Goal: Information Seeking & Learning: Learn about a topic

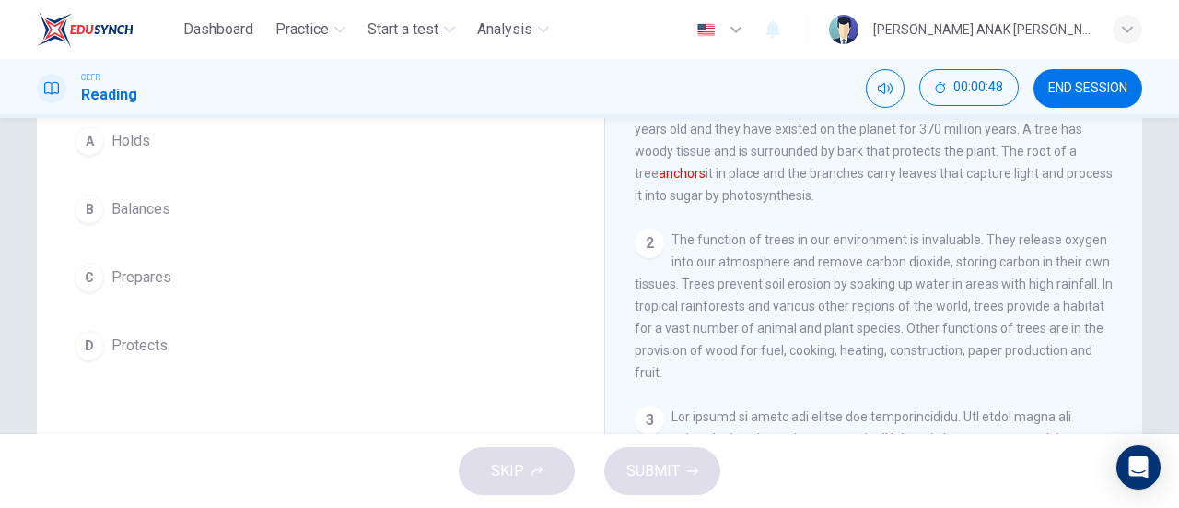
scroll to position [92, 0]
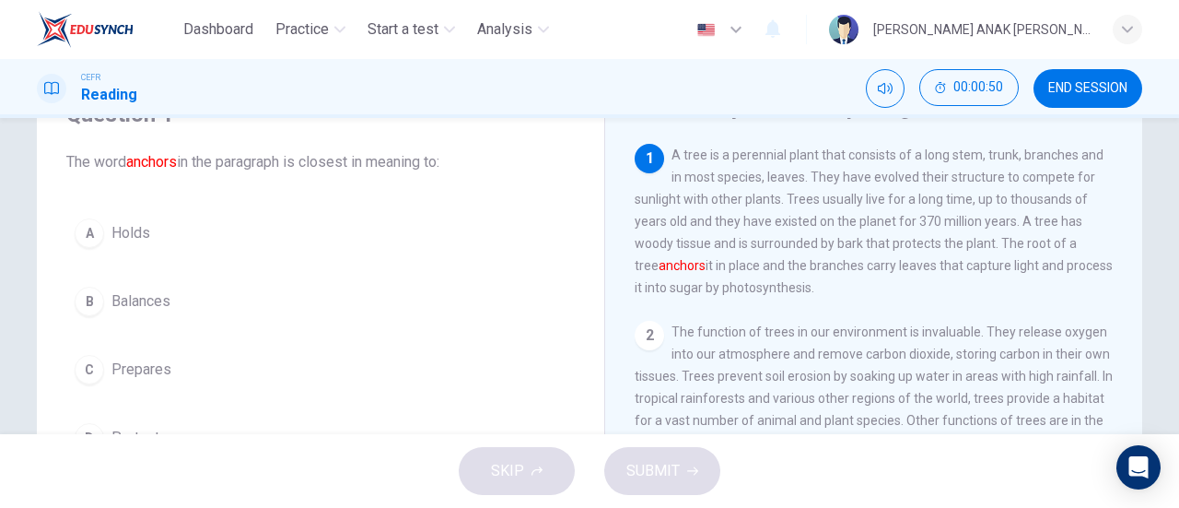
click at [147, 217] on button "A Holds" at bounding box center [320, 233] width 509 height 46
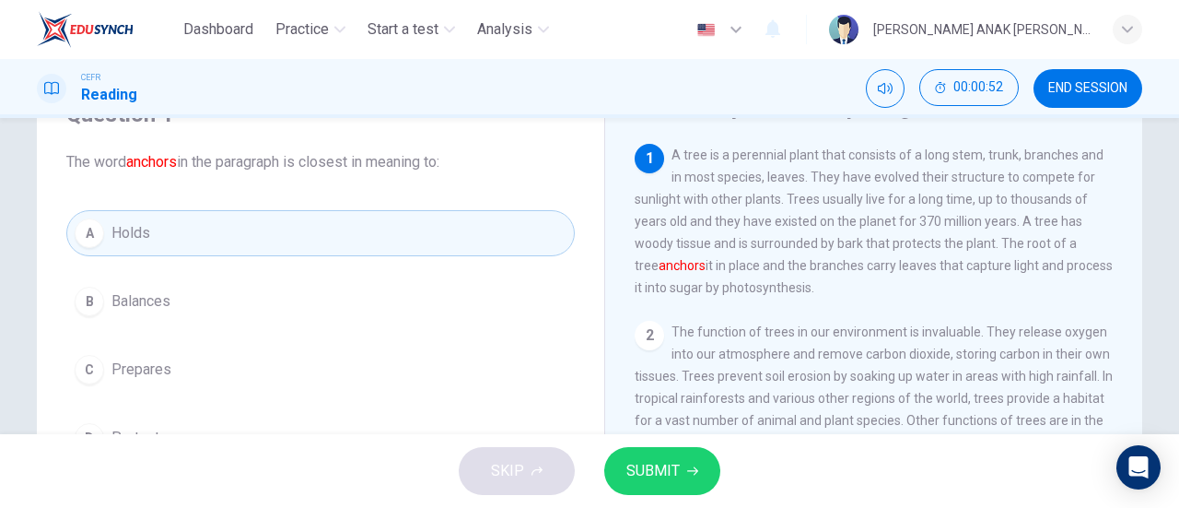
click at [671, 479] on span "SUBMIT" at bounding box center [653, 471] width 53 height 26
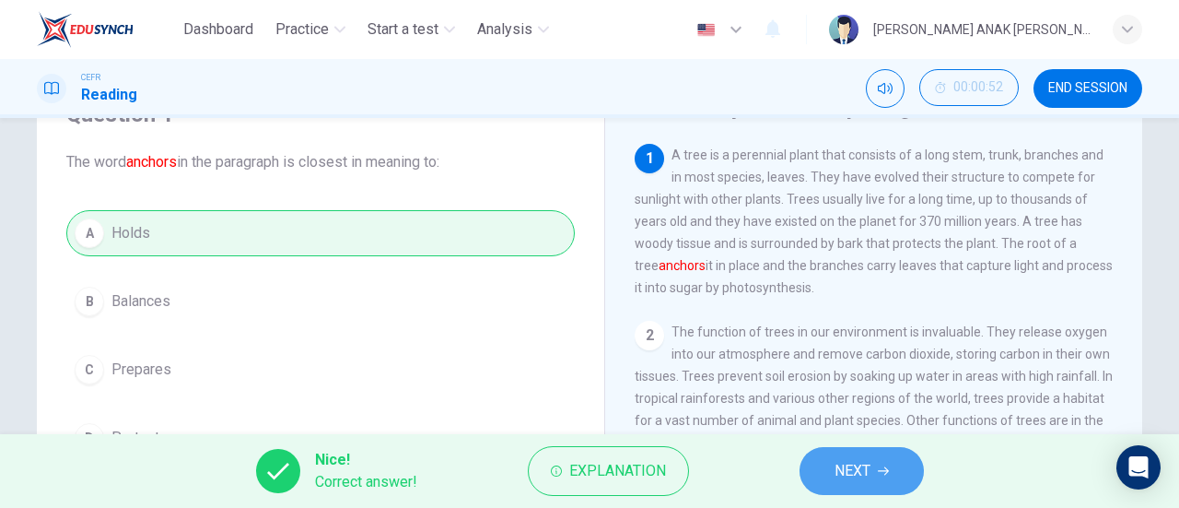
click at [841, 459] on span "NEXT" at bounding box center [853, 471] width 36 height 26
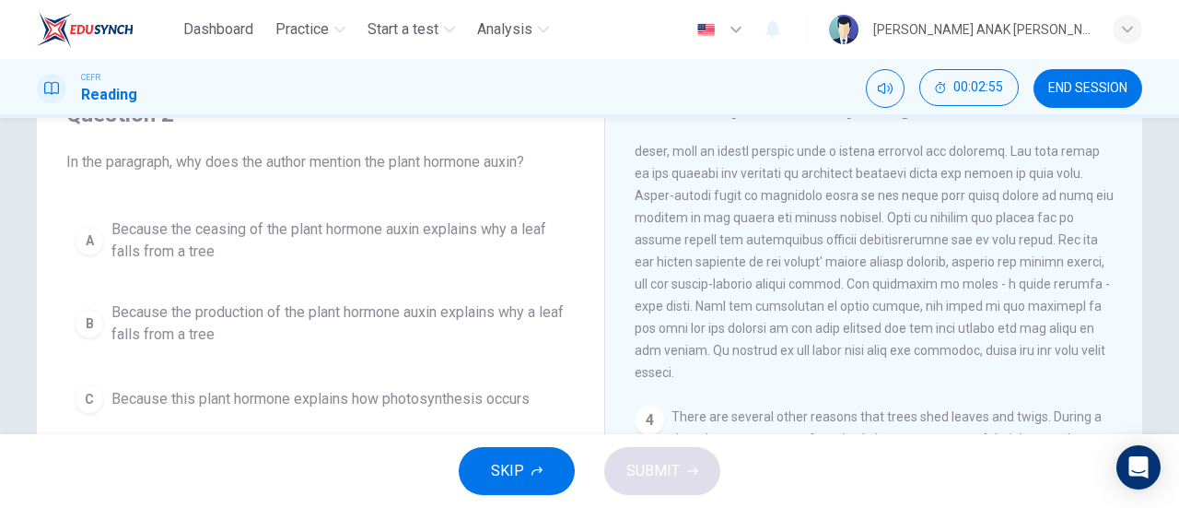
scroll to position [457, 0]
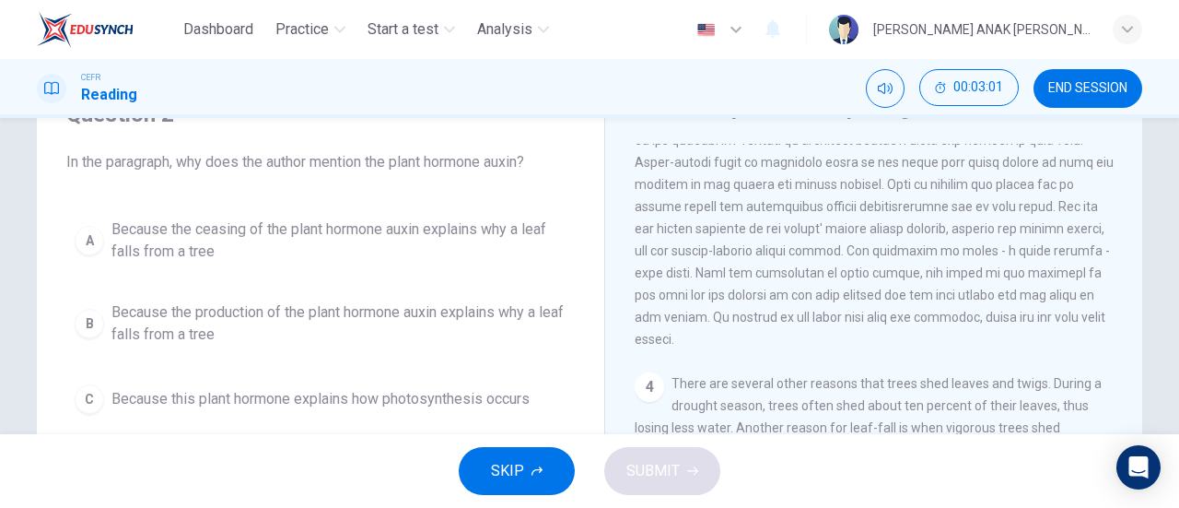
click at [334, 237] on span "Because the ceasing of the plant hormone auxin explains why a leaf falls from a…" at bounding box center [338, 240] width 455 height 44
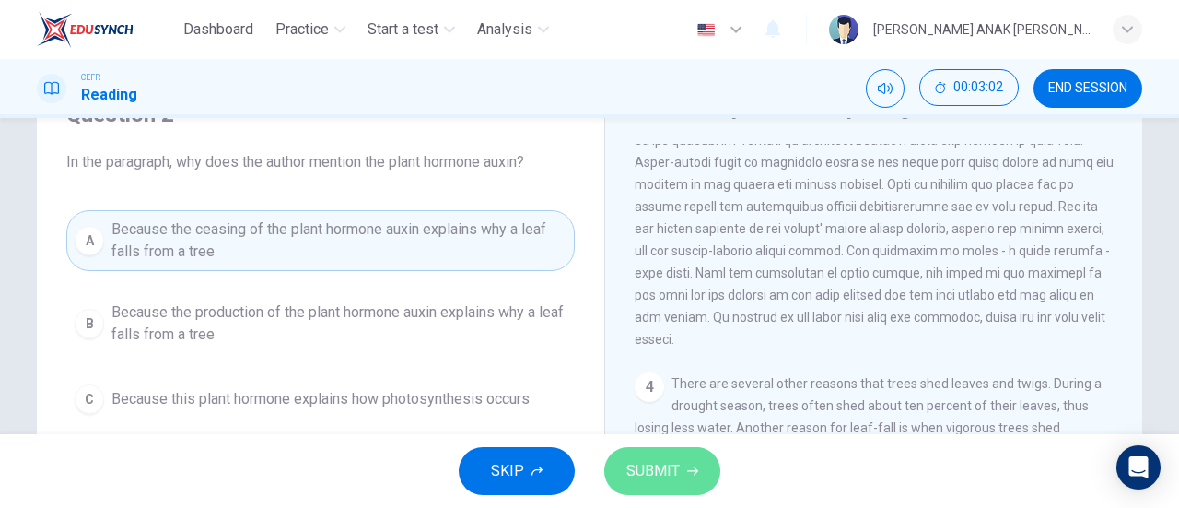
click at [687, 462] on button "SUBMIT" at bounding box center [662, 471] width 116 height 48
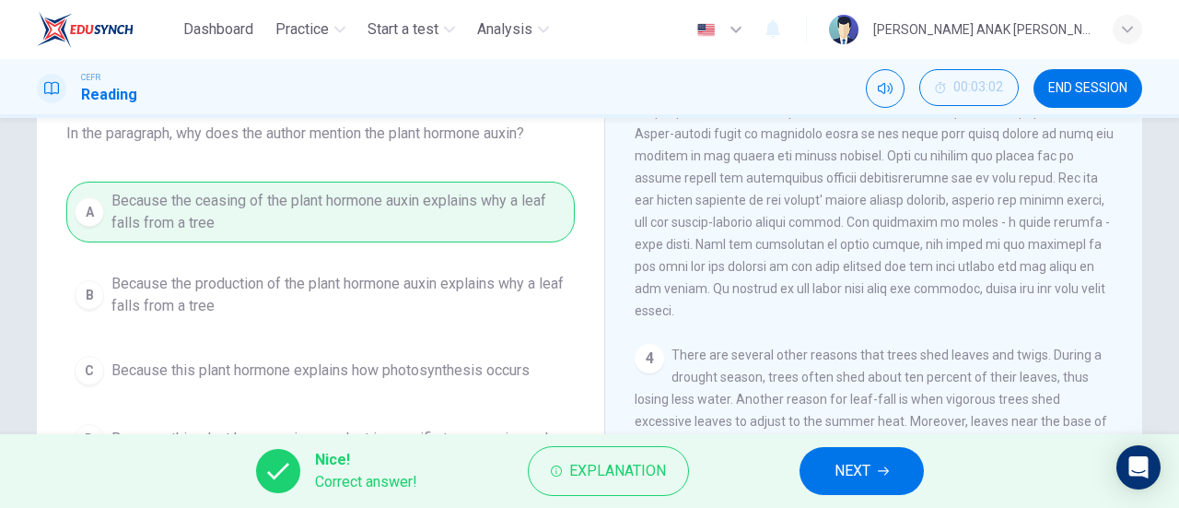
scroll to position [92, 0]
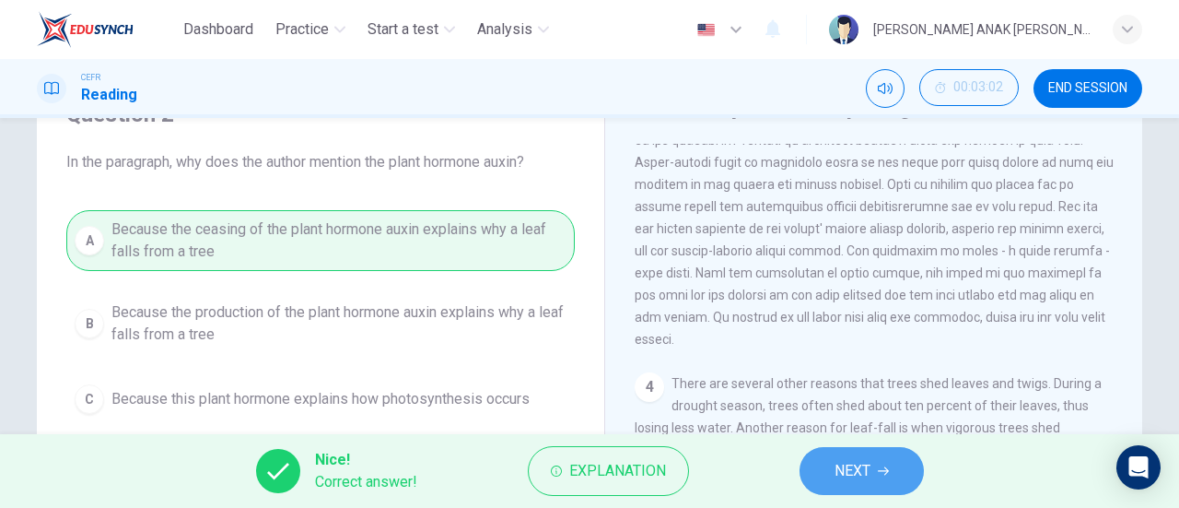
click at [826, 465] on button "NEXT" at bounding box center [862, 471] width 124 height 48
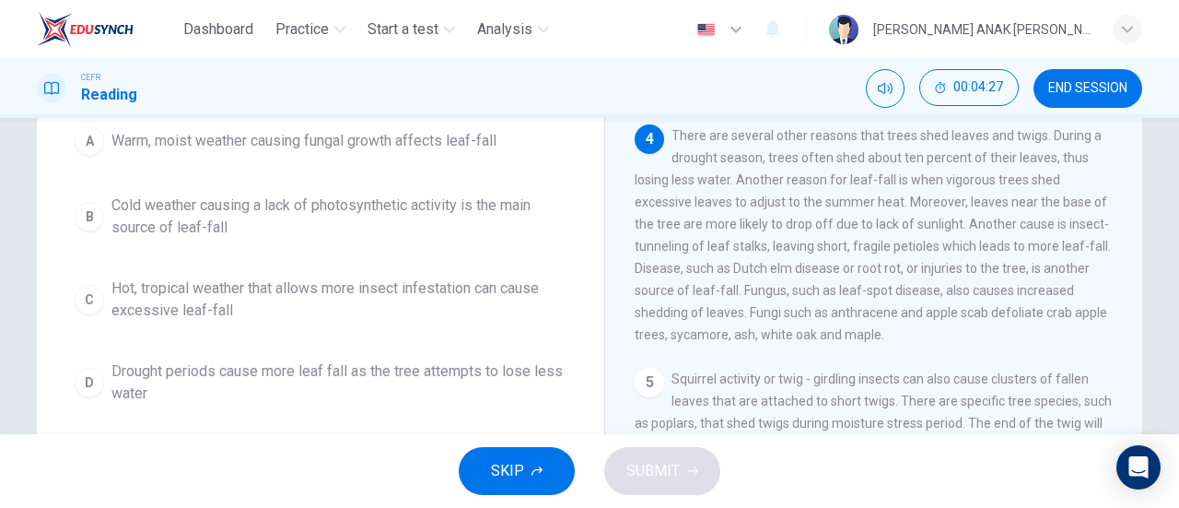
scroll to position [641, 0]
click at [483, 374] on span "Drought periods cause more leaf fall as the tree attempts to lose less water" at bounding box center [338, 382] width 455 height 44
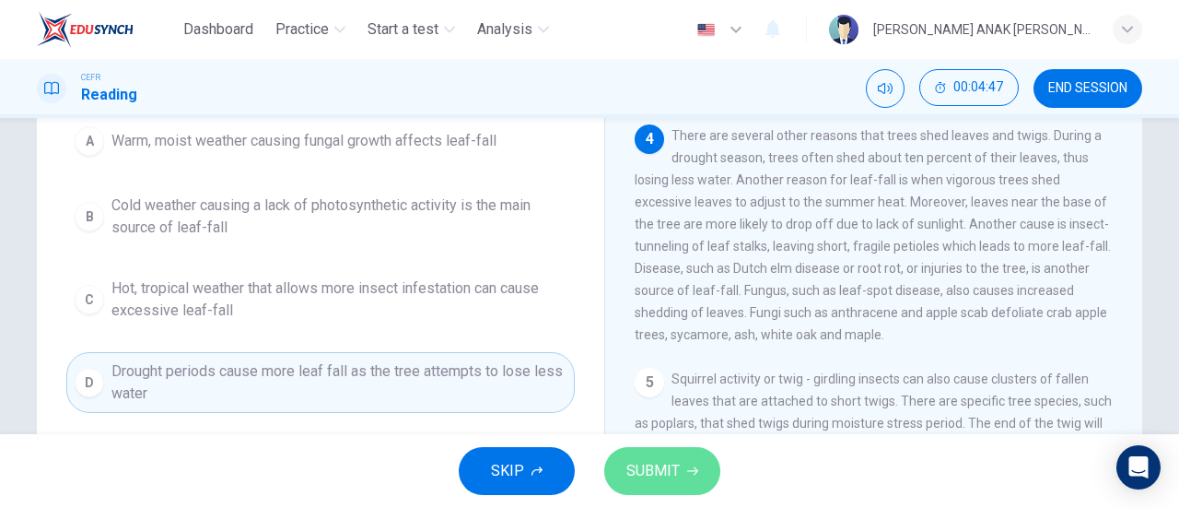
click at [651, 468] on span "SUBMIT" at bounding box center [653, 471] width 53 height 26
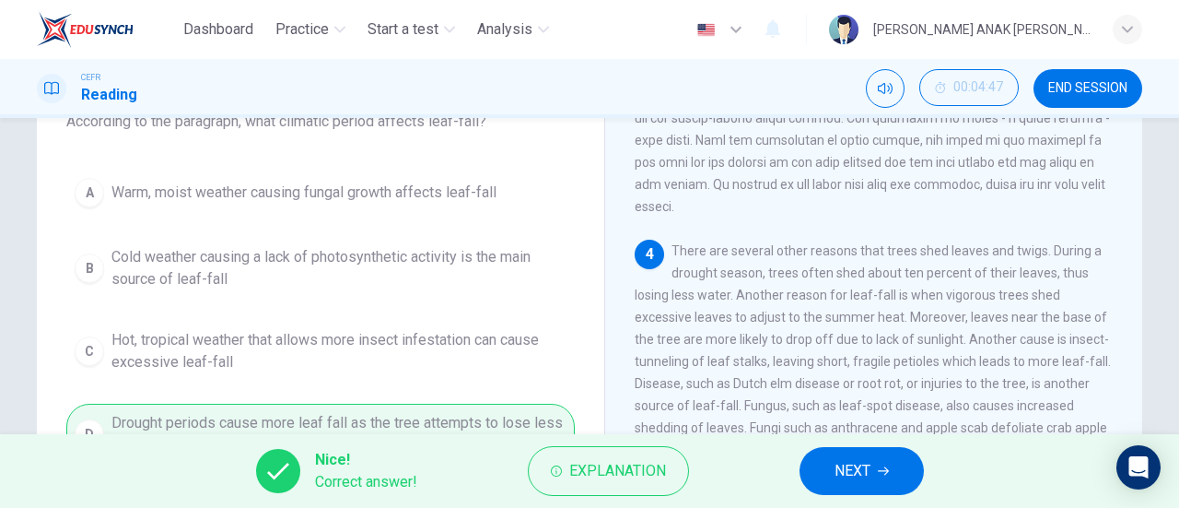
scroll to position [92, 0]
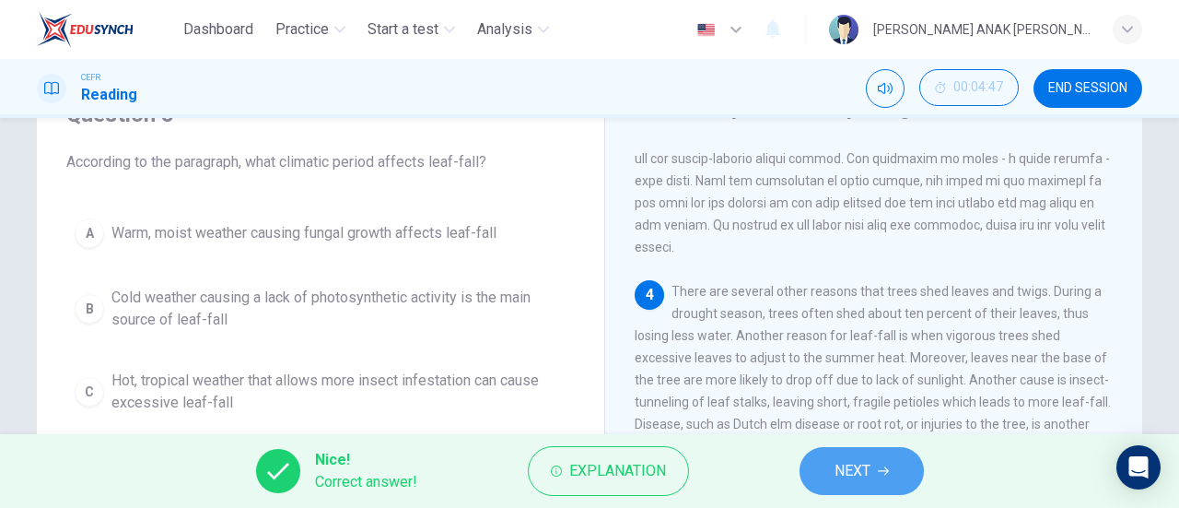
click at [835, 480] on span "NEXT" at bounding box center [853, 471] width 36 height 26
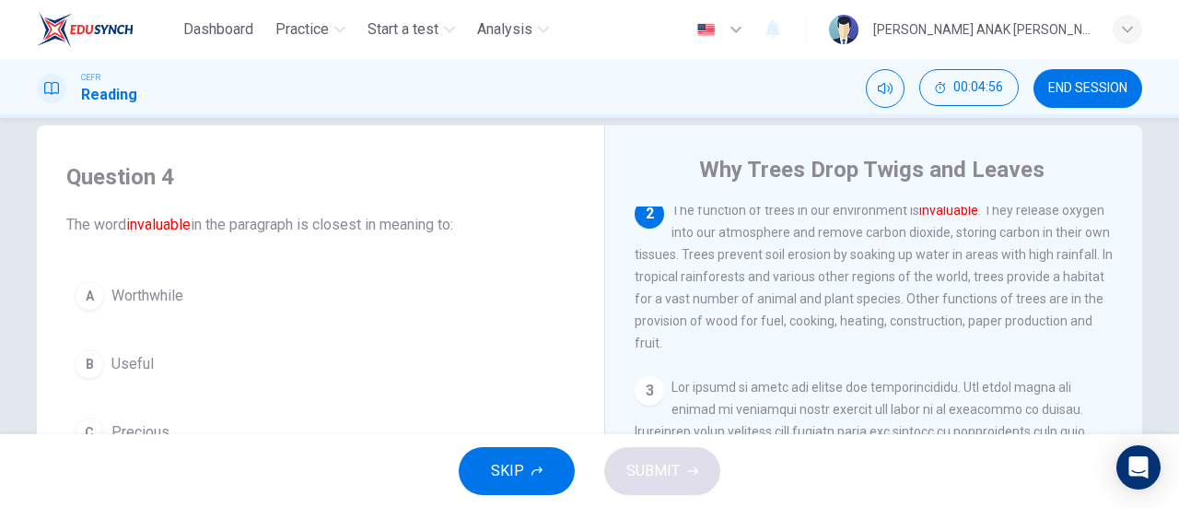
scroll to position [122, 0]
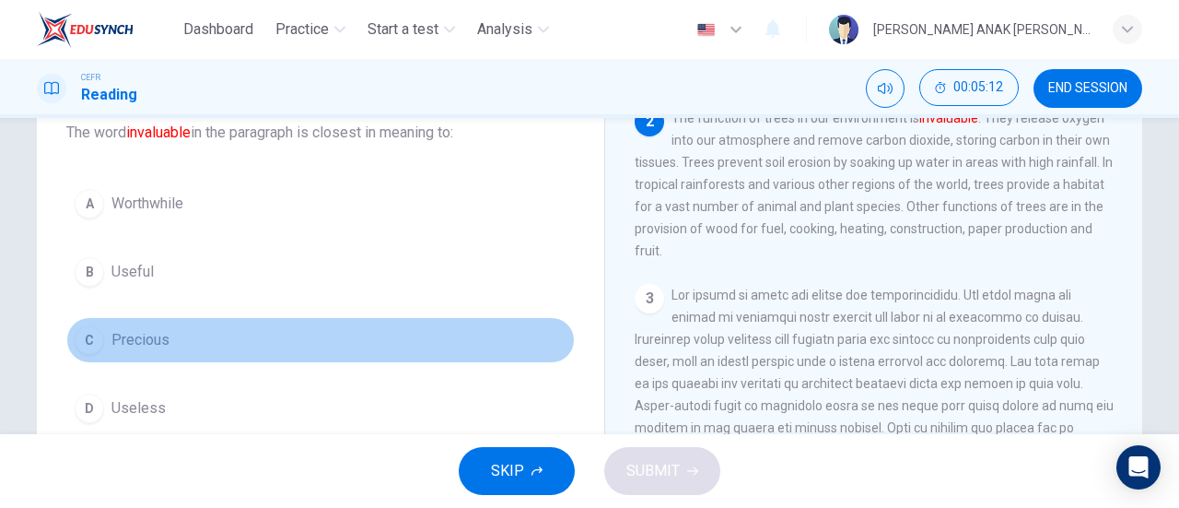
click at [273, 336] on button "C Precious" at bounding box center [320, 340] width 509 height 46
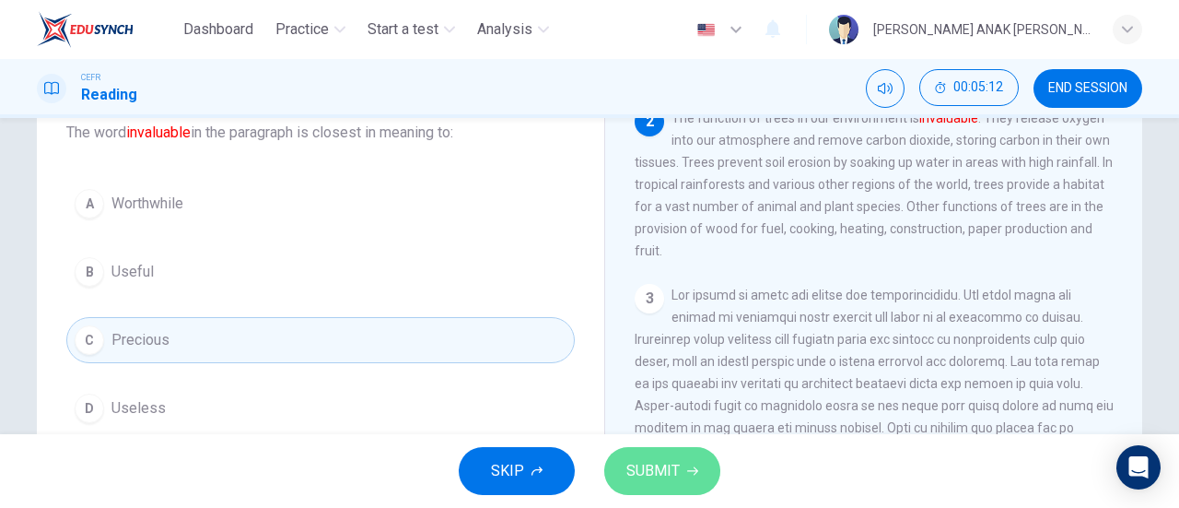
click at [652, 458] on span "SUBMIT" at bounding box center [653, 471] width 53 height 26
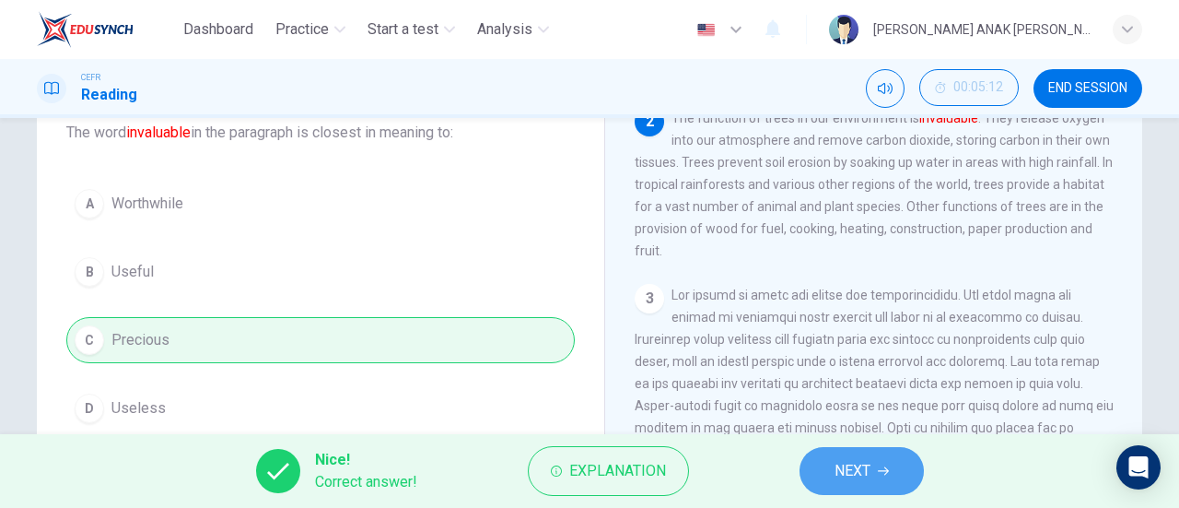
click at [885, 462] on button "NEXT" at bounding box center [862, 471] width 124 height 48
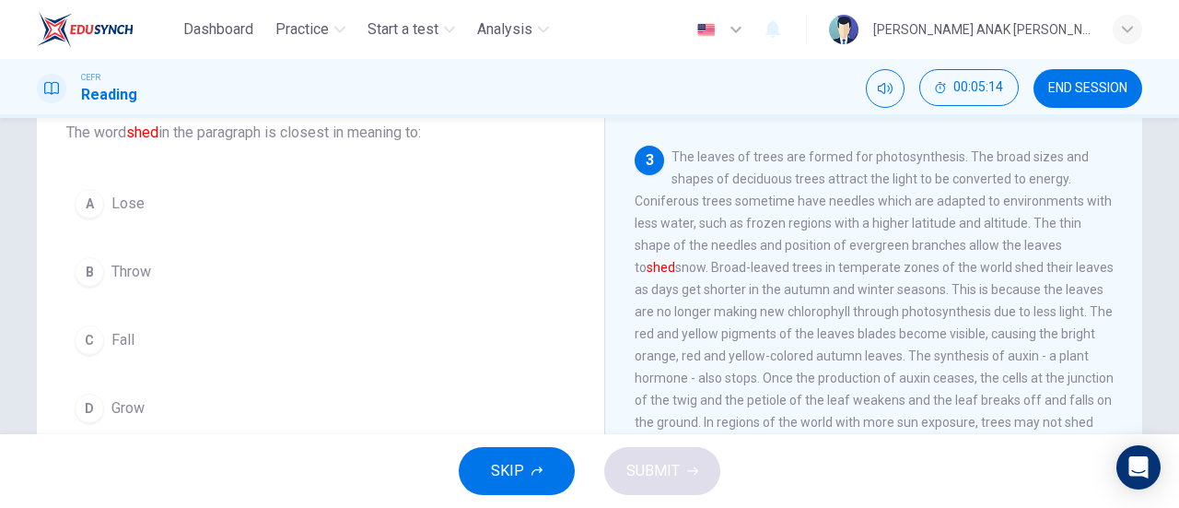
scroll to position [369, 0]
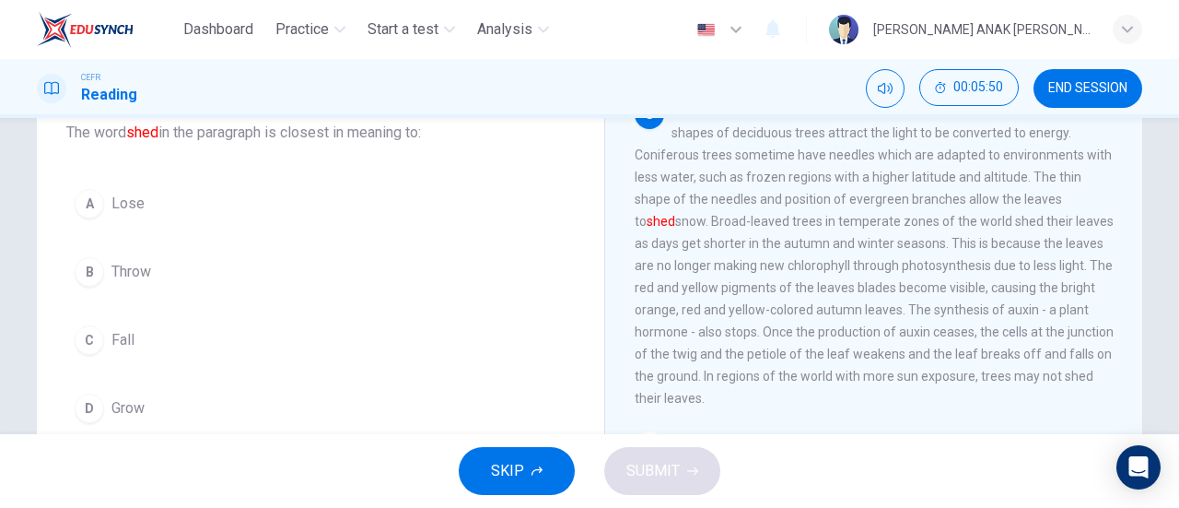
click at [626, 165] on div "Why Trees Drop Twigs and Leaves 1 A tree is a perennial plant that consists of …" at bounding box center [873, 368] width 538 height 670
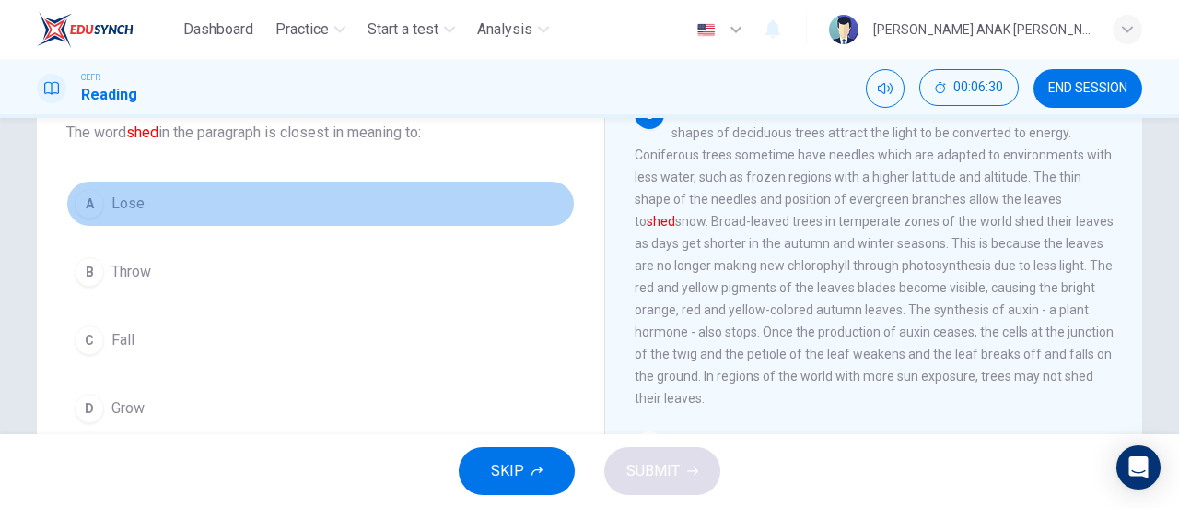
click at [316, 207] on button "A Lose" at bounding box center [320, 204] width 509 height 46
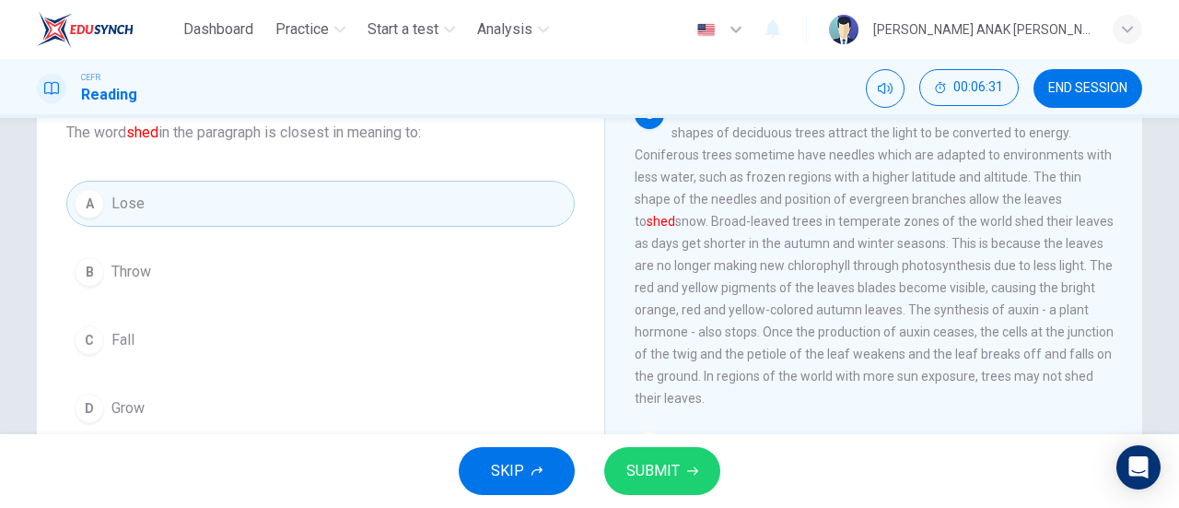
click at [644, 475] on span "SUBMIT" at bounding box center [653, 471] width 53 height 26
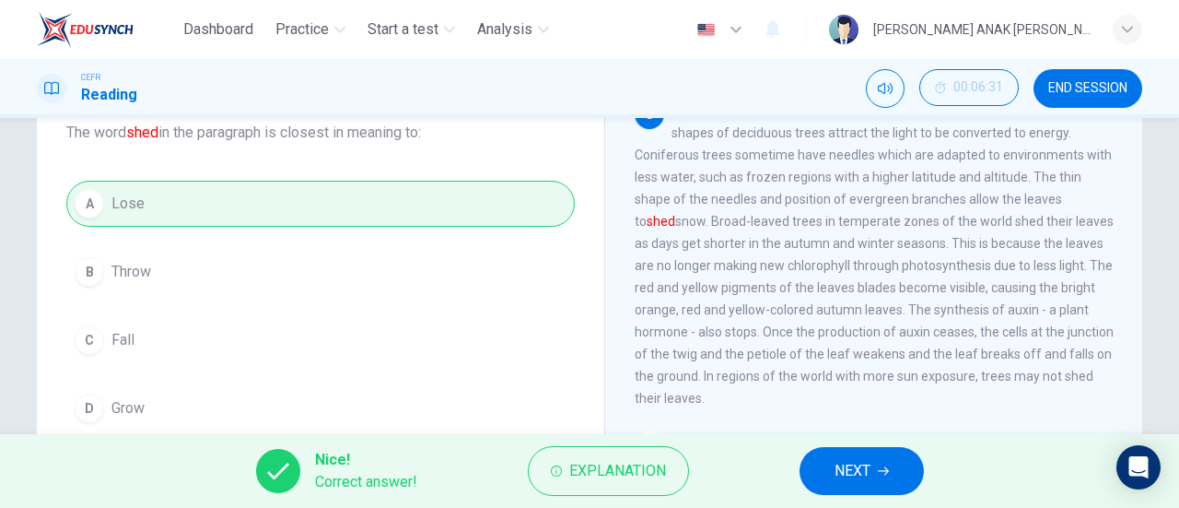
click at [638, 455] on button "Explanation" at bounding box center [608, 471] width 161 height 50
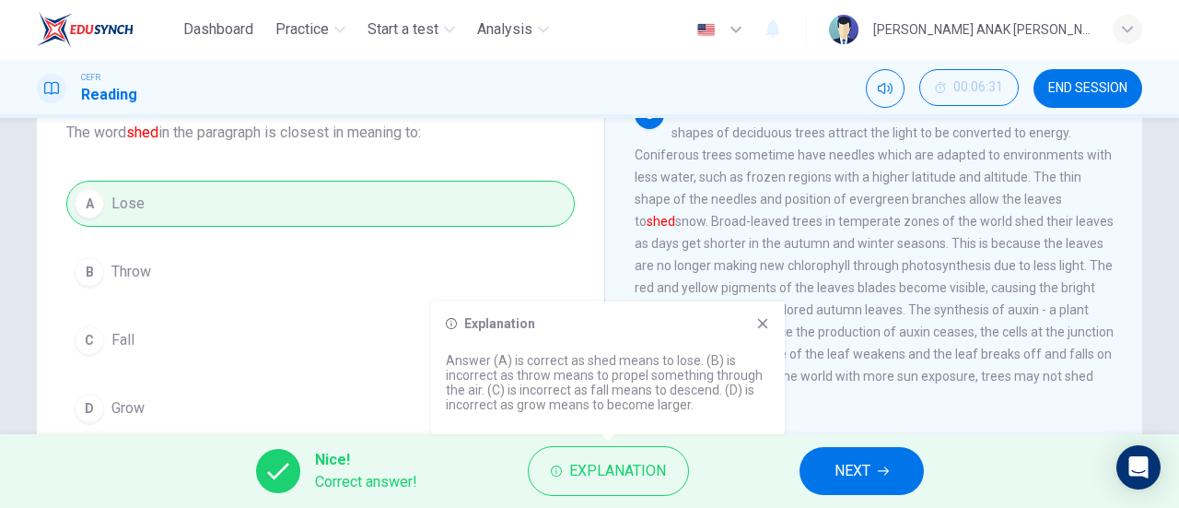
click at [766, 326] on icon at bounding box center [763, 324] width 10 height 10
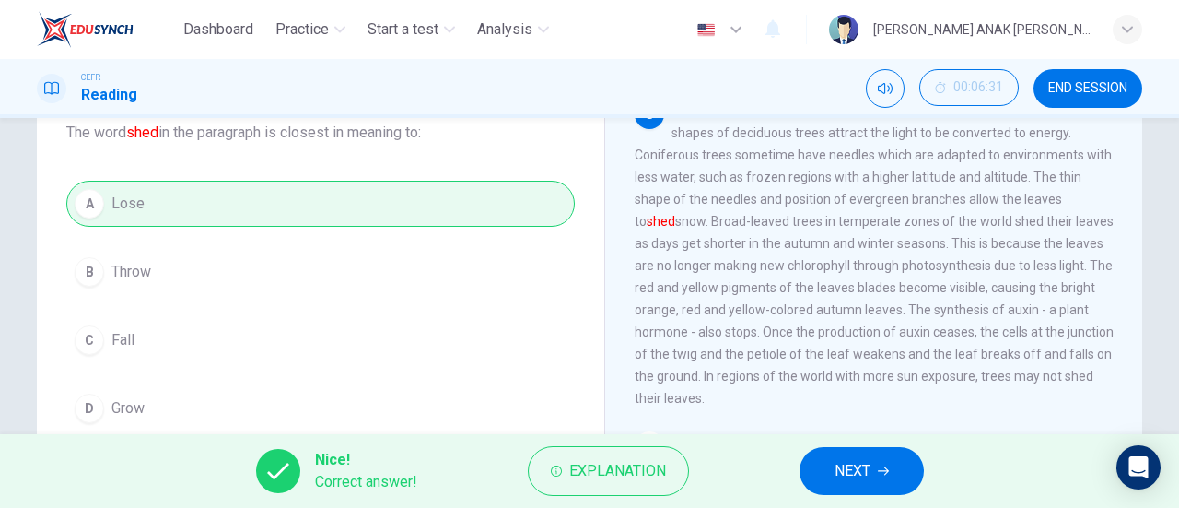
drag, startPoint x: 1020, startPoint y: 185, endPoint x: 1074, endPoint y: 228, distance: 68.9
click at [1074, 228] on div "3 The leaves of trees are formed for photosynthesis. The broad sizes and shapes…" at bounding box center [874, 255] width 479 height 310
click at [888, 463] on button "NEXT" at bounding box center [862, 471] width 124 height 48
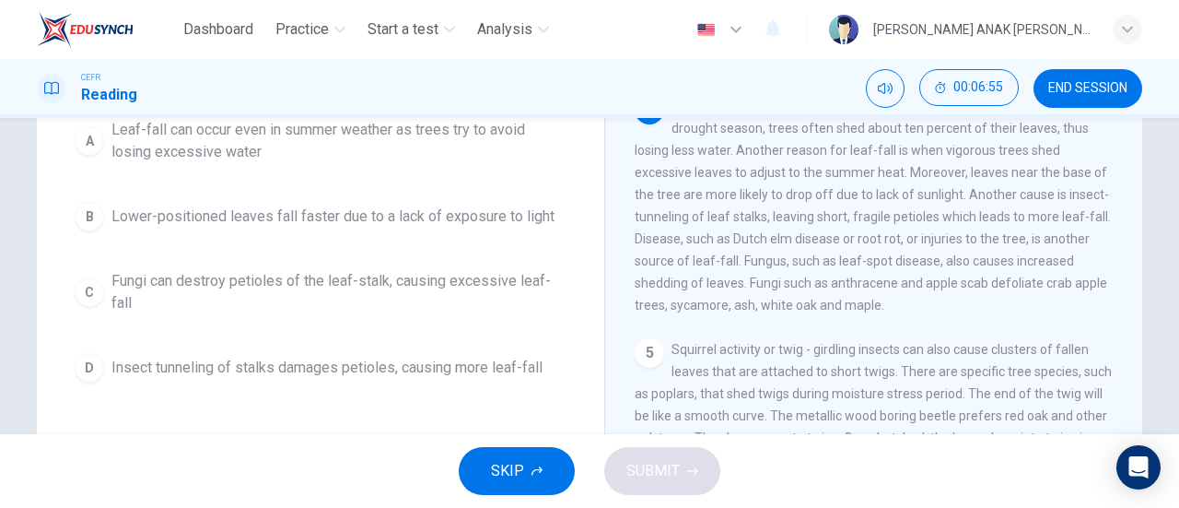
scroll to position [549, 0]
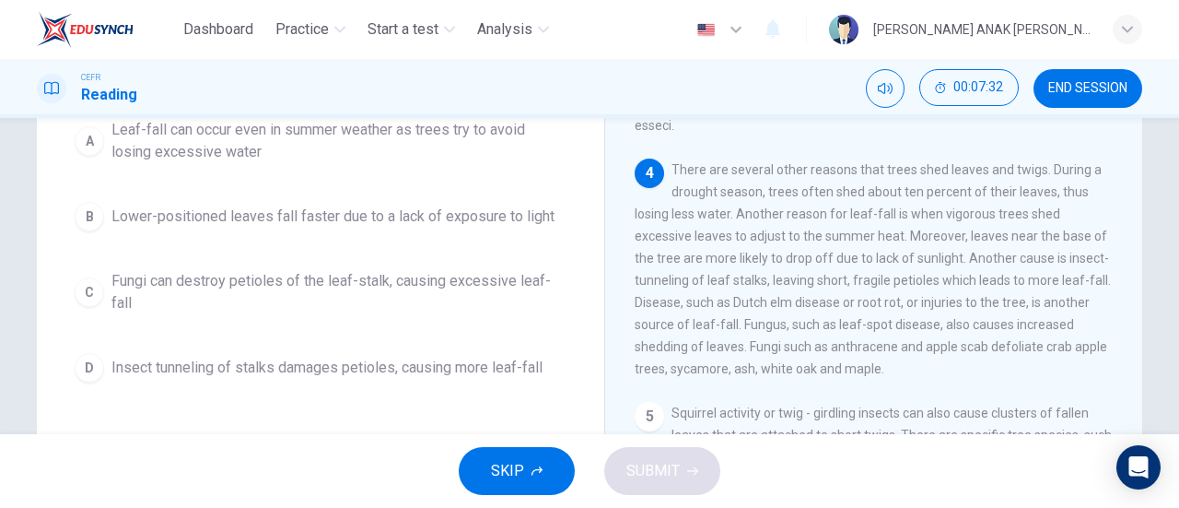
click at [405, 165] on button "A Leaf-fall can occur even in summer weather as trees try to avoid losing exces…" at bounding box center [320, 141] width 509 height 61
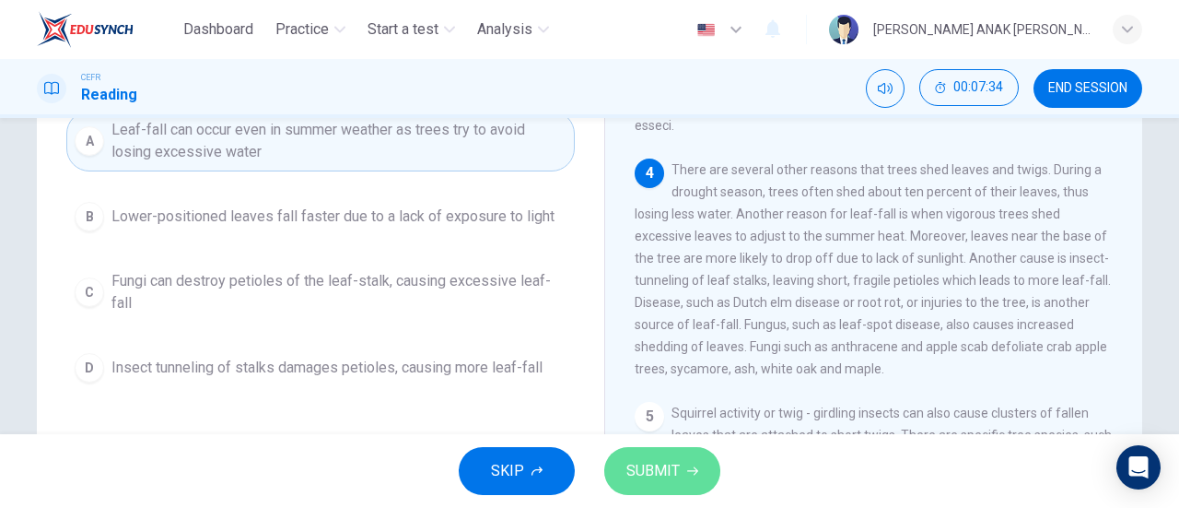
click at [667, 459] on span "SUBMIT" at bounding box center [653, 471] width 53 height 26
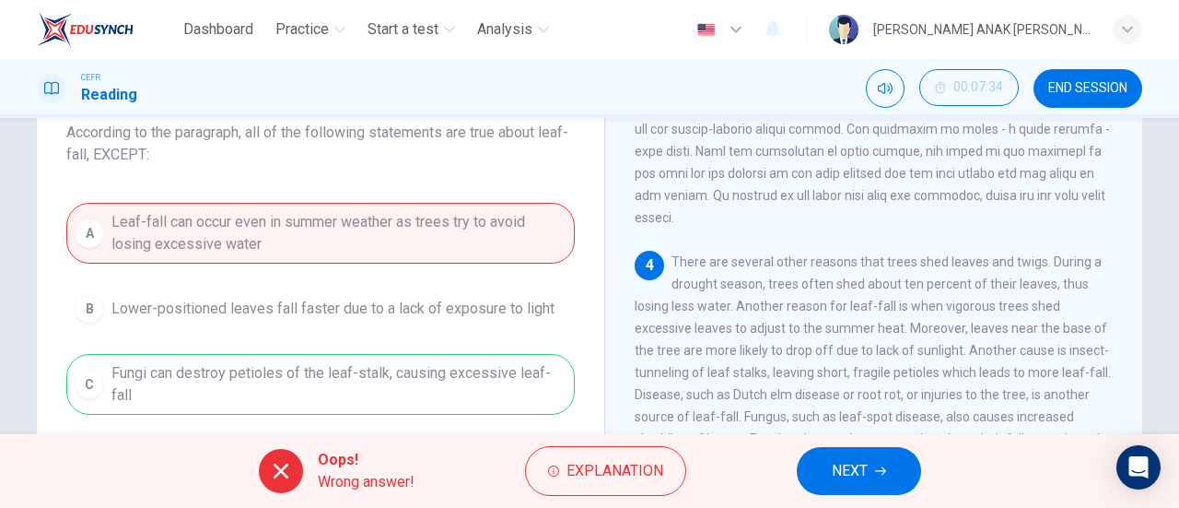
scroll to position [214, 0]
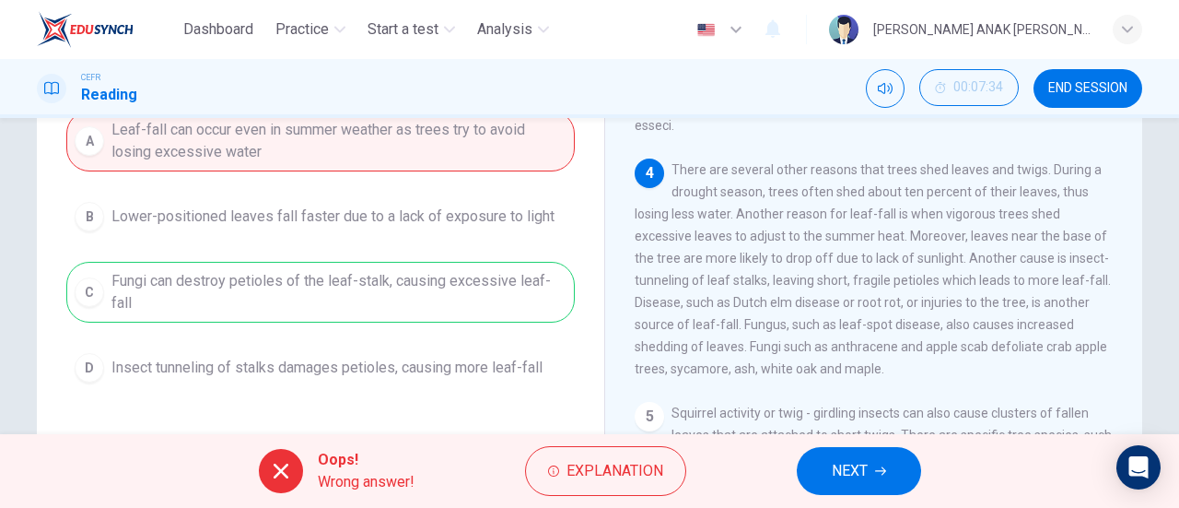
drag, startPoint x: 738, startPoint y: 349, endPoint x: 811, endPoint y: 343, distance: 73.1
click at [807, 343] on span "There are several other reasons that trees shed leaves and twigs. During a drou…" at bounding box center [873, 269] width 476 height 214
drag, startPoint x: 822, startPoint y: 463, endPoint x: 833, endPoint y: 473, distance: 14.4
click at [826, 467] on button "NEXT" at bounding box center [859, 471] width 124 height 48
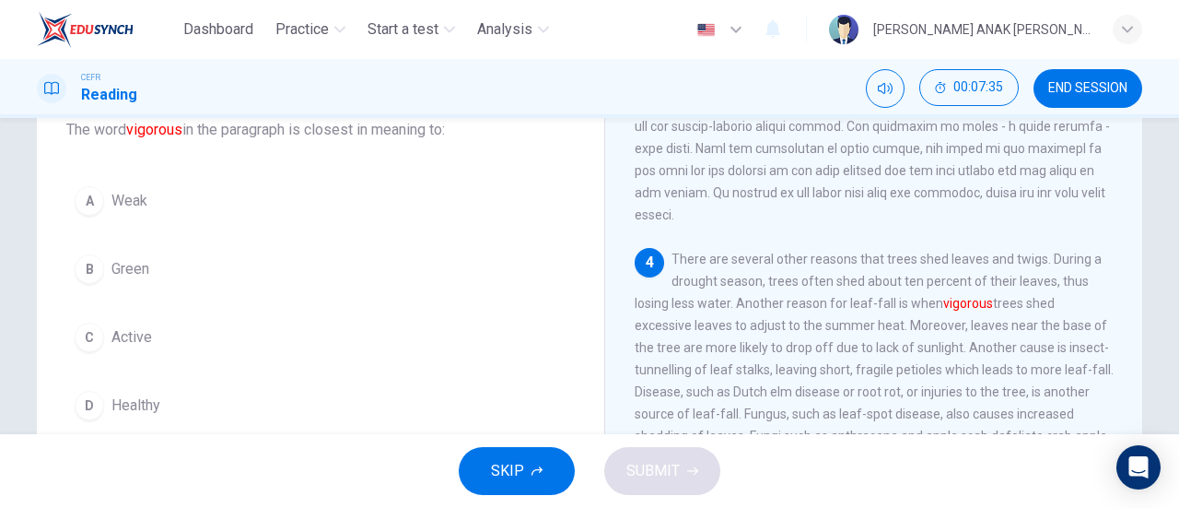
scroll to position [100, 0]
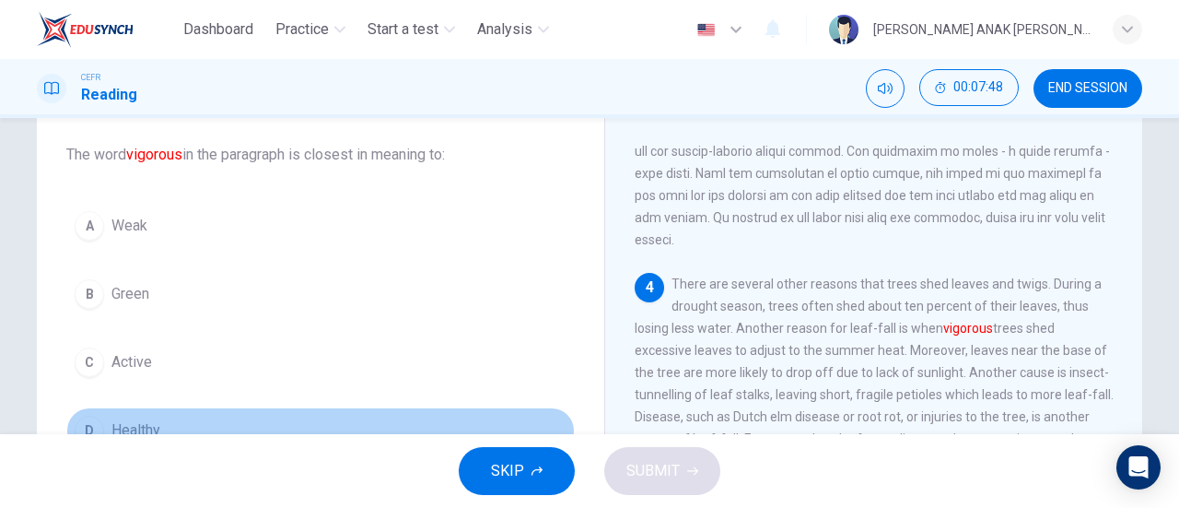
click at [135, 432] on span "Healthy" at bounding box center [135, 430] width 49 height 22
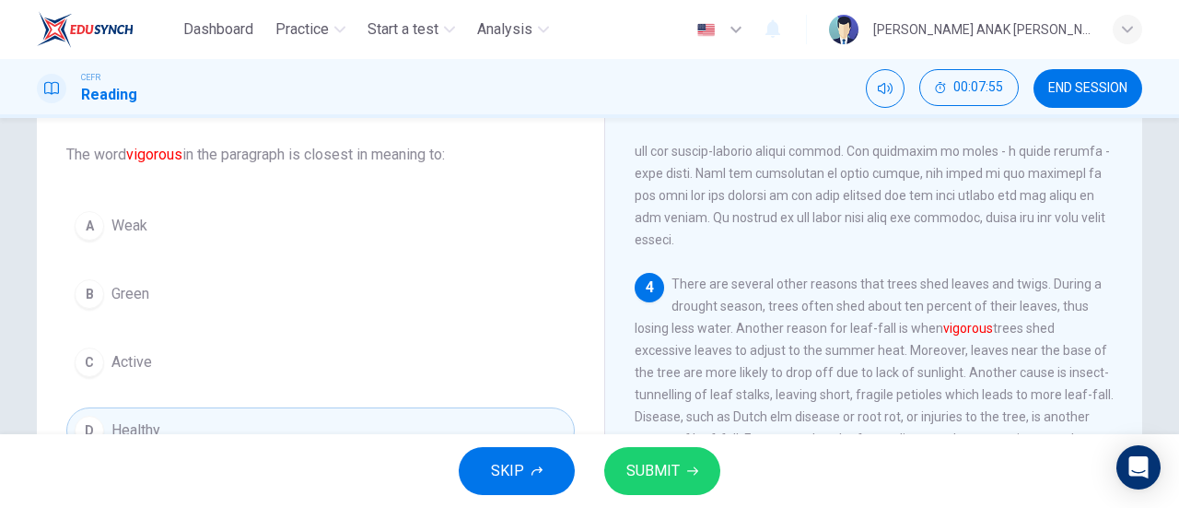
click at [623, 463] on button "SUBMIT" at bounding box center [662, 471] width 116 height 48
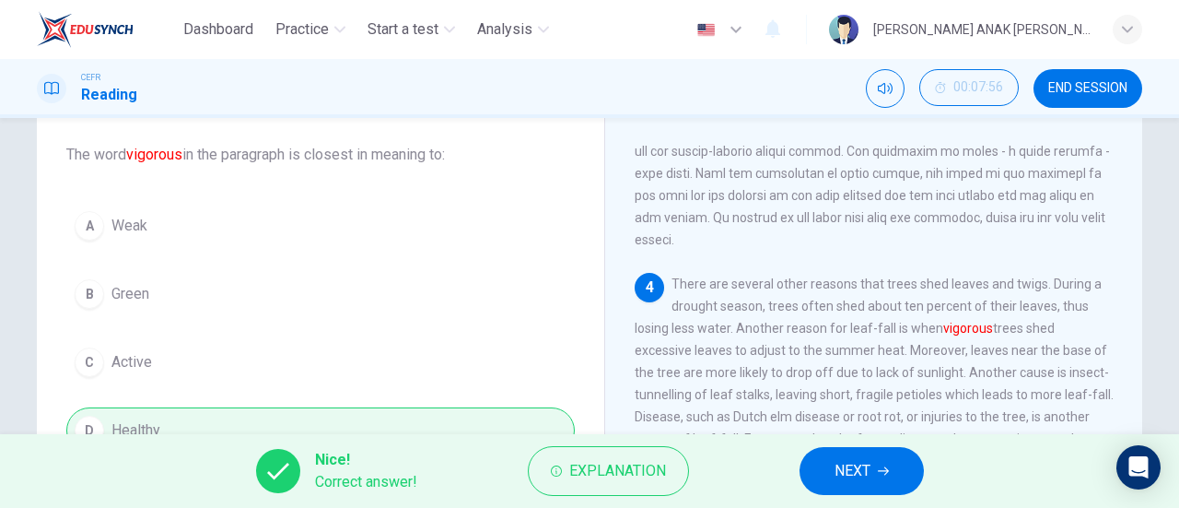
drag, startPoint x: 987, startPoint y: 348, endPoint x: 959, endPoint y: 349, distance: 27.7
click at [959, 349] on span "There are several other reasons that trees shed leaves and twigs. During a drou…" at bounding box center [874, 383] width 479 height 214
click at [874, 482] on button "NEXT" at bounding box center [862, 471] width 124 height 48
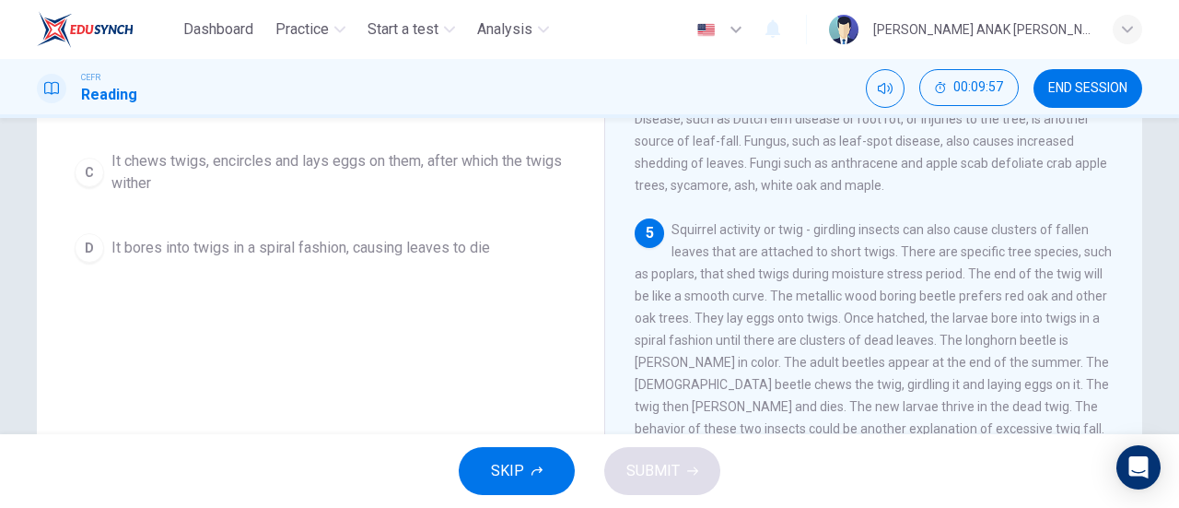
scroll to position [306, 0]
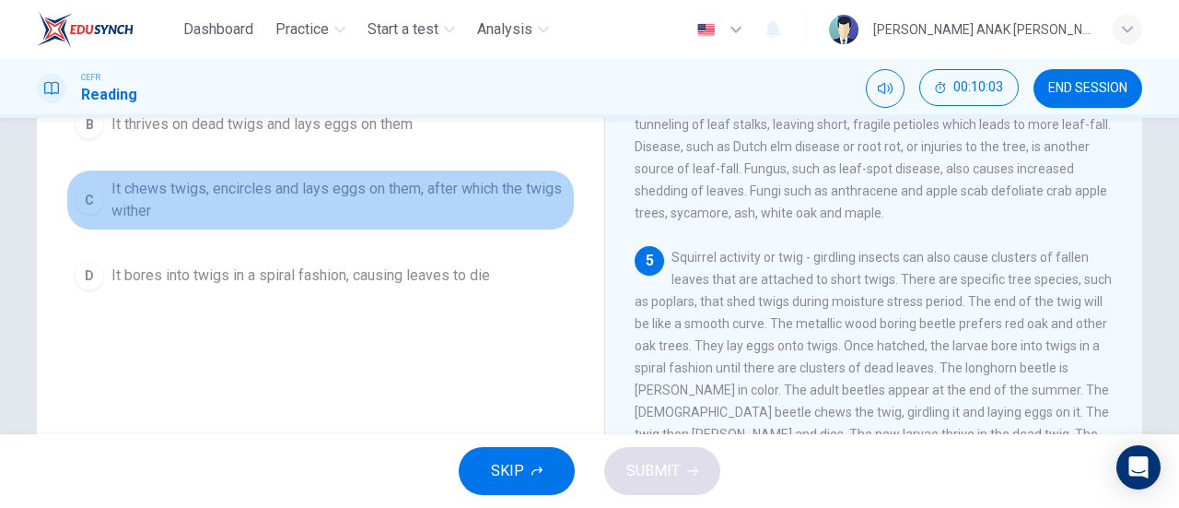
click at [346, 204] on span "It chews twigs, encircles and lays eggs on them, after which the twigs wither" at bounding box center [338, 200] width 455 height 44
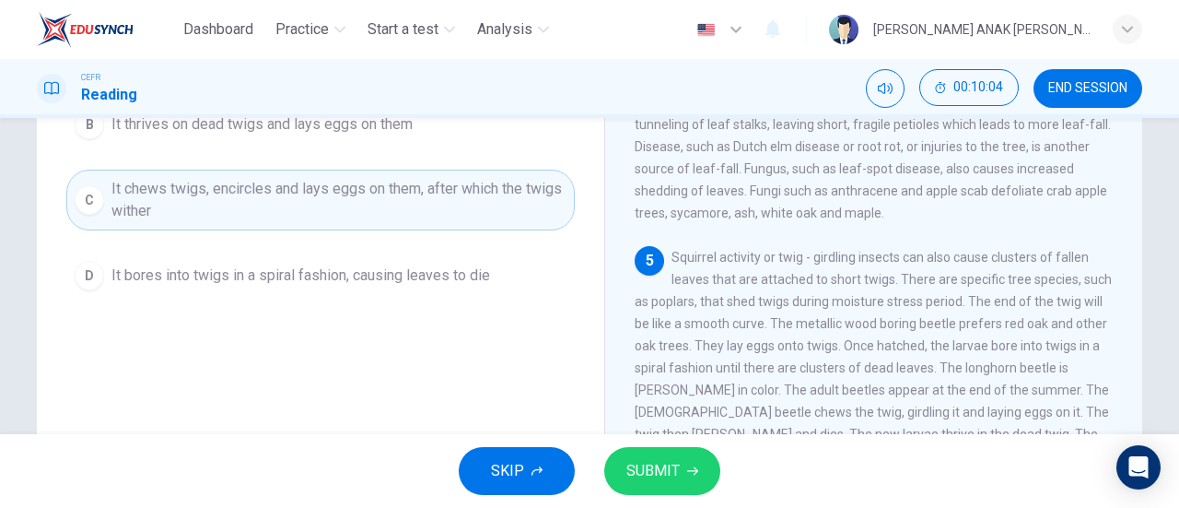
click at [662, 446] on div "SKIP SUBMIT" at bounding box center [589, 471] width 1179 height 74
click at [663, 452] on button "SUBMIT" at bounding box center [662, 471] width 116 height 48
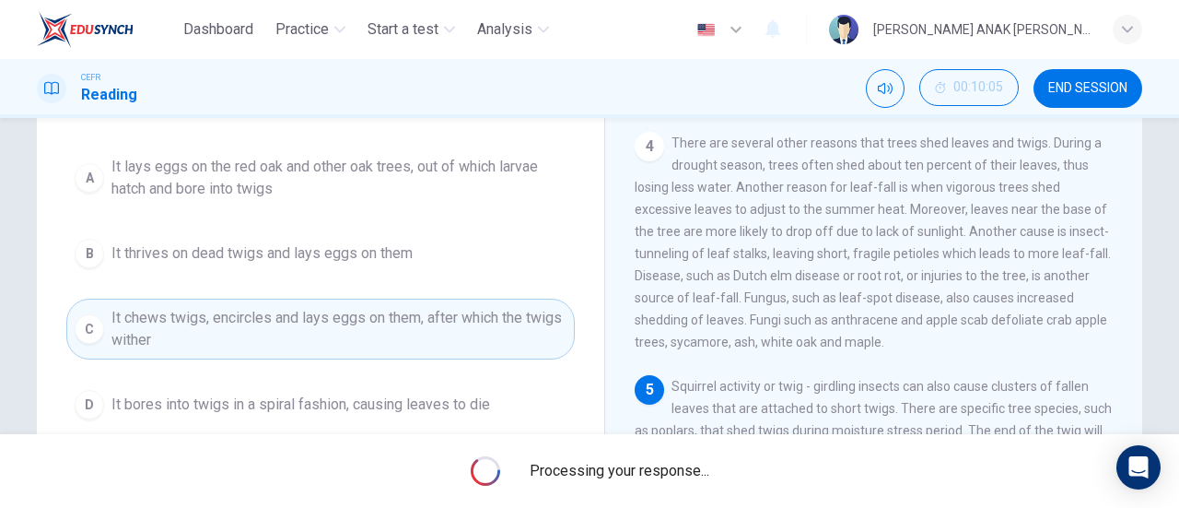
scroll to position [29, 0]
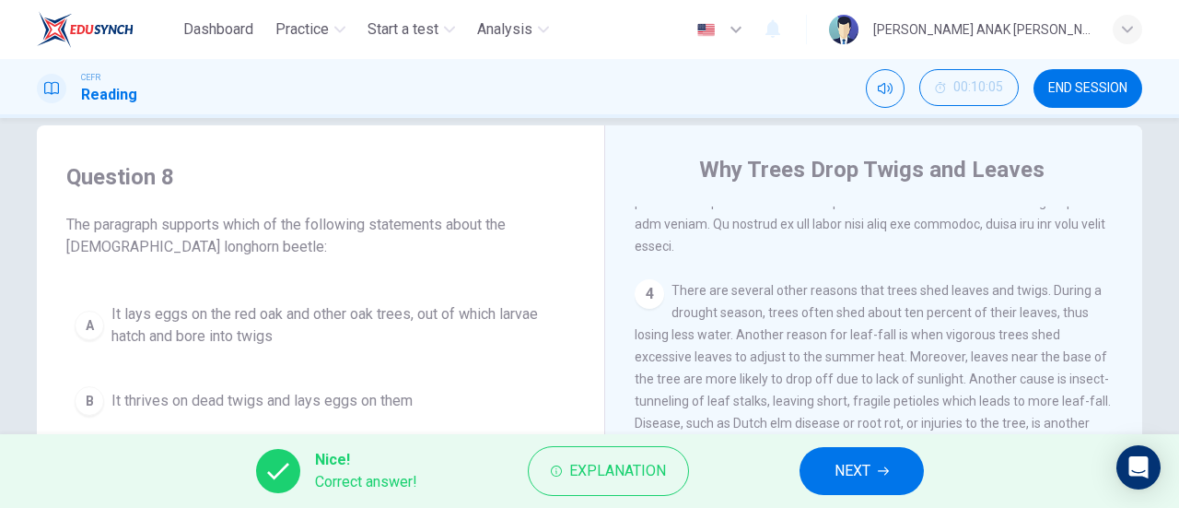
click at [824, 464] on button "NEXT" at bounding box center [862, 471] width 124 height 48
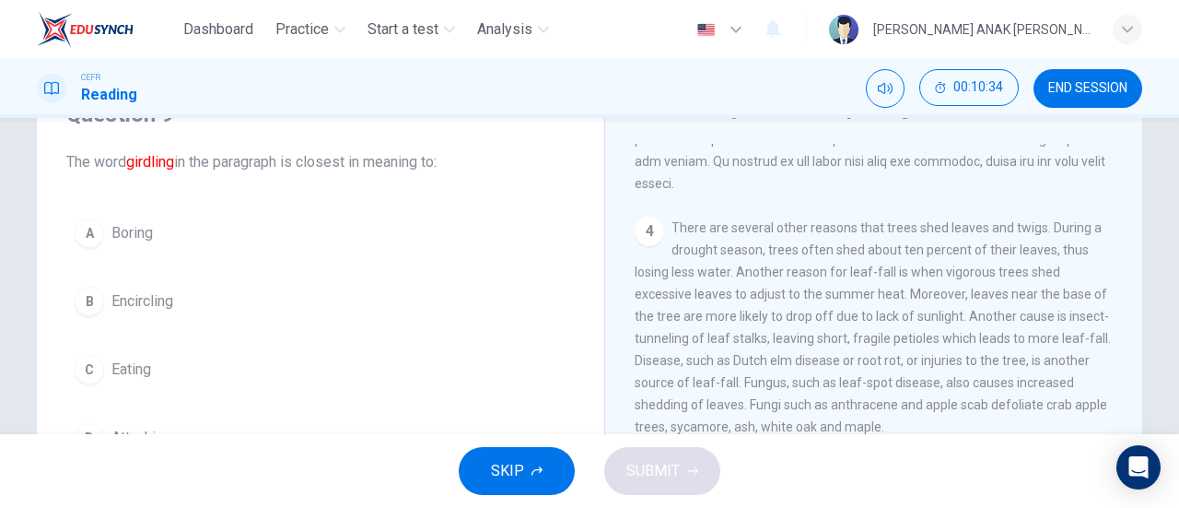
scroll to position [184, 0]
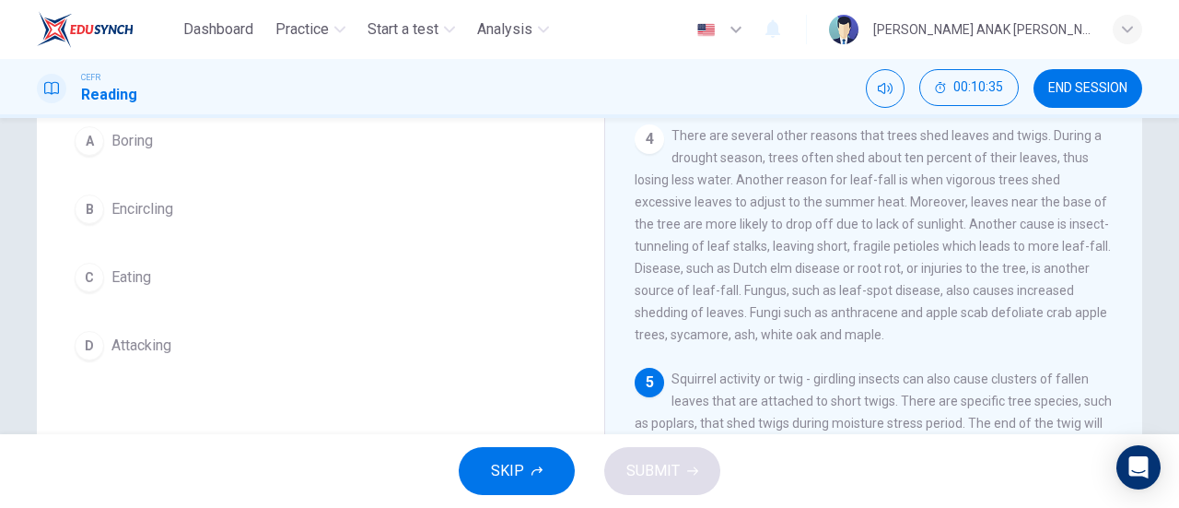
click at [223, 213] on button "B Encircling" at bounding box center [320, 209] width 509 height 46
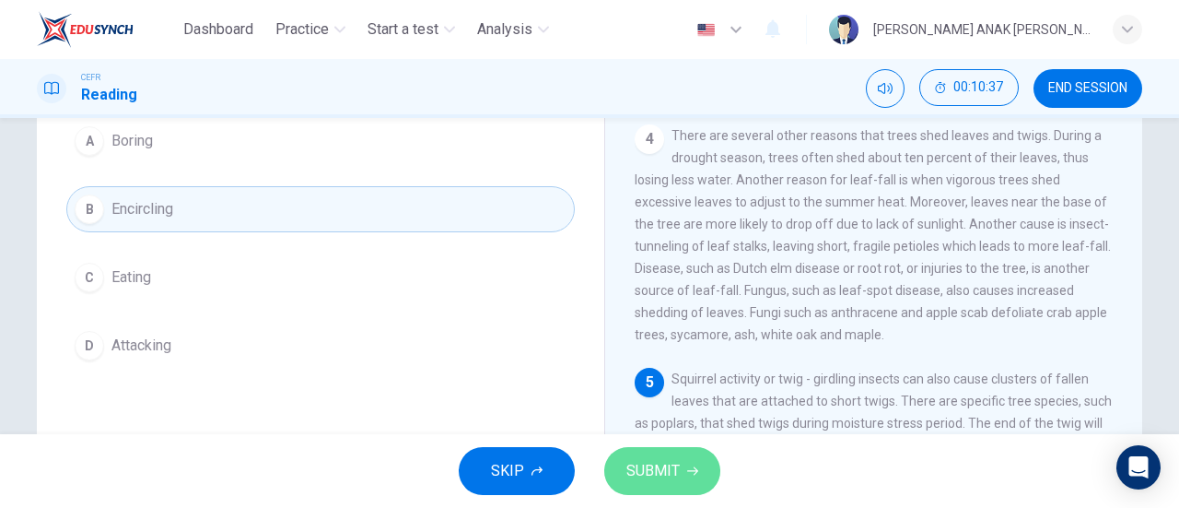
click at [680, 464] on button "SUBMIT" at bounding box center [662, 471] width 116 height 48
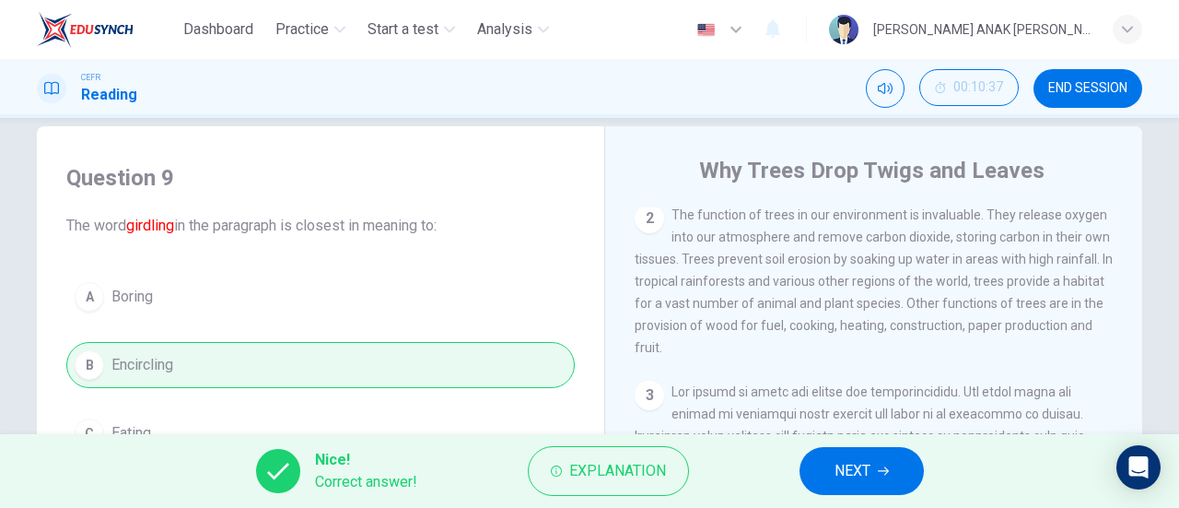
scroll to position [0, 0]
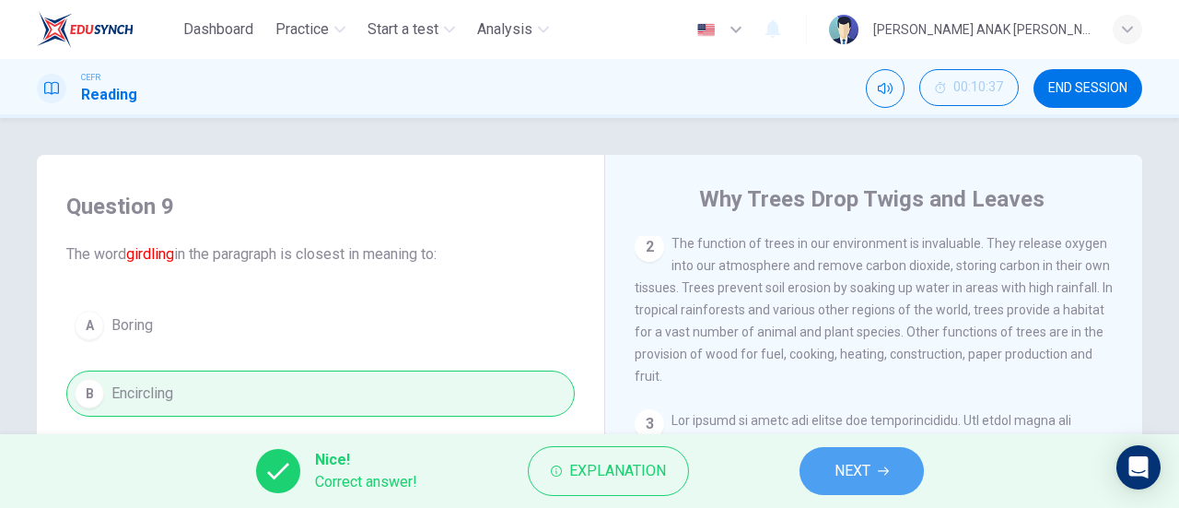
click at [879, 466] on icon "button" at bounding box center [883, 470] width 11 height 11
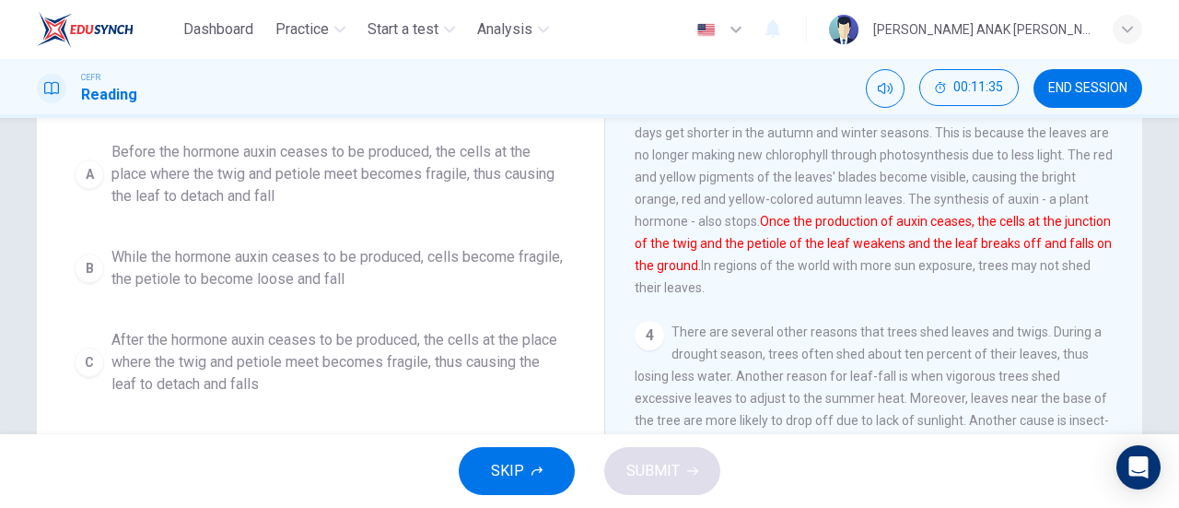
scroll to position [214, 0]
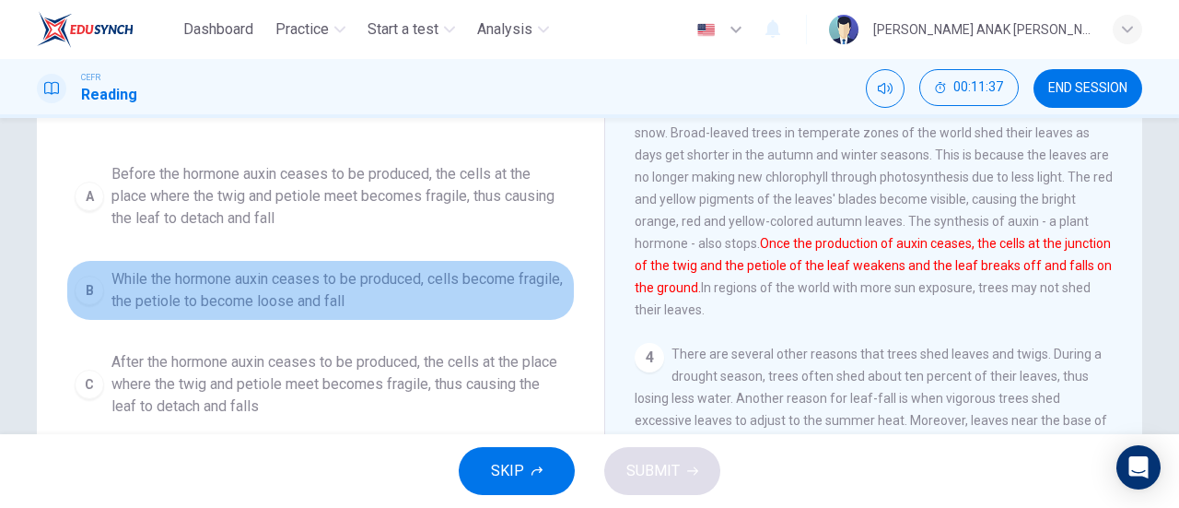
click at [244, 282] on span "While the hormone auxin ceases to be produced, cells become fragile, the petiol…" at bounding box center [338, 290] width 455 height 44
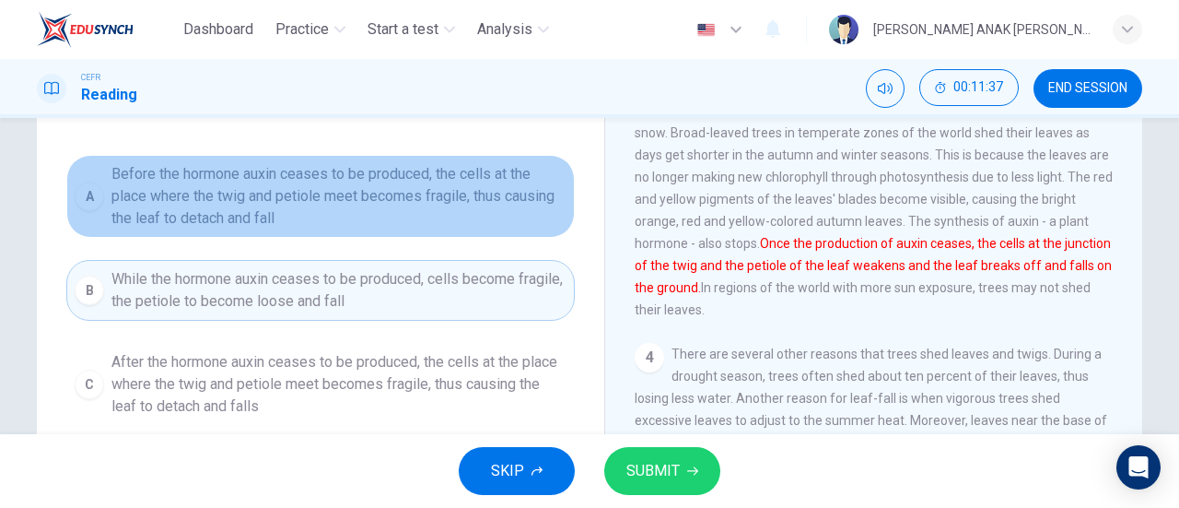
click at [293, 204] on span "Before the hormone auxin ceases to be produced, the cells at the place where th…" at bounding box center [338, 196] width 455 height 66
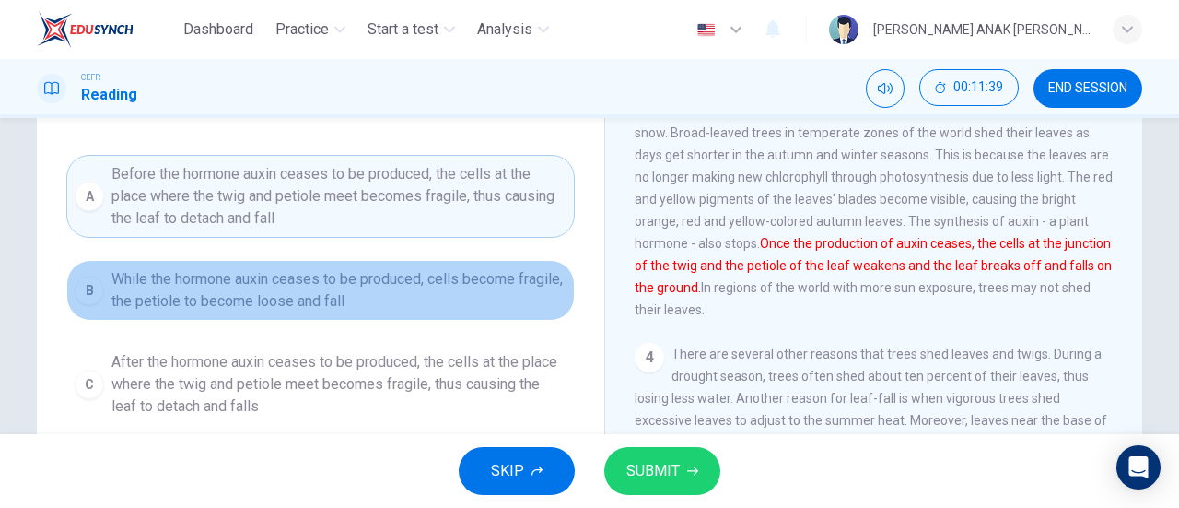
click at [270, 298] on span "While the hormone auxin ceases to be produced, cells become fragile, the petiol…" at bounding box center [338, 290] width 455 height 44
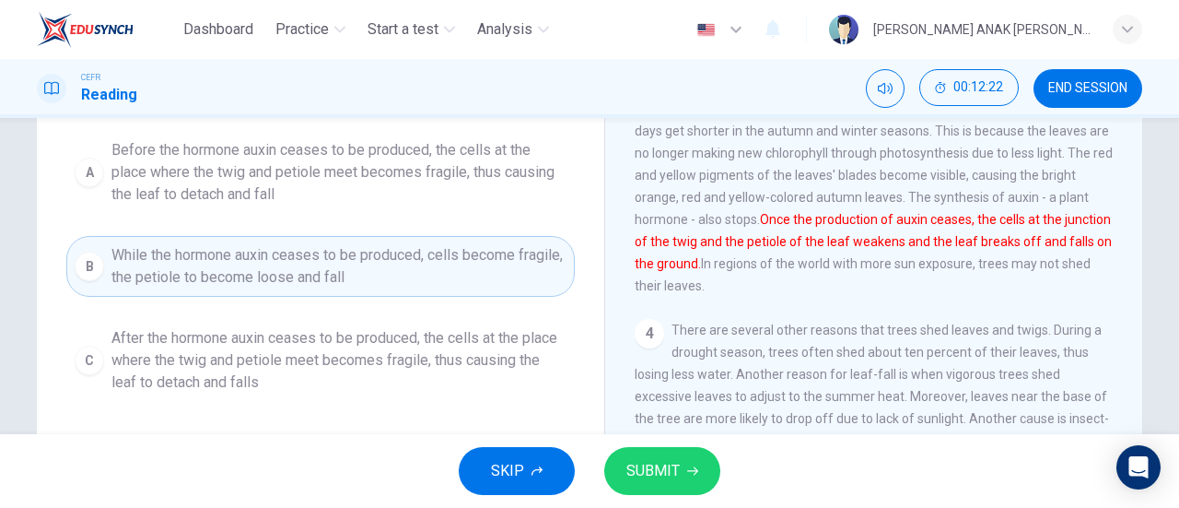
scroll to position [276, 0]
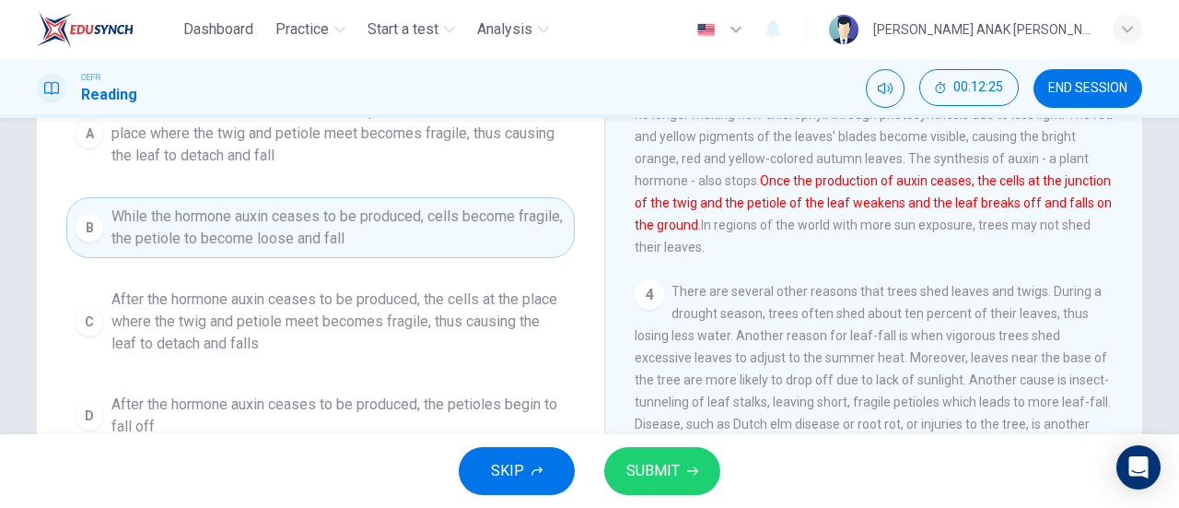
click at [350, 336] on span "After the hormone auxin ceases to be produced, the cells at the place where the…" at bounding box center [338, 321] width 455 height 66
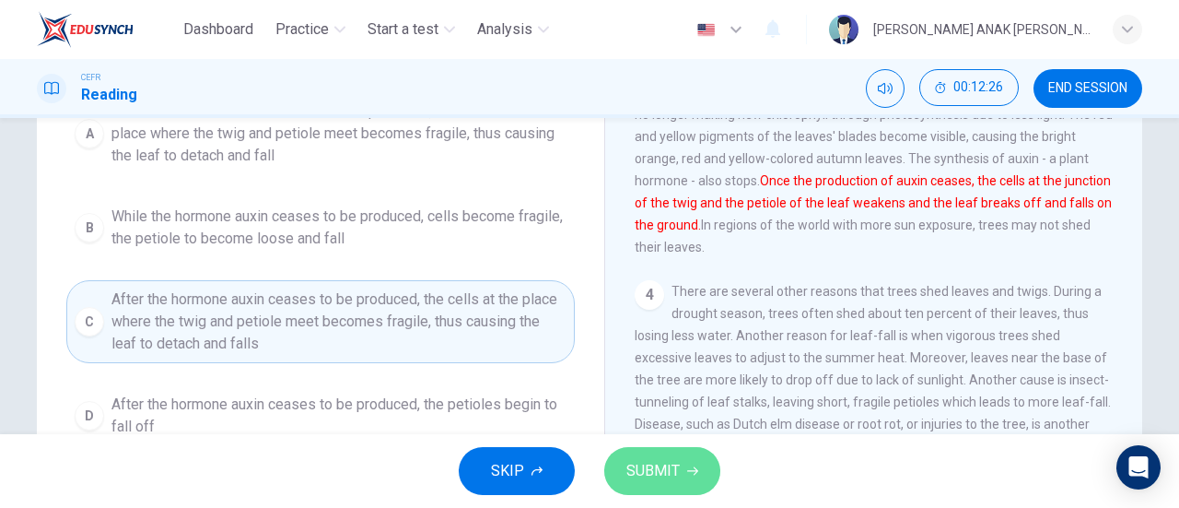
click at [662, 465] on span "SUBMIT" at bounding box center [653, 471] width 53 height 26
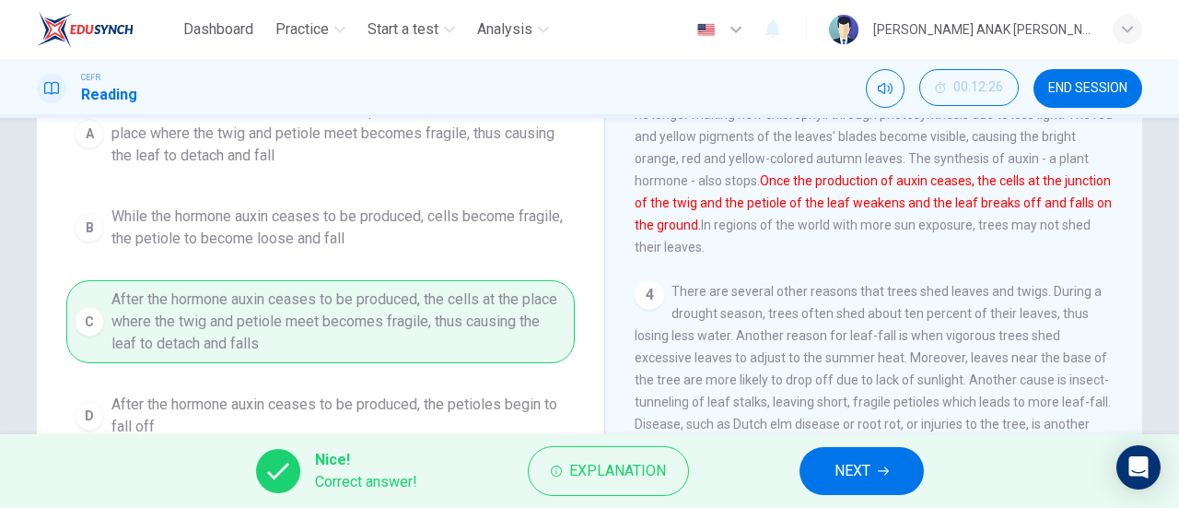
click at [870, 465] on span "NEXT" at bounding box center [853, 471] width 36 height 26
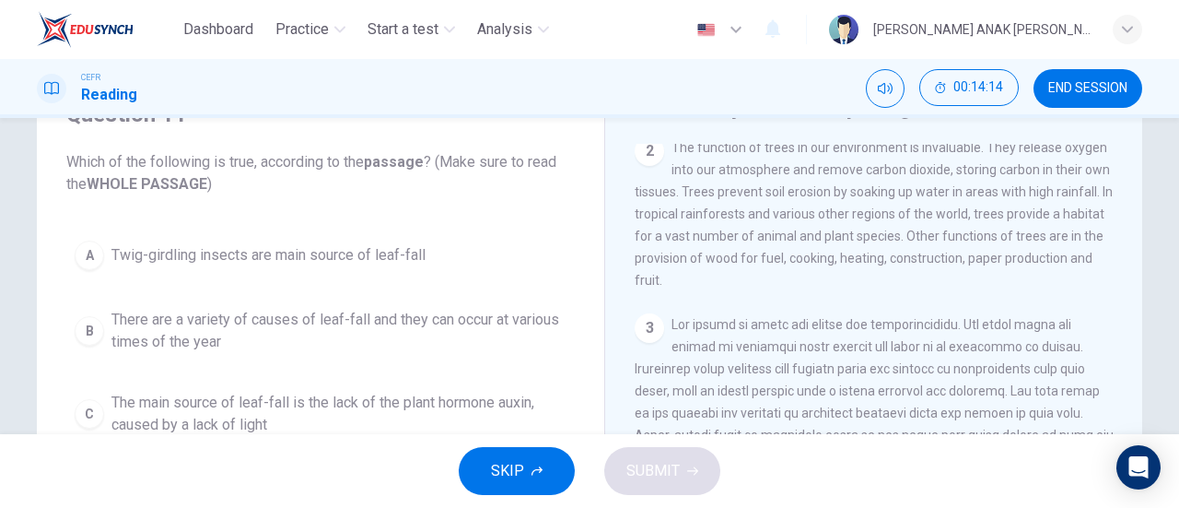
scroll to position [184, 0]
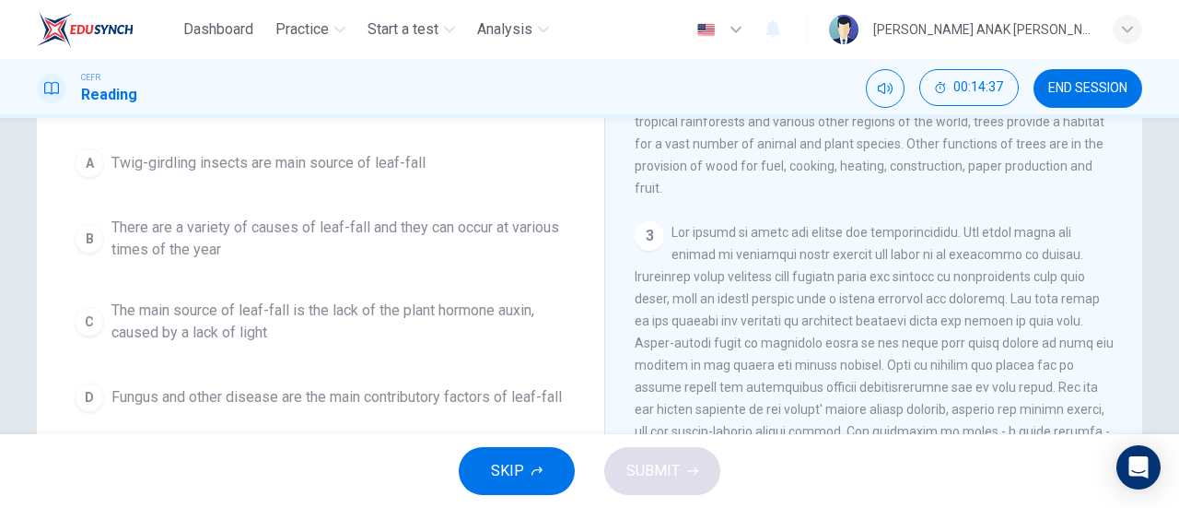
click at [463, 229] on span "There are a variety of causes of leaf-fall and they can occur at various times …" at bounding box center [338, 239] width 455 height 44
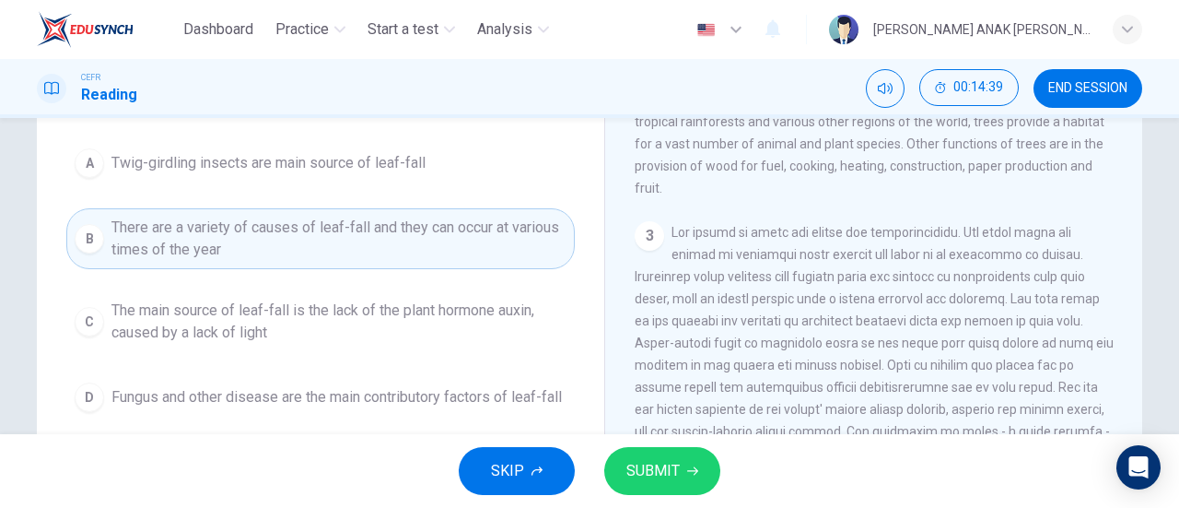
click at [631, 451] on button "SUBMIT" at bounding box center [662, 471] width 116 height 48
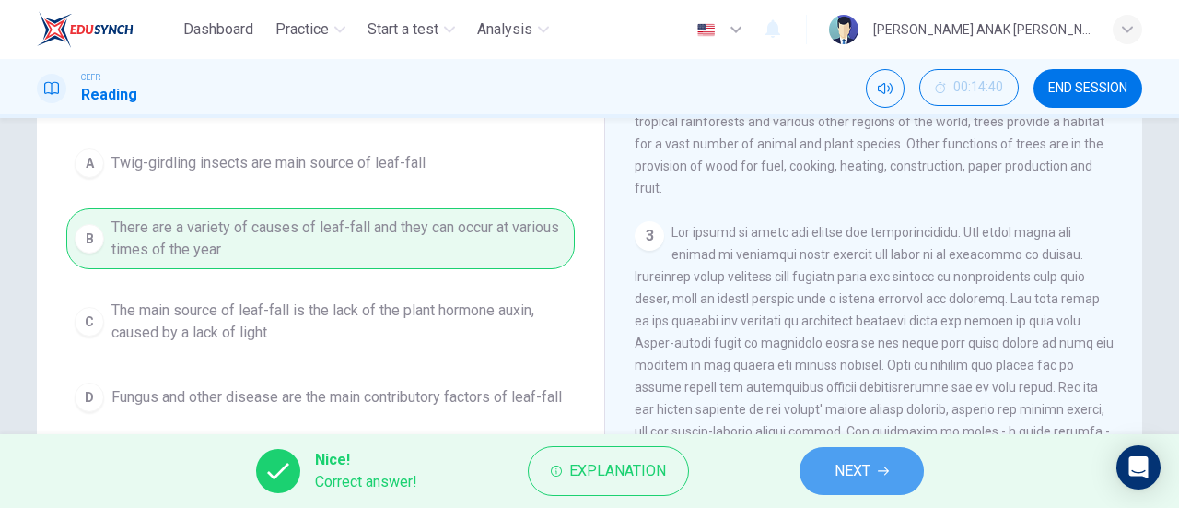
click at [917, 469] on button "NEXT" at bounding box center [862, 471] width 124 height 48
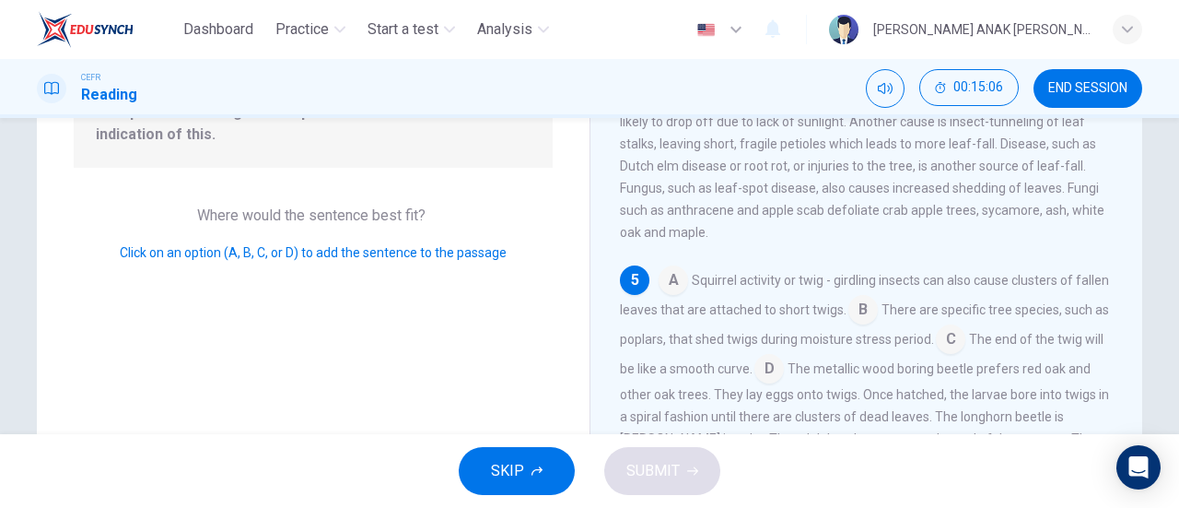
scroll to position [300, 0]
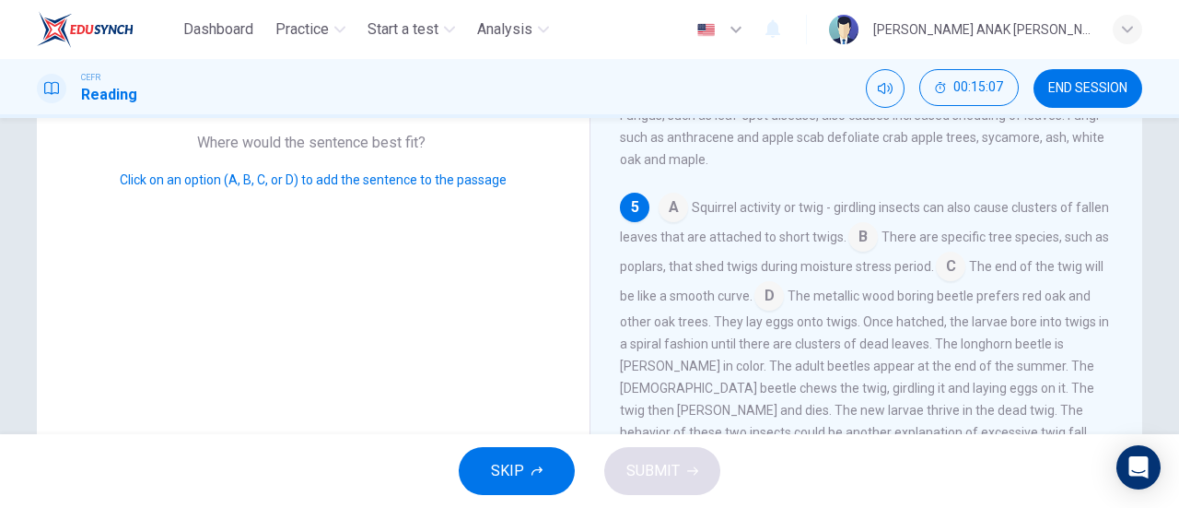
click at [668, 218] on input at bounding box center [673, 208] width 29 height 29
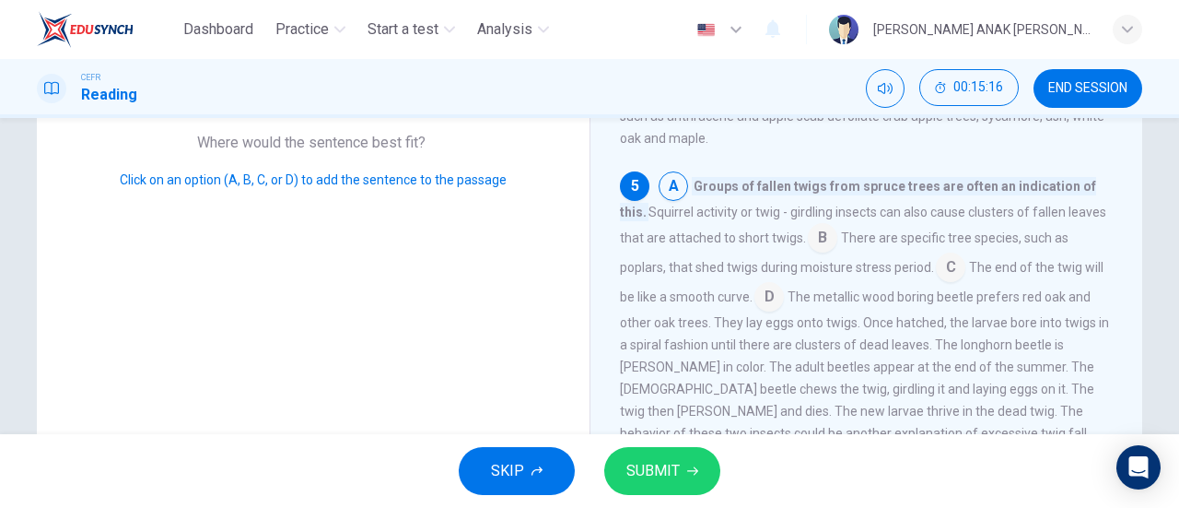
click at [838, 253] on input at bounding box center [822, 239] width 29 height 29
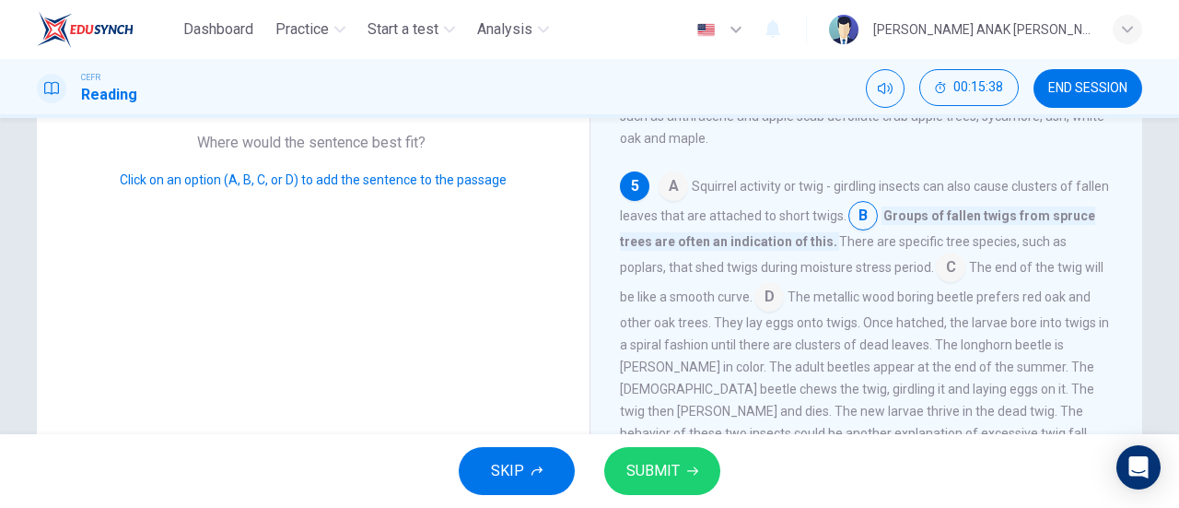
click at [953, 284] on input at bounding box center [950, 268] width 29 height 29
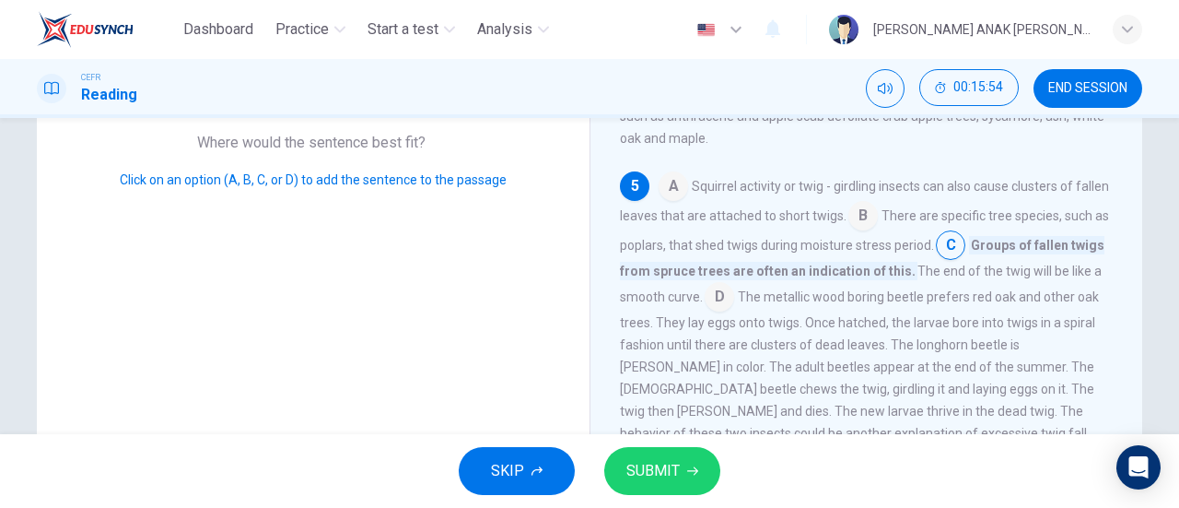
click at [734, 313] on input at bounding box center [719, 298] width 29 height 29
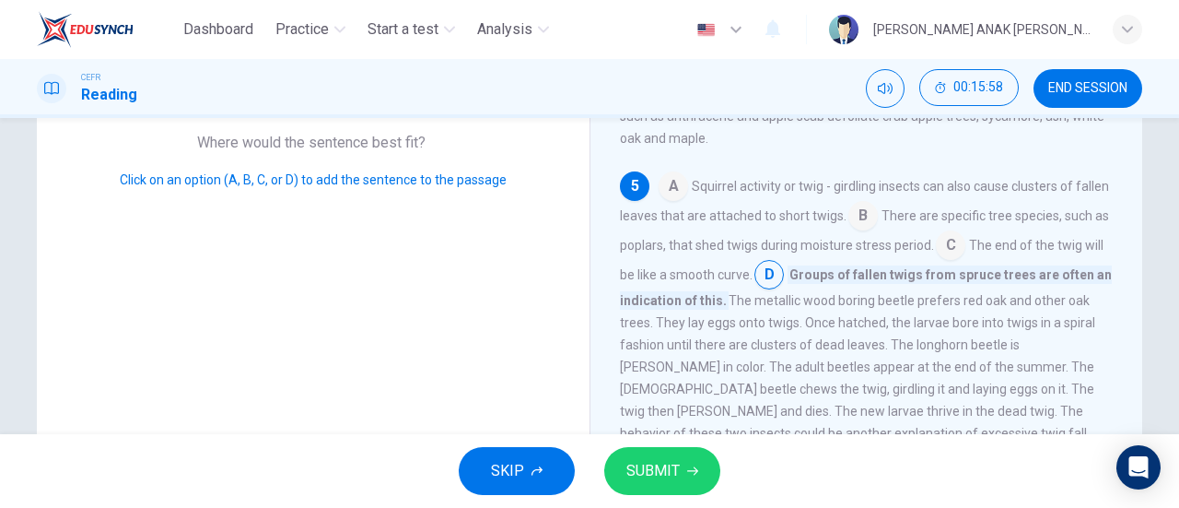
click at [878, 232] on input at bounding box center [863, 217] width 29 height 29
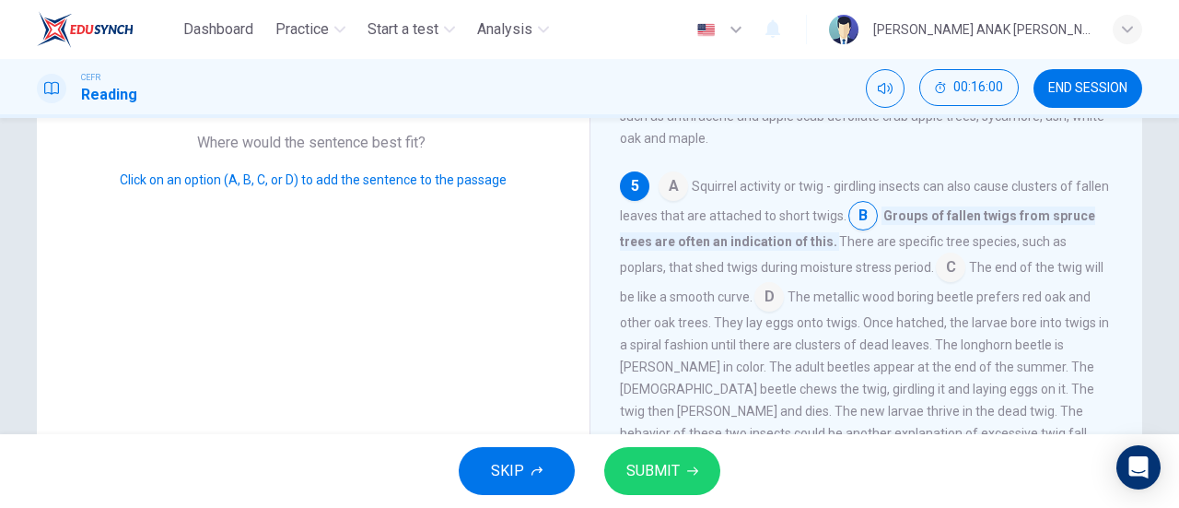
click at [675, 203] on input at bounding box center [673, 187] width 29 height 29
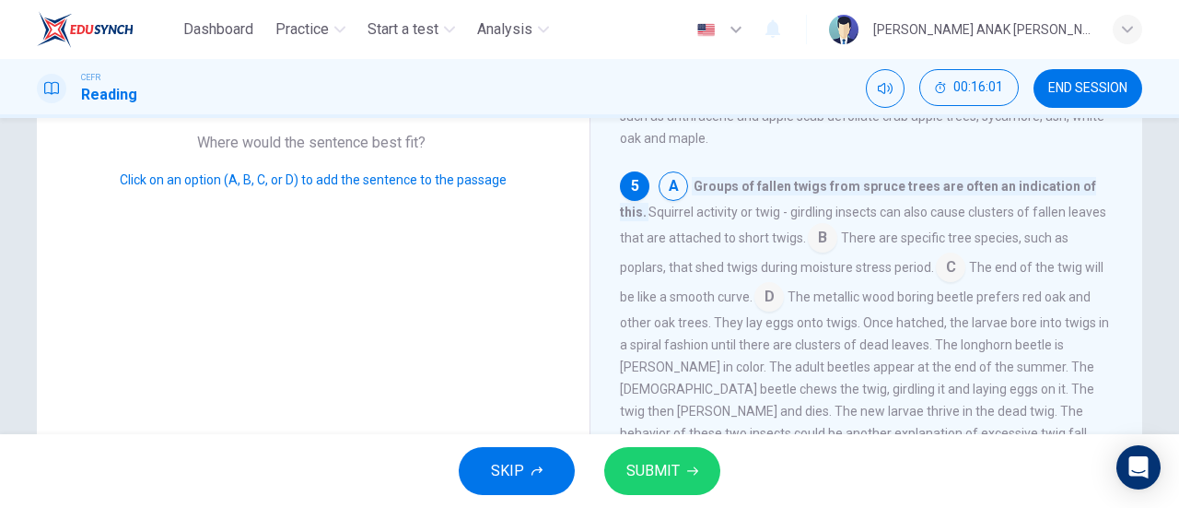
click at [838, 254] on input at bounding box center [822, 239] width 29 height 29
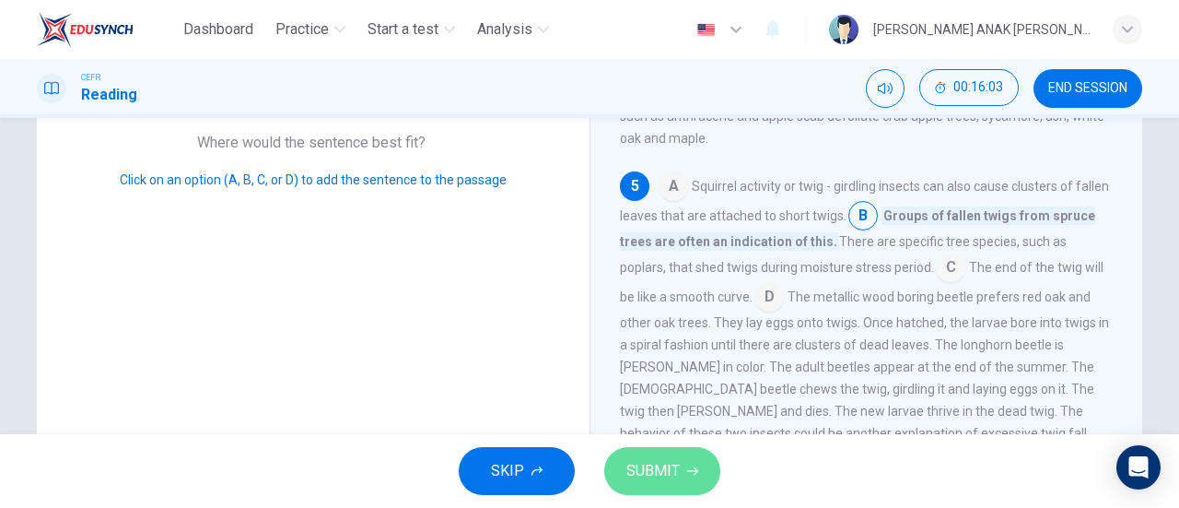
click at [643, 473] on span "SUBMIT" at bounding box center [653, 471] width 53 height 26
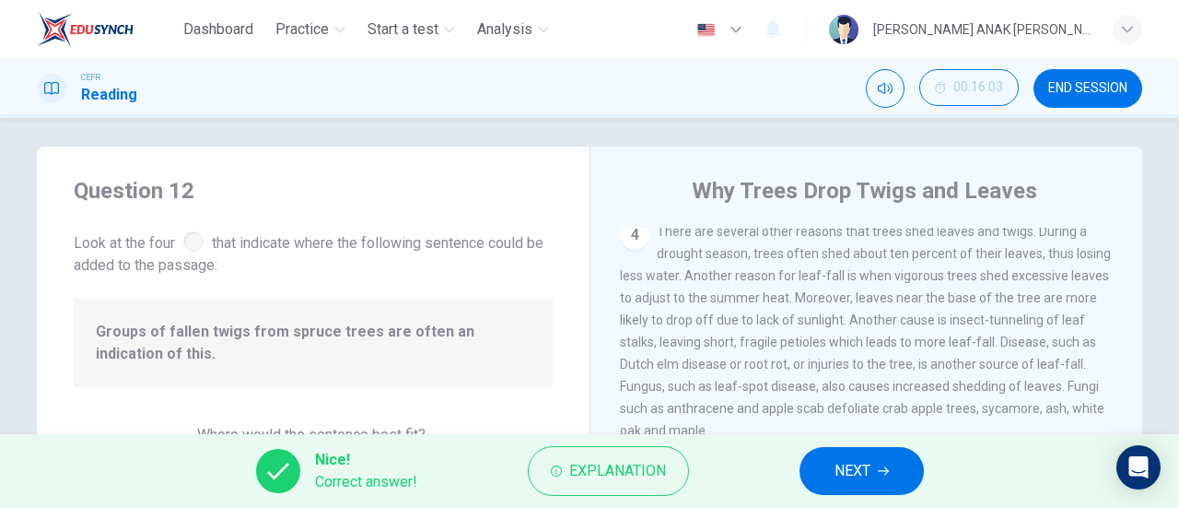
scroll to position [0, 0]
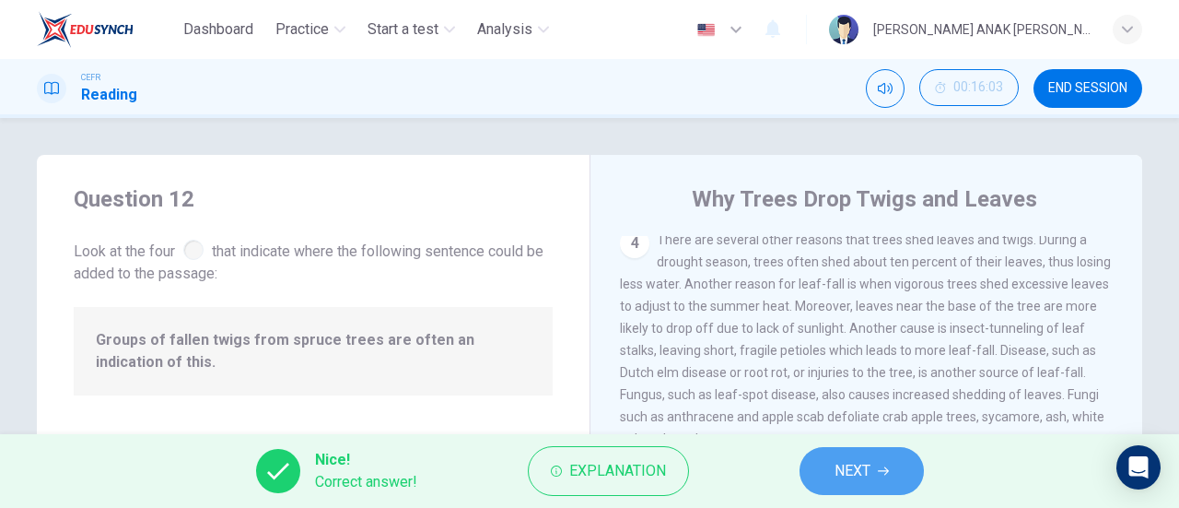
click at [861, 476] on span "NEXT" at bounding box center [853, 471] width 36 height 26
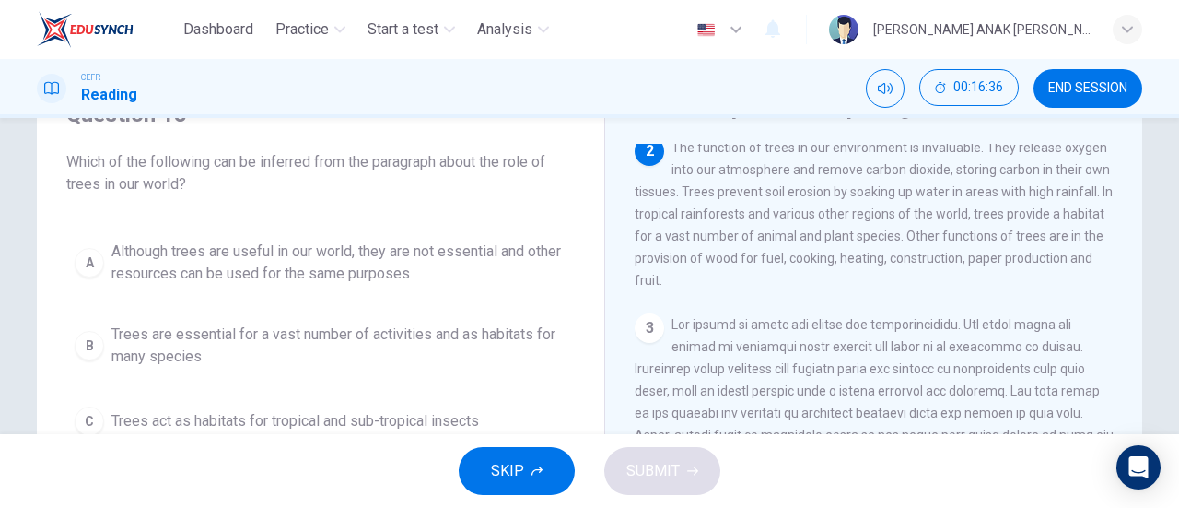
scroll to position [184, 0]
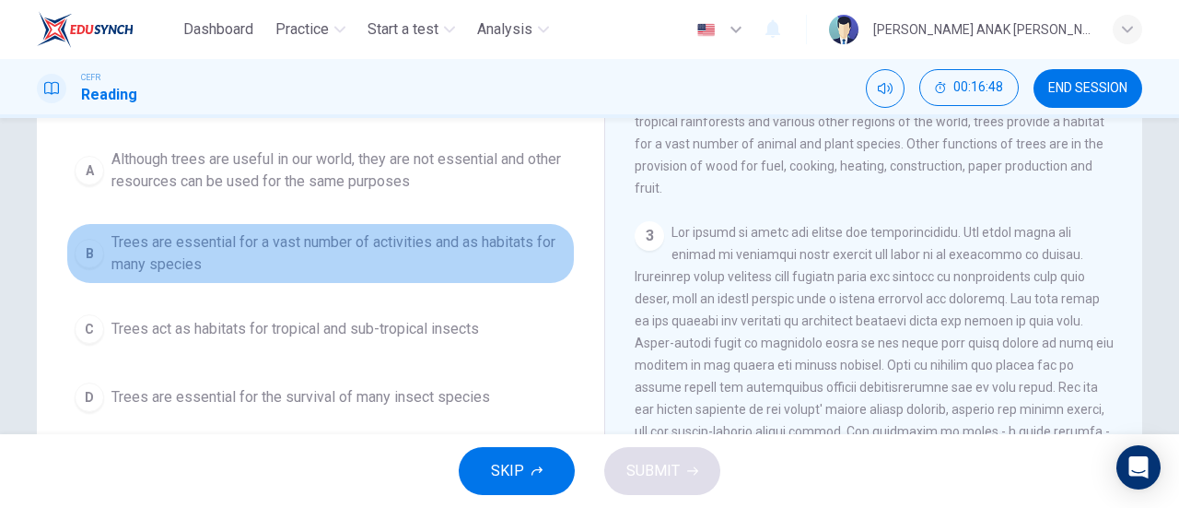
click at [489, 235] on span "Trees are essential for a vast number of activities and as habitats for many sp…" at bounding box center [338, 253] width 455 height 44
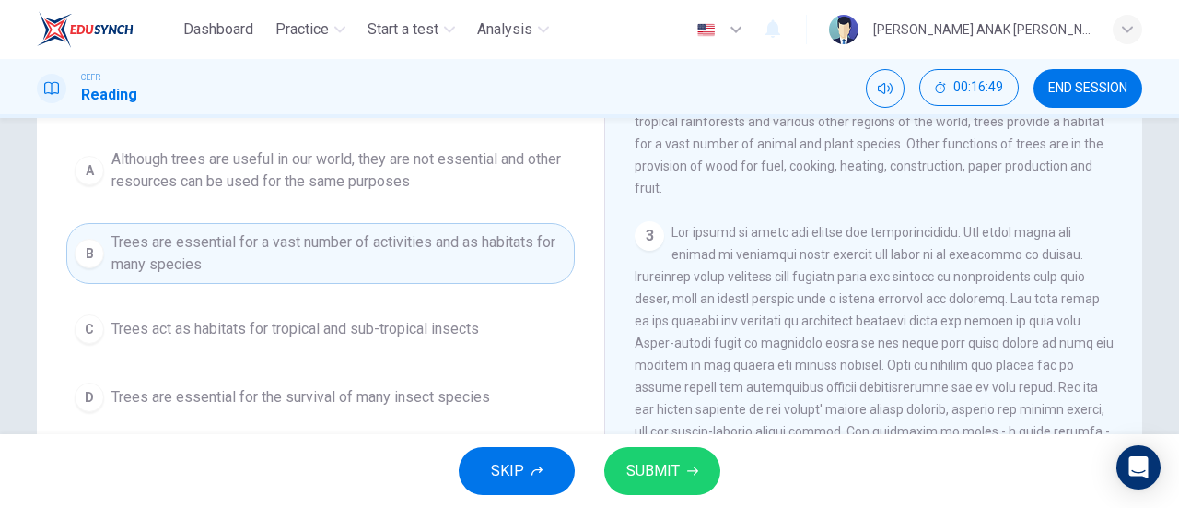
click at [651, 467] on span "SUBMIT" at bounding box center [653, 471] width 53 height 26
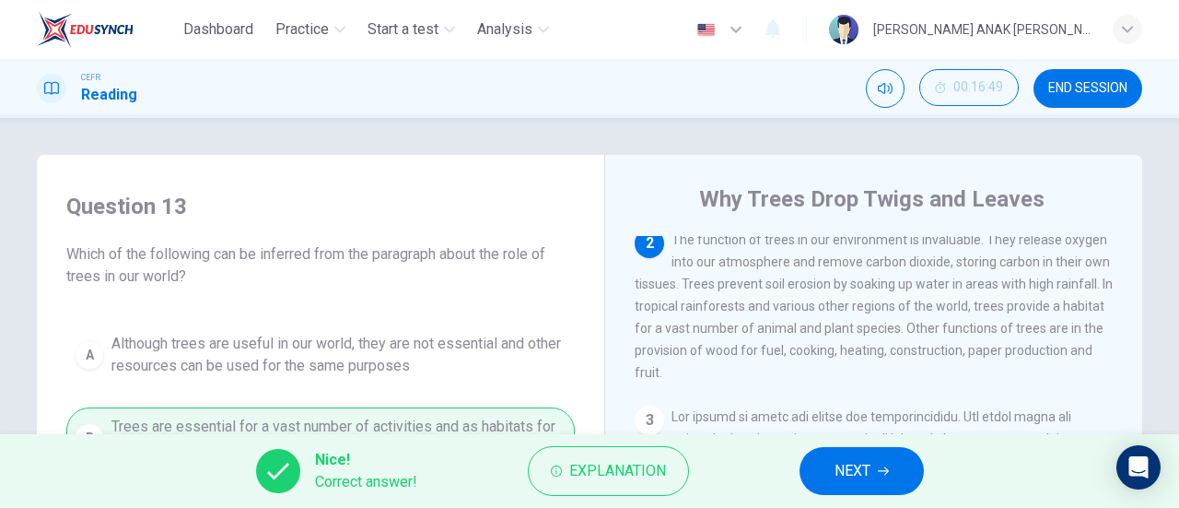
scroll to position [0, 0]
click at [812, 477] on button "NEXT" at bounding box center [862, 471] width 124 height 48
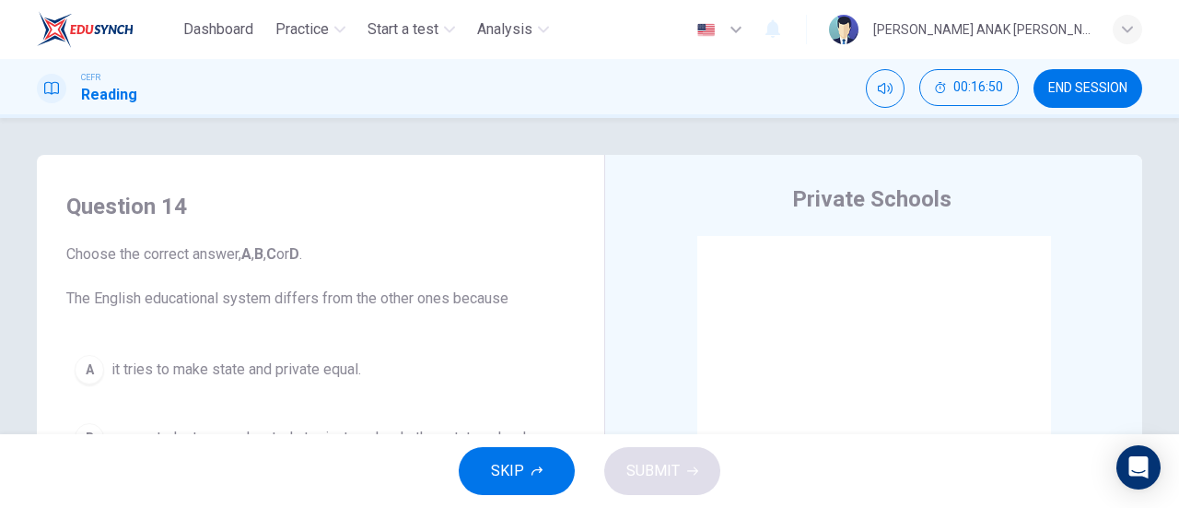
scroll to position [92, 0]
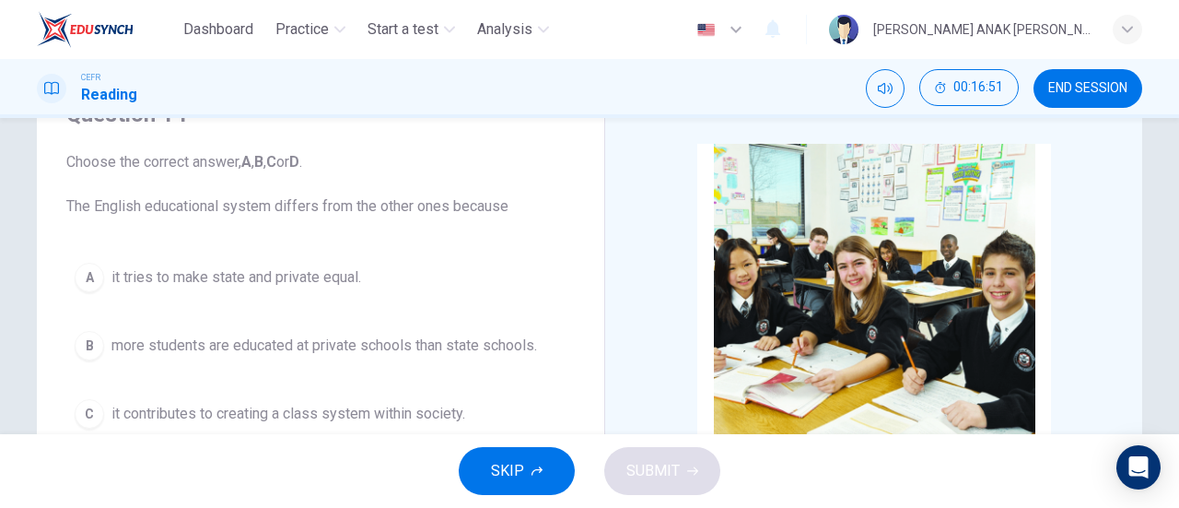
click at [1120, 87] on span "END SESSION" at bounding box center [1088, 88] width 79 height 15
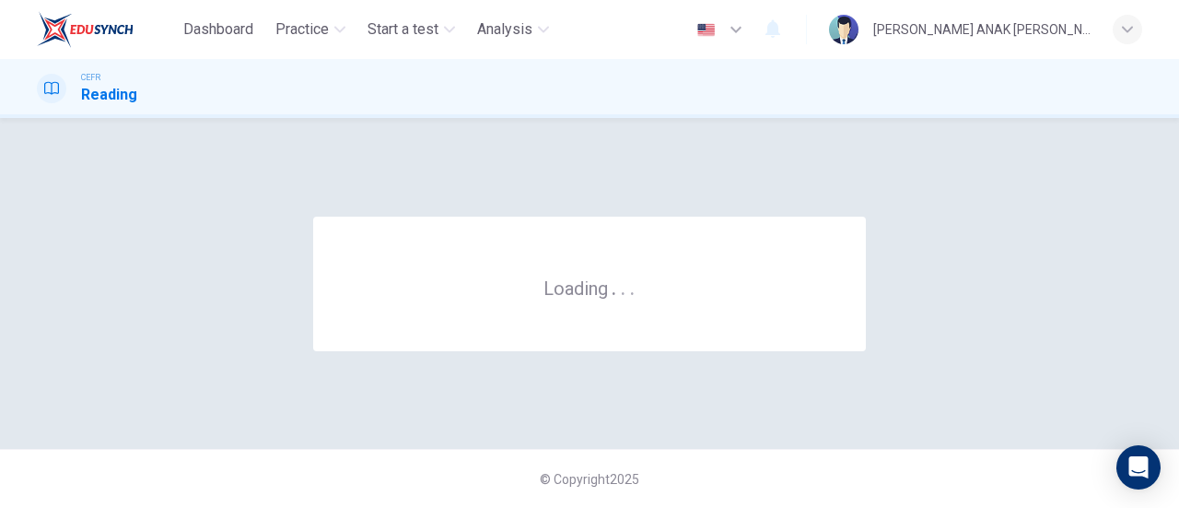
scroll to position [0, 0]
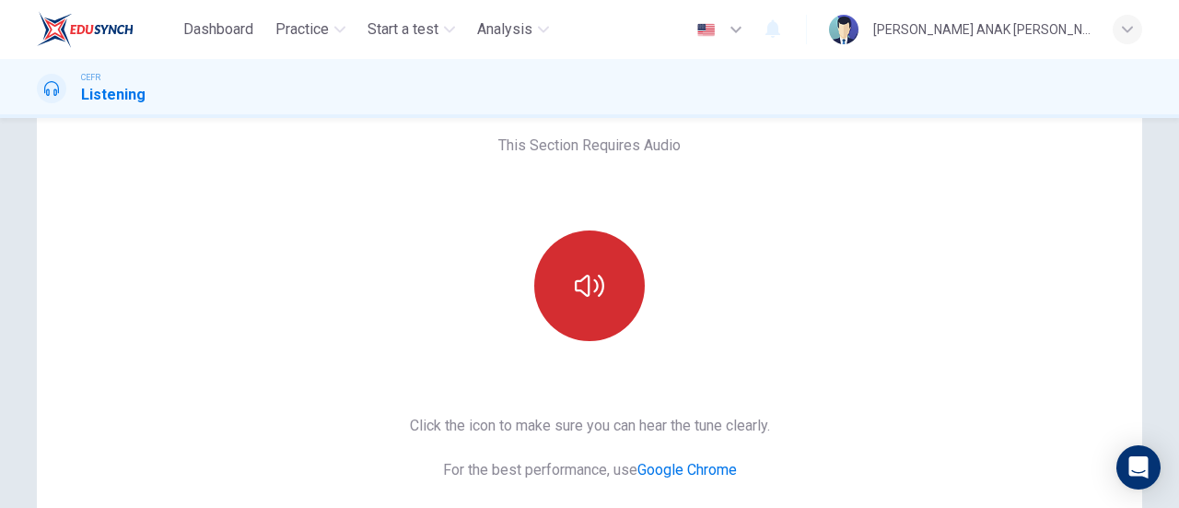
scroll to position [92, 0]
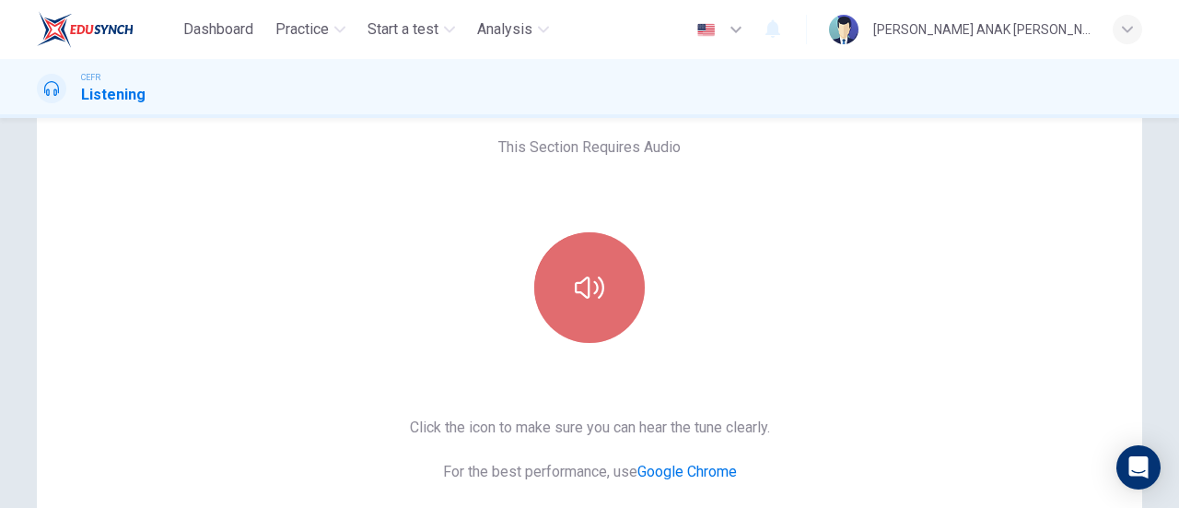
click at [601, 286] on button "button" at bounding box center [589, 287] width 111 height 111
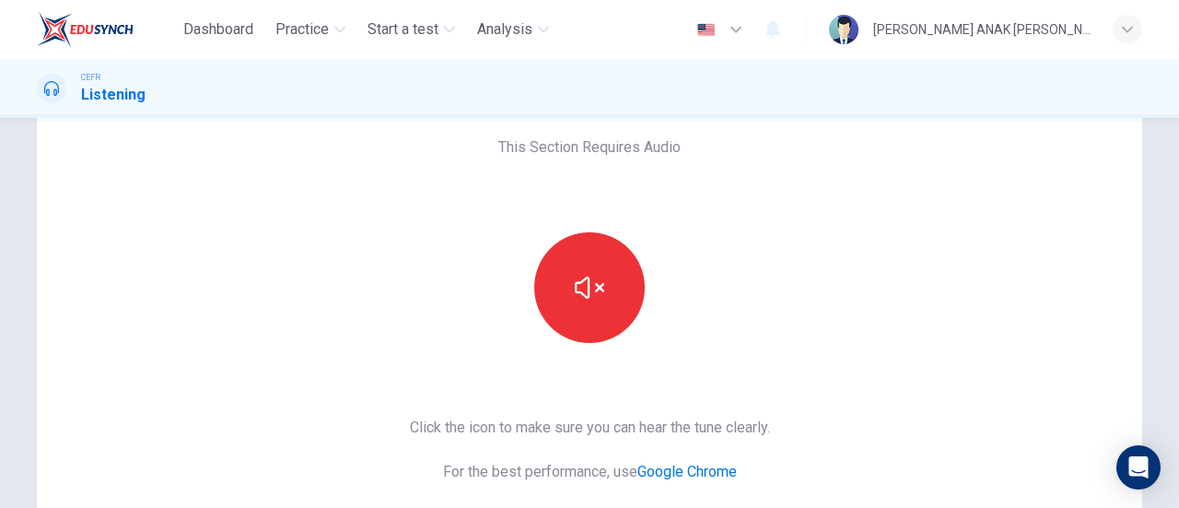
scroll to position [276, 0]
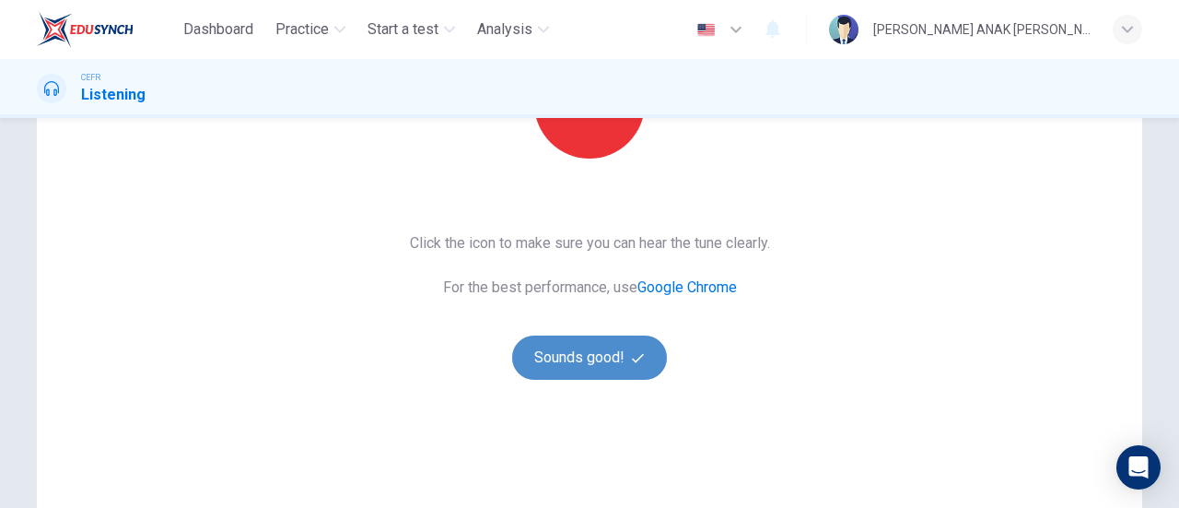
click at [583, 369] on button "Sounds good!" at bounding box center [589, 357] width 155 height 44
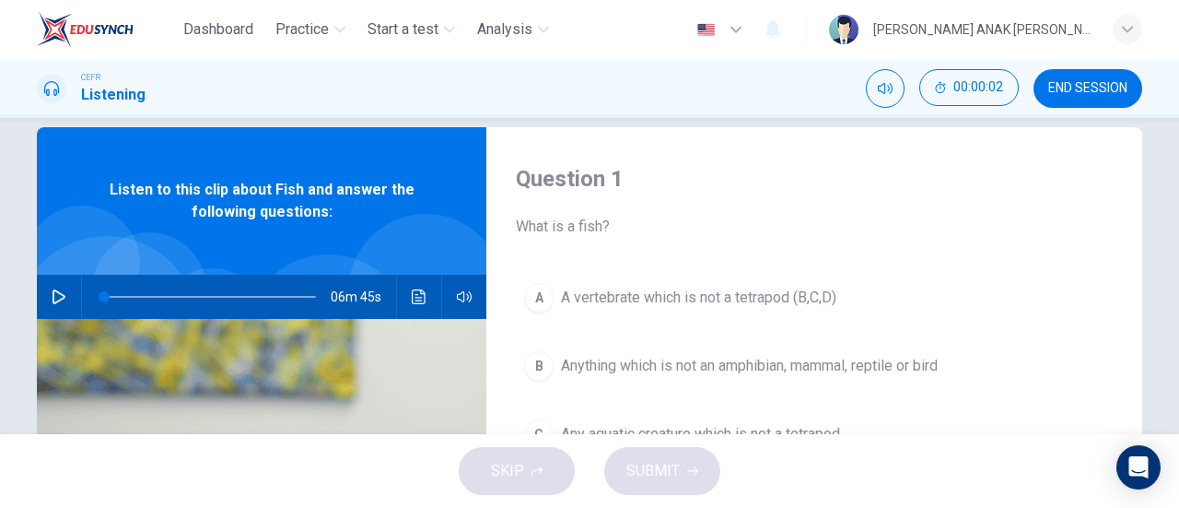
scroll to position [0, 0]
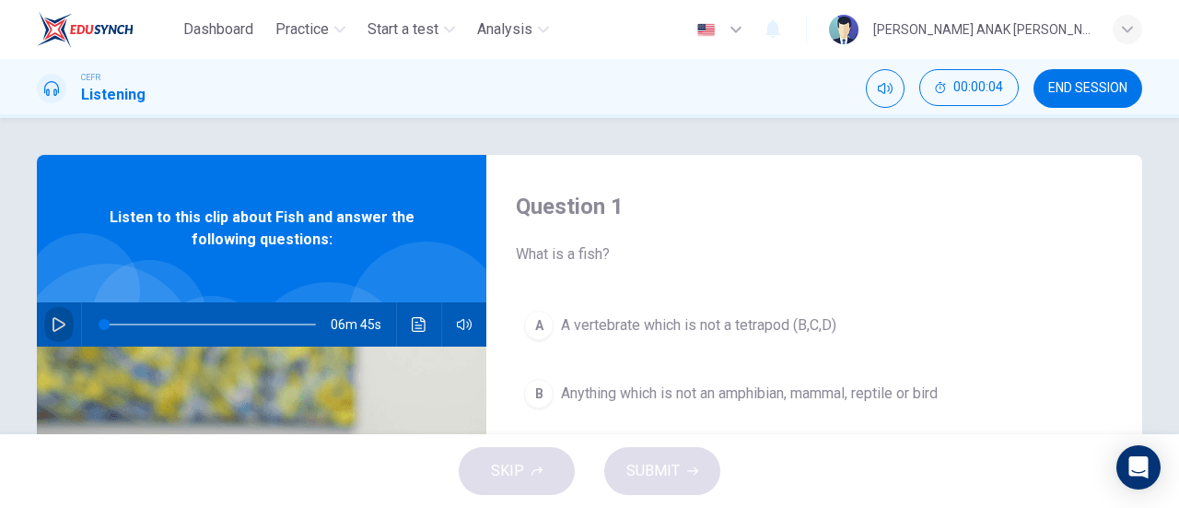
click at [52, 327] on icon "button" at bounding box center [59, 324] width 15 height 15
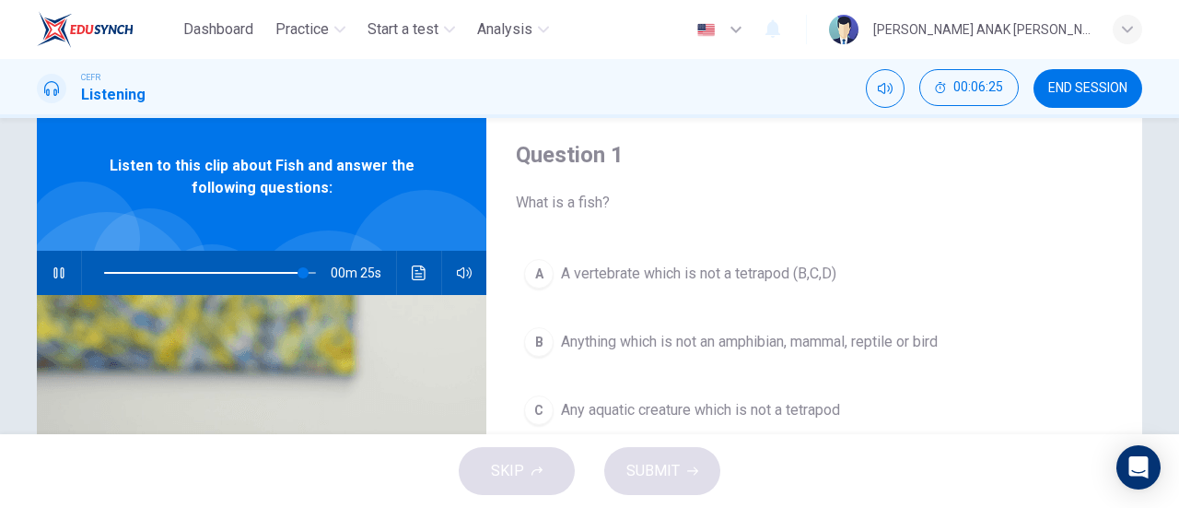
scroll to position [92, 0]
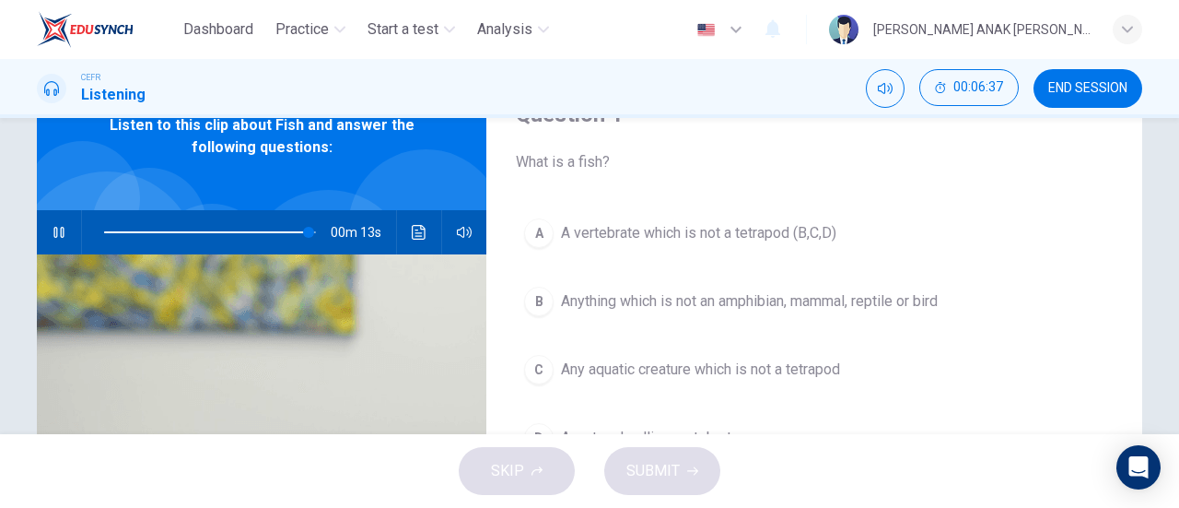
type input "97"
type input "0"
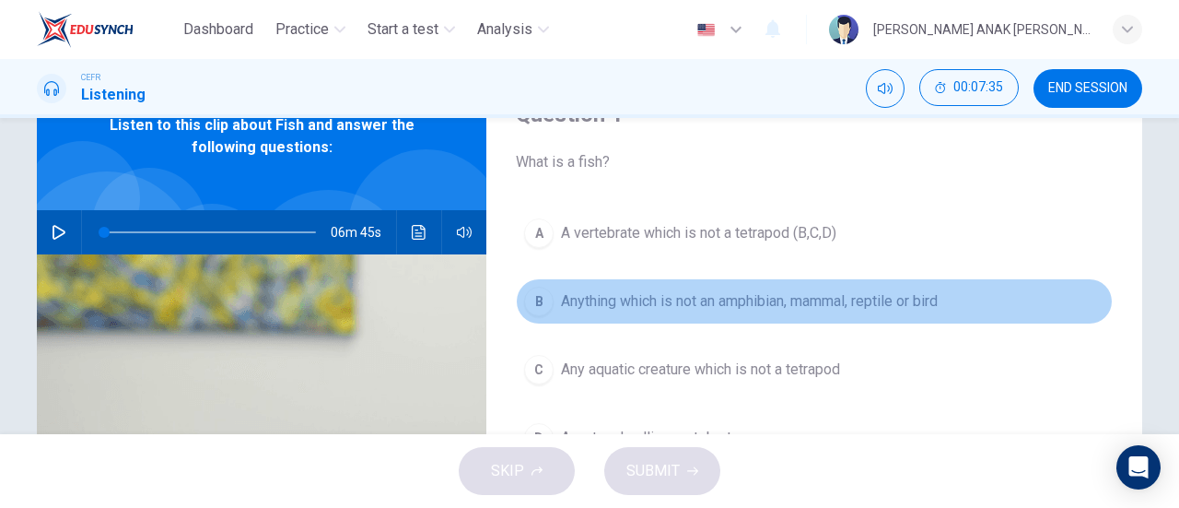
click at [668, 281] on button "B Anything which is not an amphibian, mammal, reptile or bird" at bounding box center [814, 301] width 597 height 46
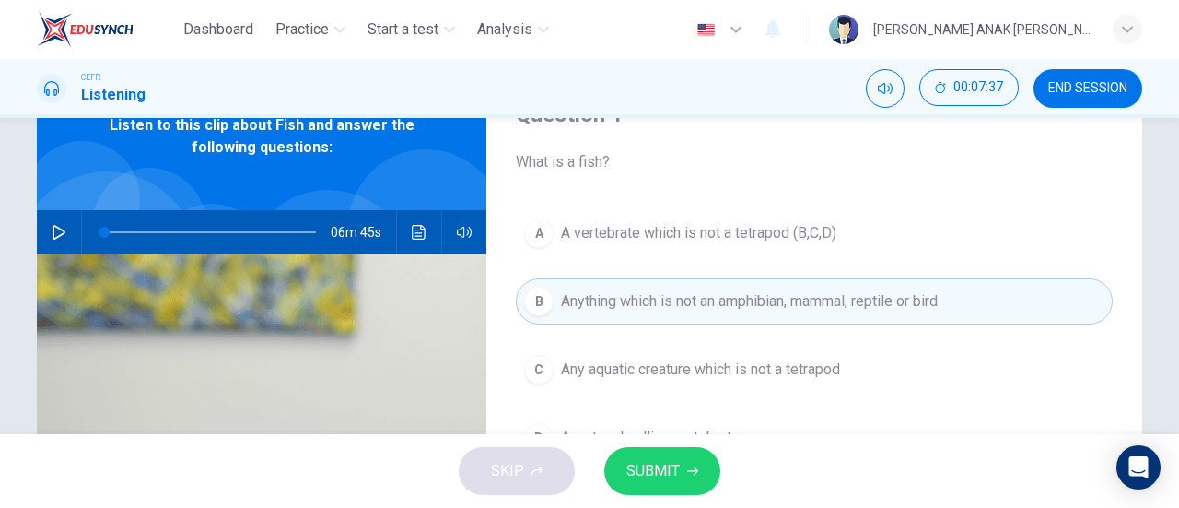
drag, startPoint x: 706, startPoint y: 467, endPoint x: 700, endPoint y: 452, distance: 15.7
click at [701, 456] on button "SUBMIT" at bounding box center [662, 471] width 116 height 48
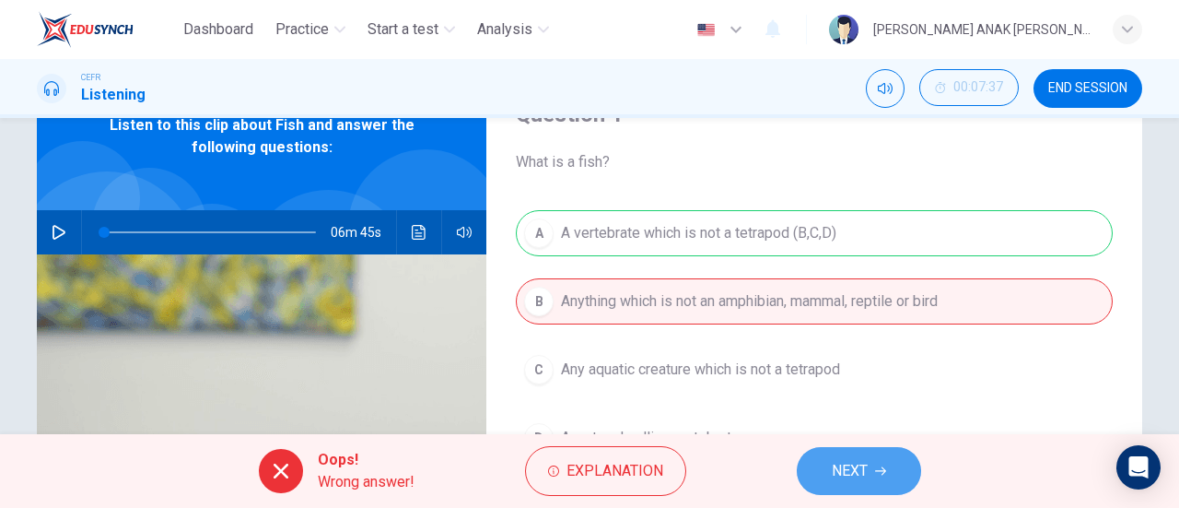
drag, startPoint x: 892, startPoint y: 447, endPoint x: 890, endPoint y: 458, distance: 11.2
click at [893, 451] on button "NEXT" at bounding box center [859, 471] width 124 height 48
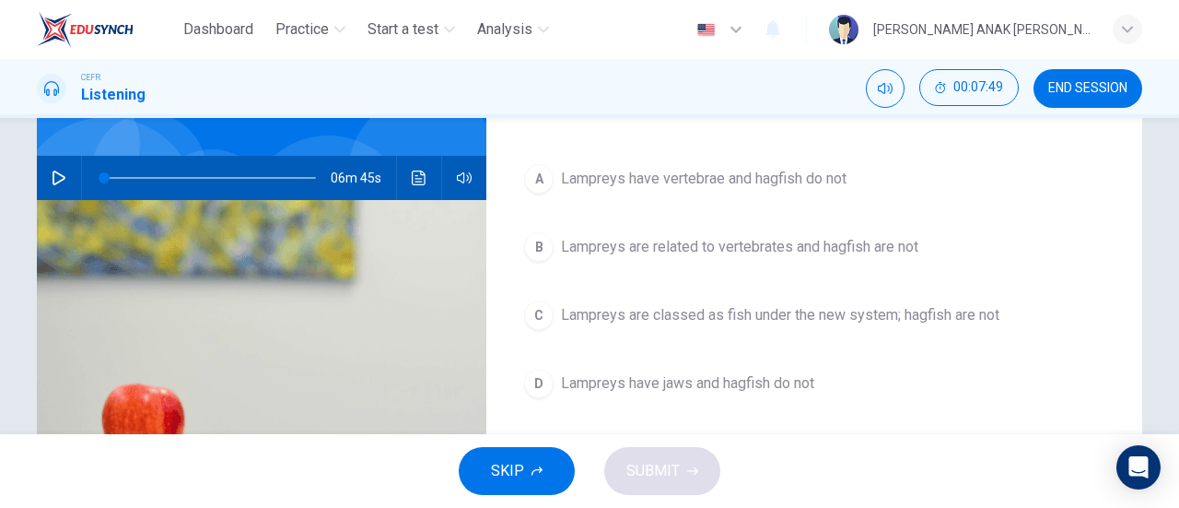
scroll to position [184, 0]
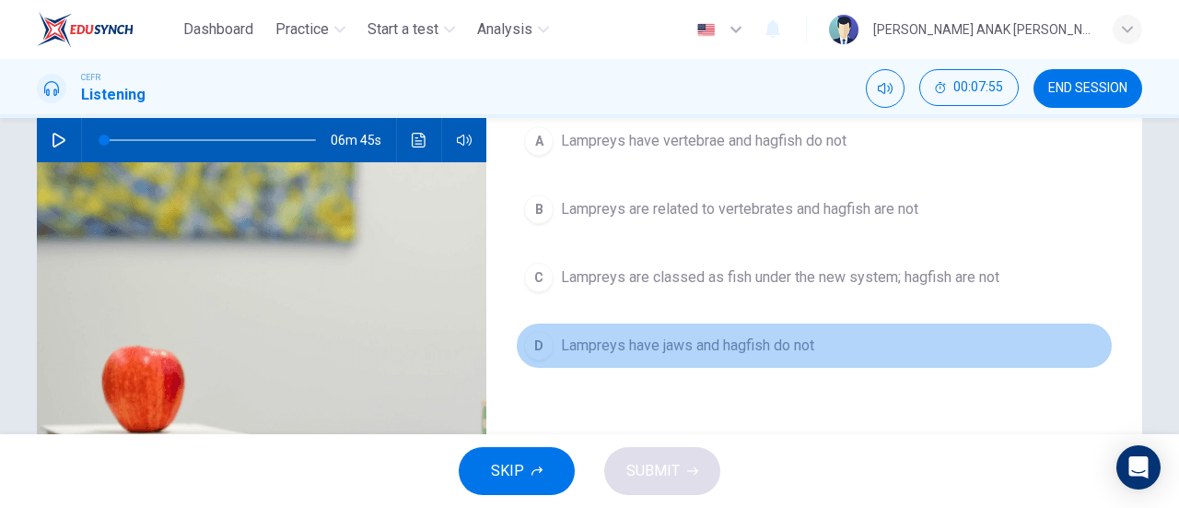
click at [824, 329] on button "D Lampreys have jaws and hagfish do not" at bounding box center [814, 345] width 597 height 46
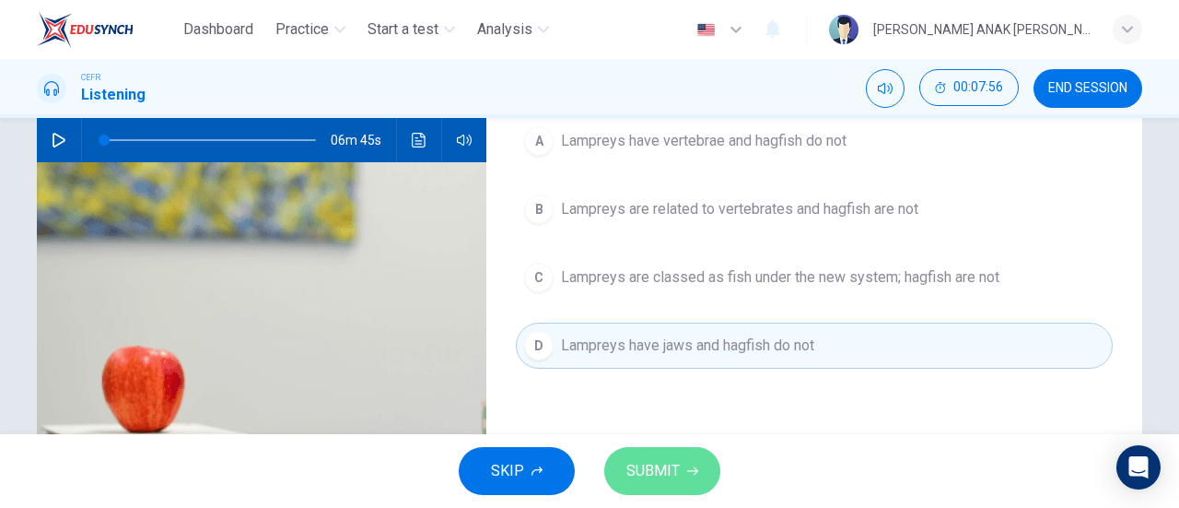
click at [687, 452] on button "SUBMIT" at bounding box center [662, 471] width 116 height 48
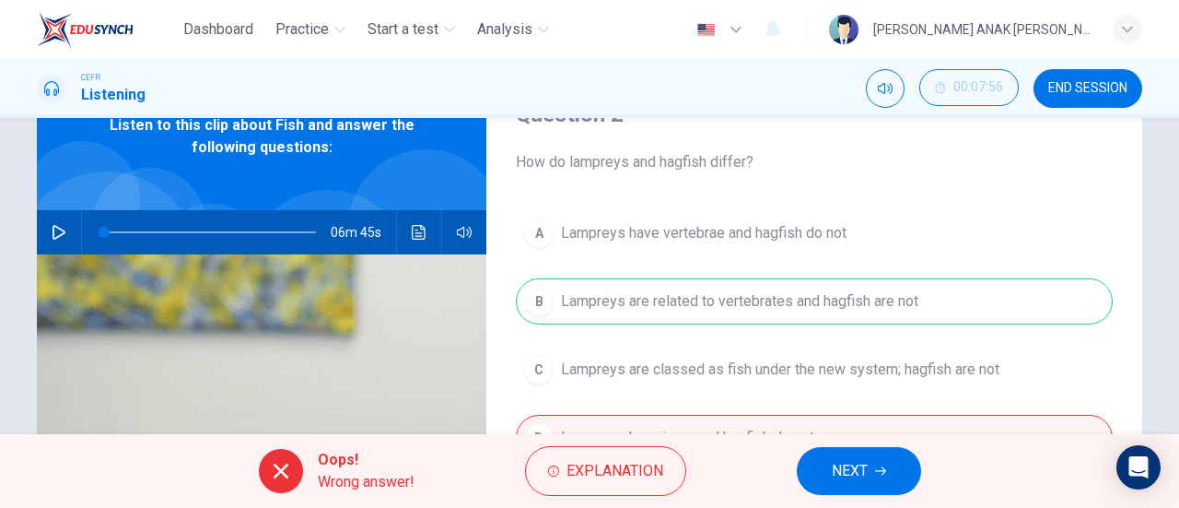
click at [859, 470] on span "NEXT" at bounding box center [850, 471] width 36 height 26
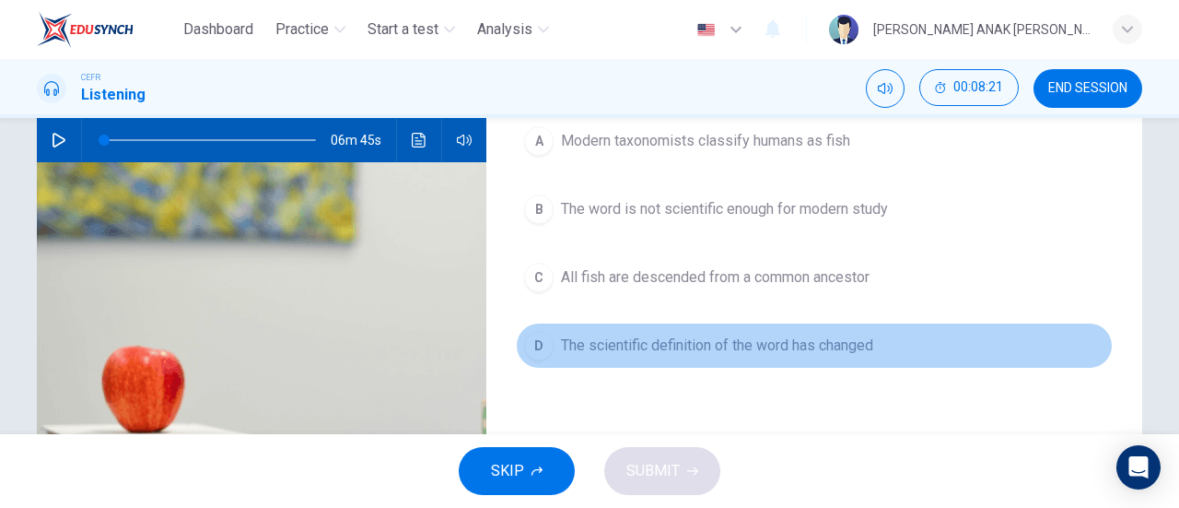
click at [811, 345] on span "The scientific definition of the word has changed" at bounding box center [717, 345] width 312 height 22
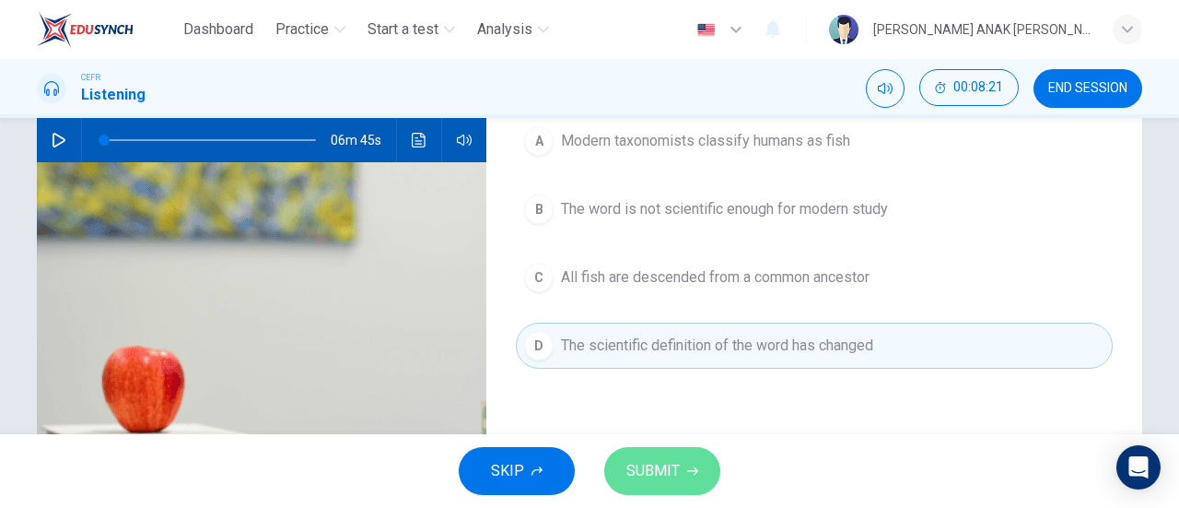
click at [657, 477] on span "SUBMIT" at bounding box center [653, 471] width 53 height 26
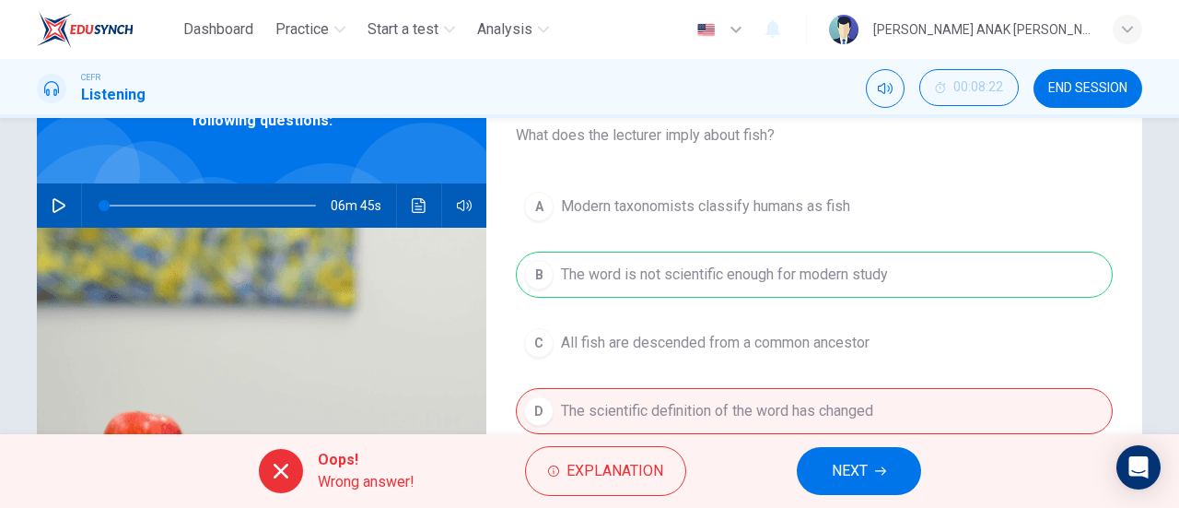
scroll to position [92, 0]
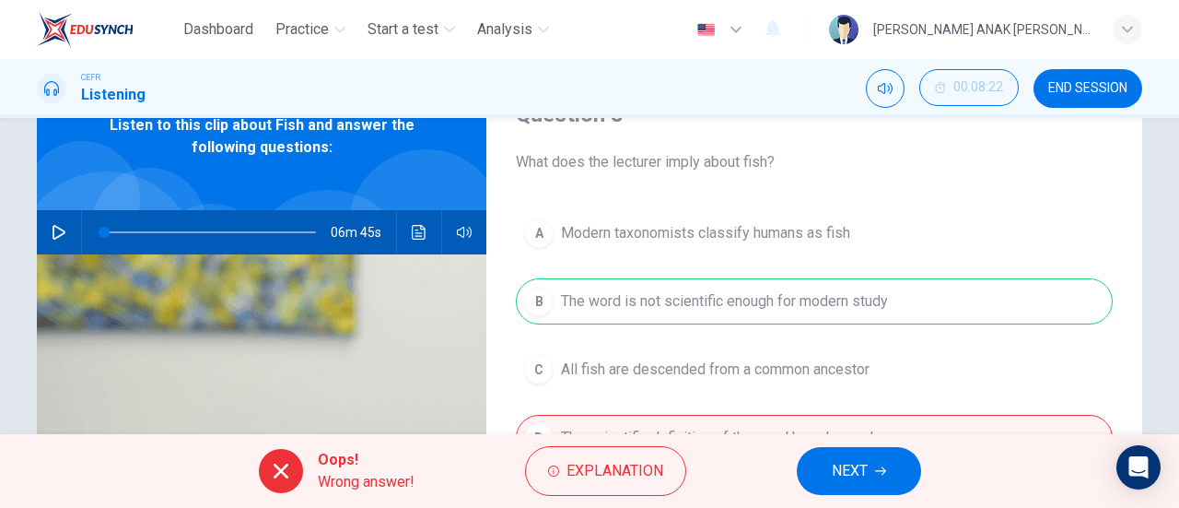
click at [862, 457] on button "NEXT" at bounding box center [859, 471] width 124 height 48
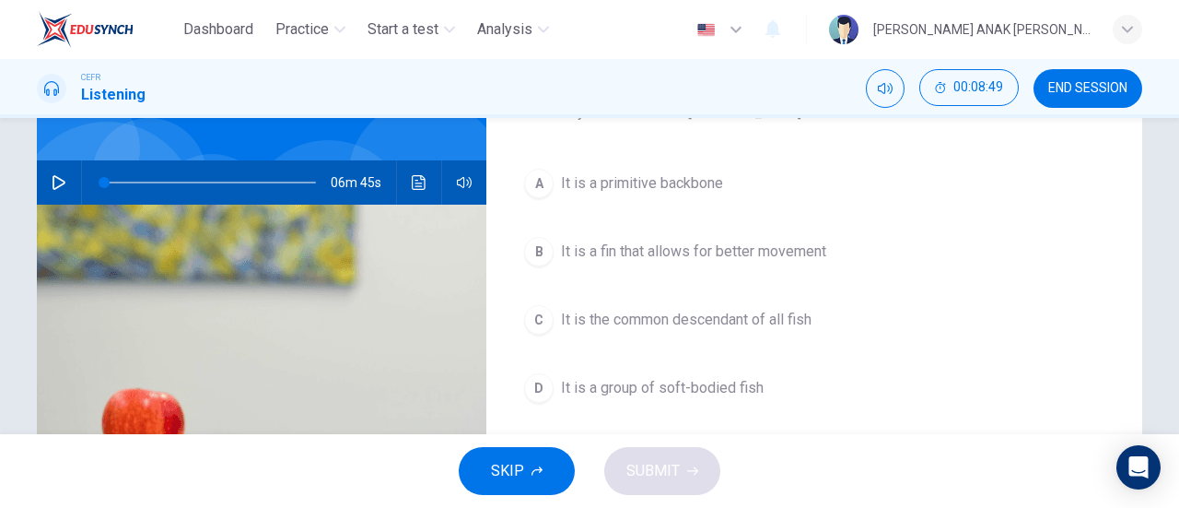
scroll to position [184, 0]
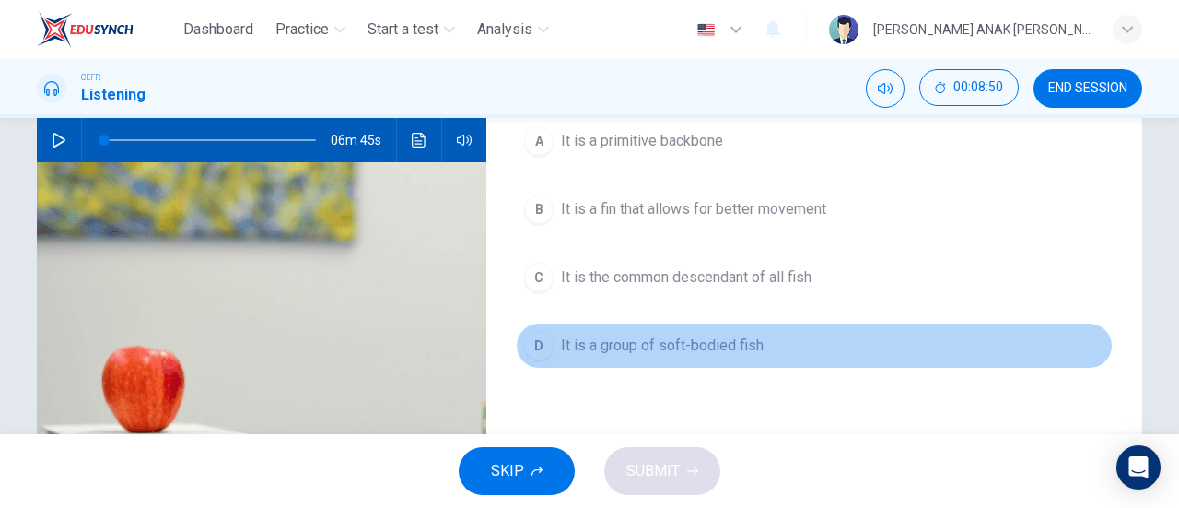
click at [610, 336] on span "It is a group of soft-bodied fish" at bounding box center [662, 345] width 203 height 22
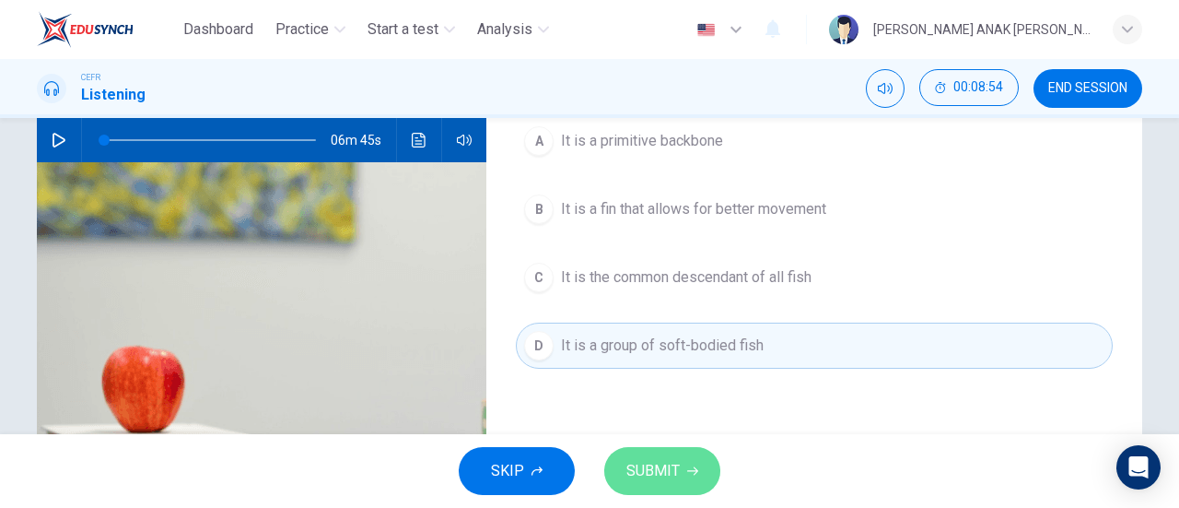
click at [655, 463] on span "SUBMIT" at bounding box center [653, 471] width 53 height 26
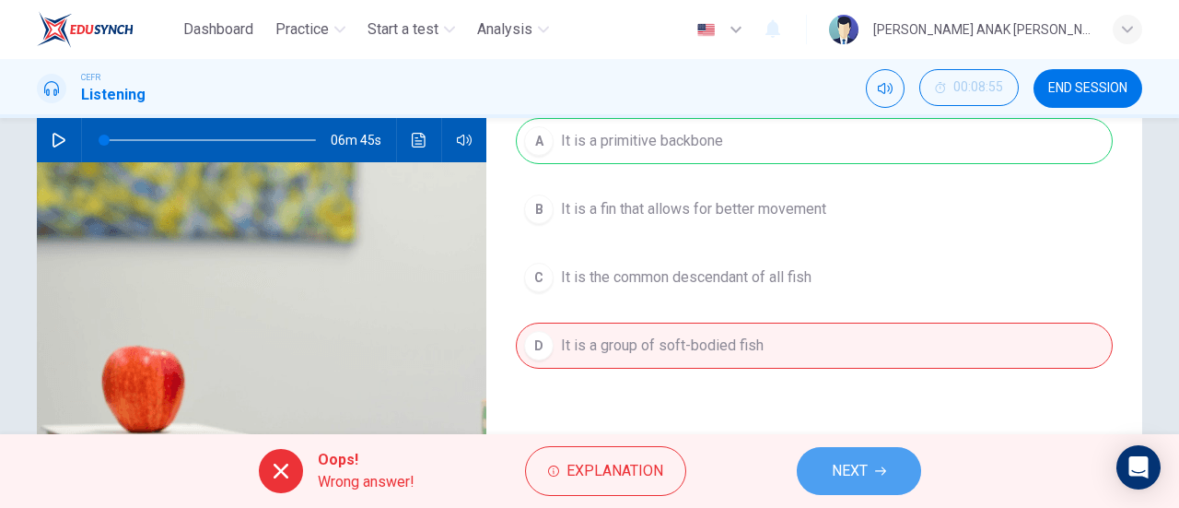
click at [864, 459] on span "NEXT" at bounding box center [850, 471] width 36 height 26
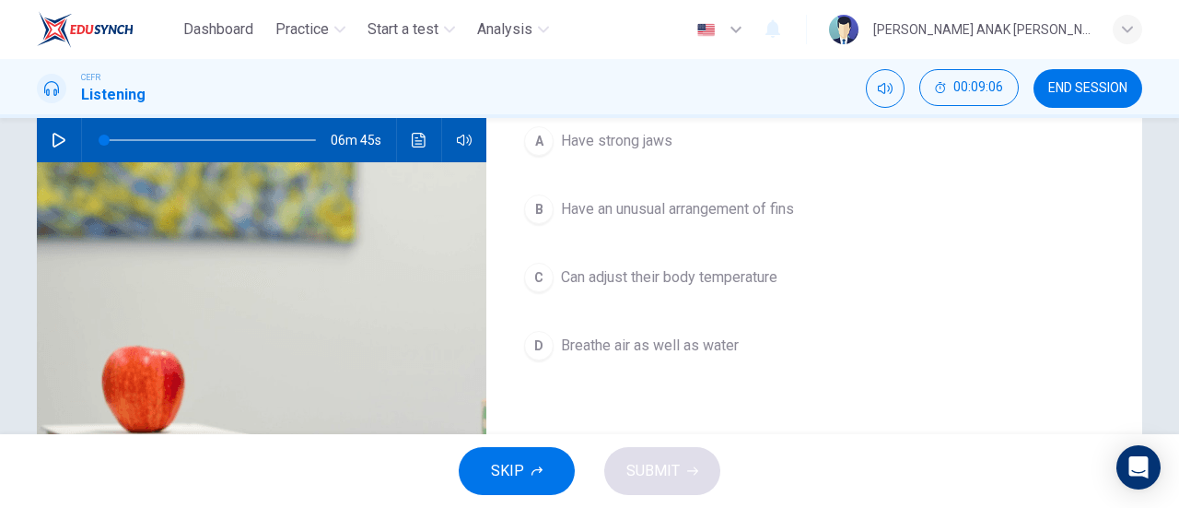
scroll to position [92, 0]
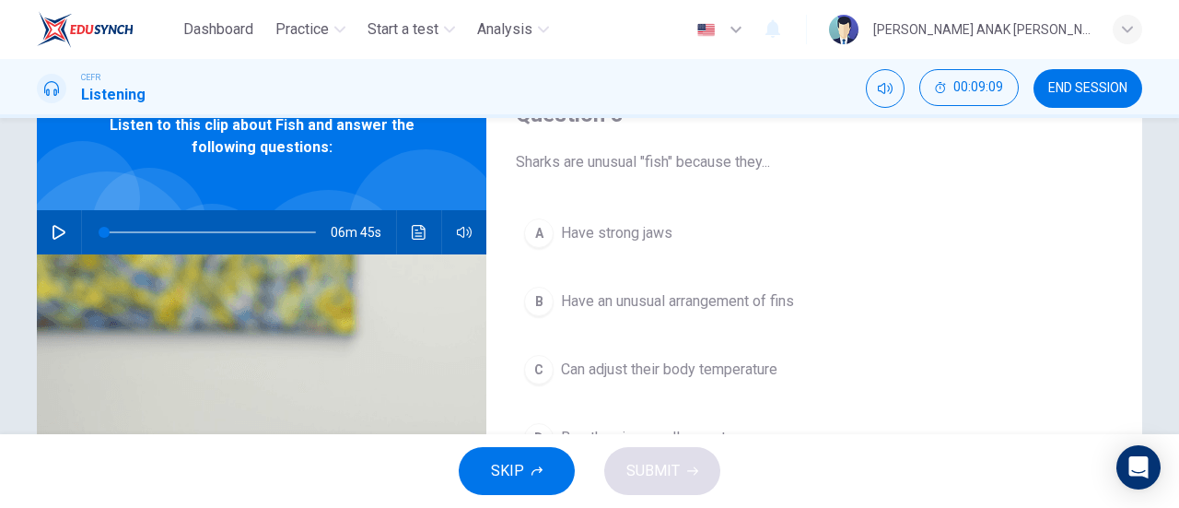
click at [700, 230] on button "A Have strong jaws" at bounding box center [814, 233] width 597 height 46
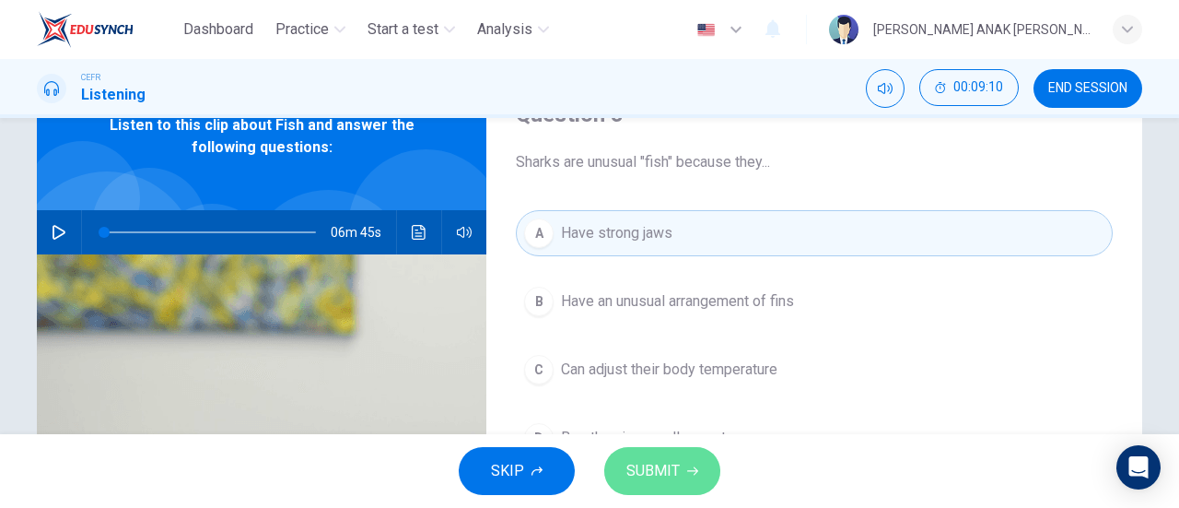
click at [641, 476] on span "SUBMIT" at bounding box center [653, 471] width 53 height 26
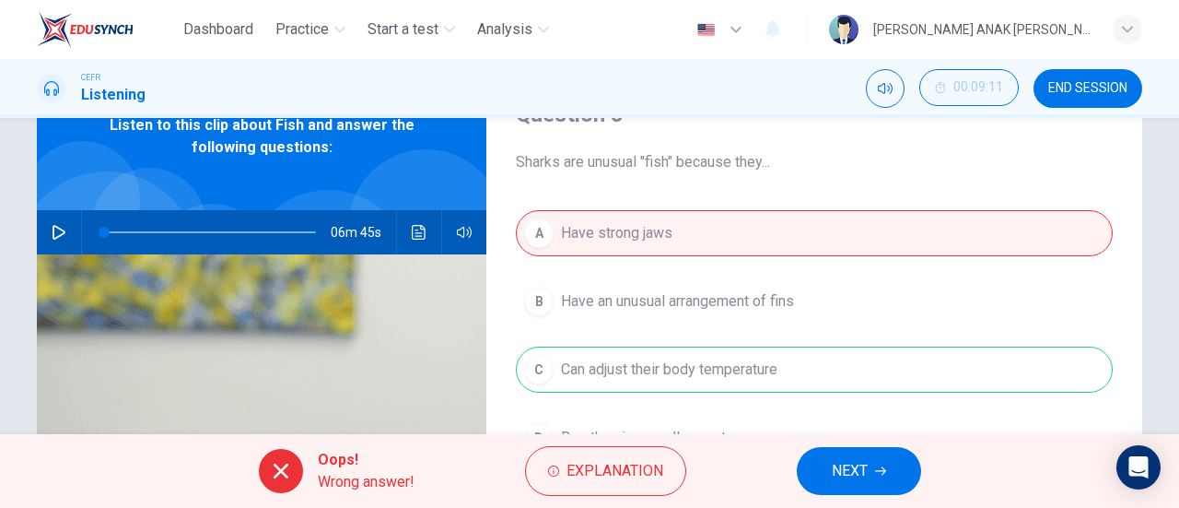
click at [817, 486] on button "NEXT" at bounding box center [859, 471] width 124 height 48
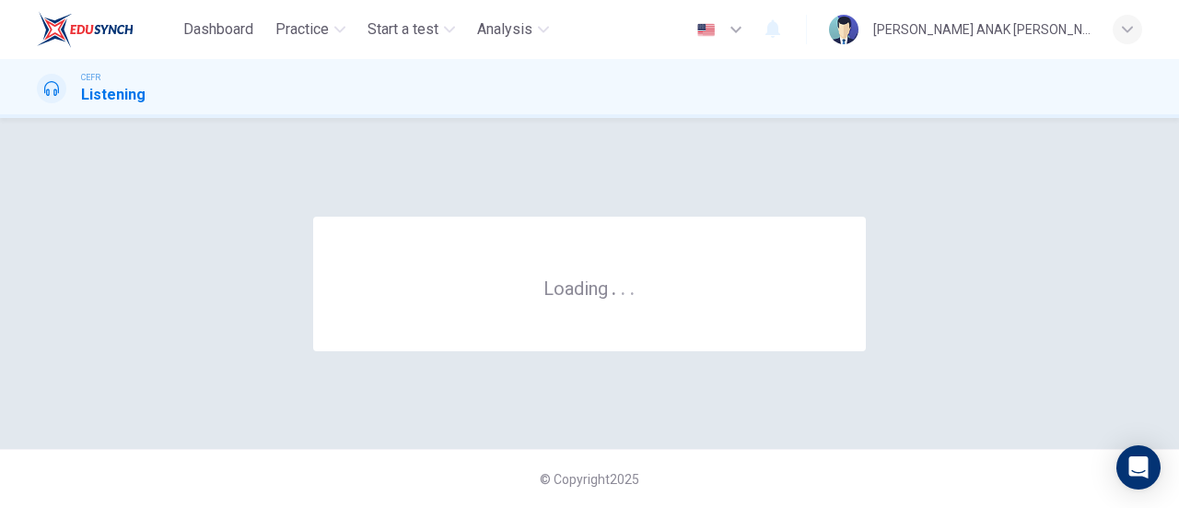
scroll to position [0, 0]
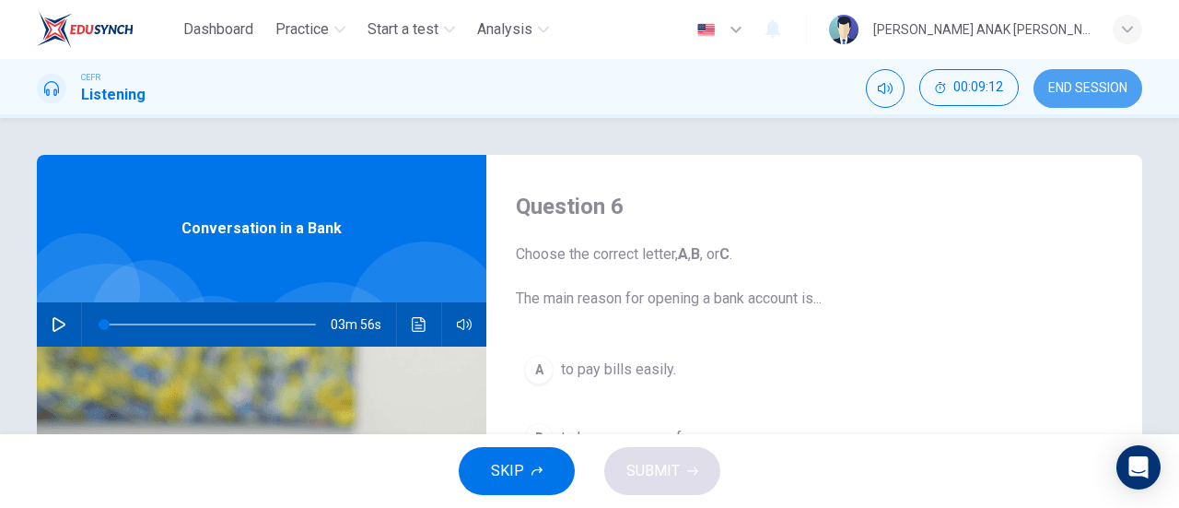
click at [1061, 84] on span "END SESSION" at bounding box center [1088, 88] width 79 height 15
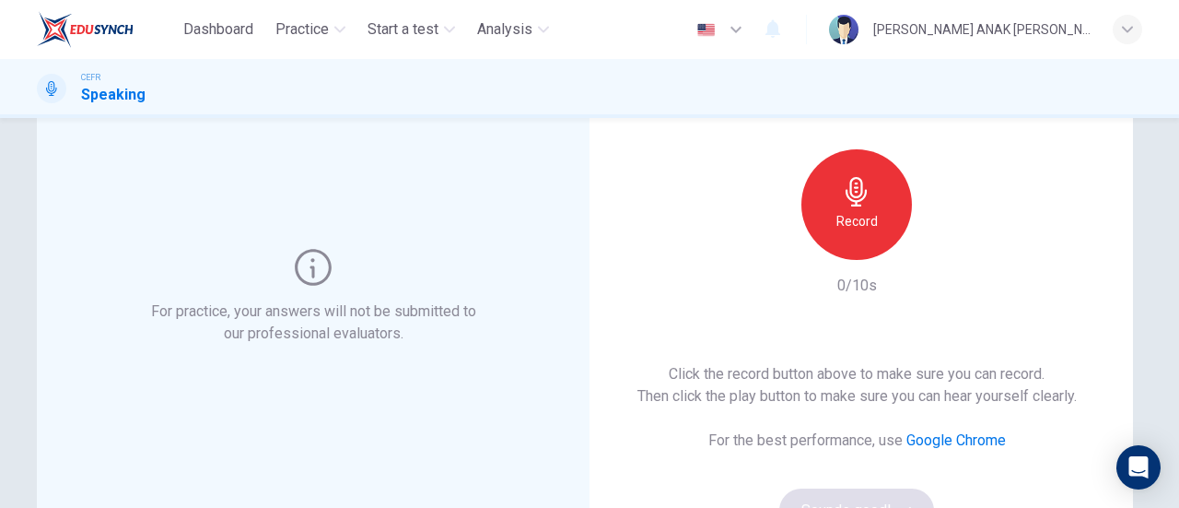
scroll to position [92, 0]
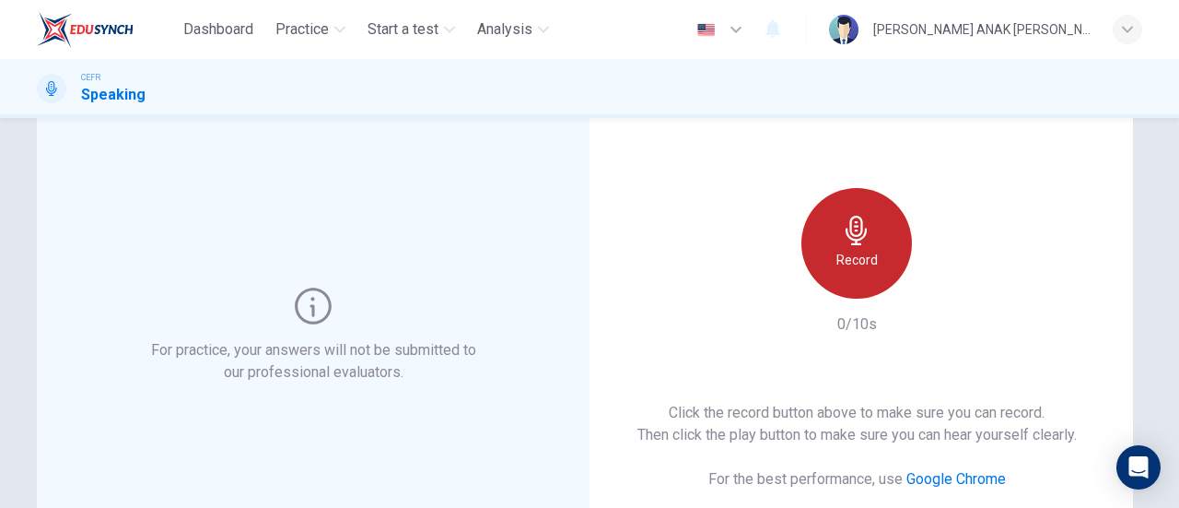
click at [894, 220] on div "Record" at bounding box center [857, 243] width 111 height 111
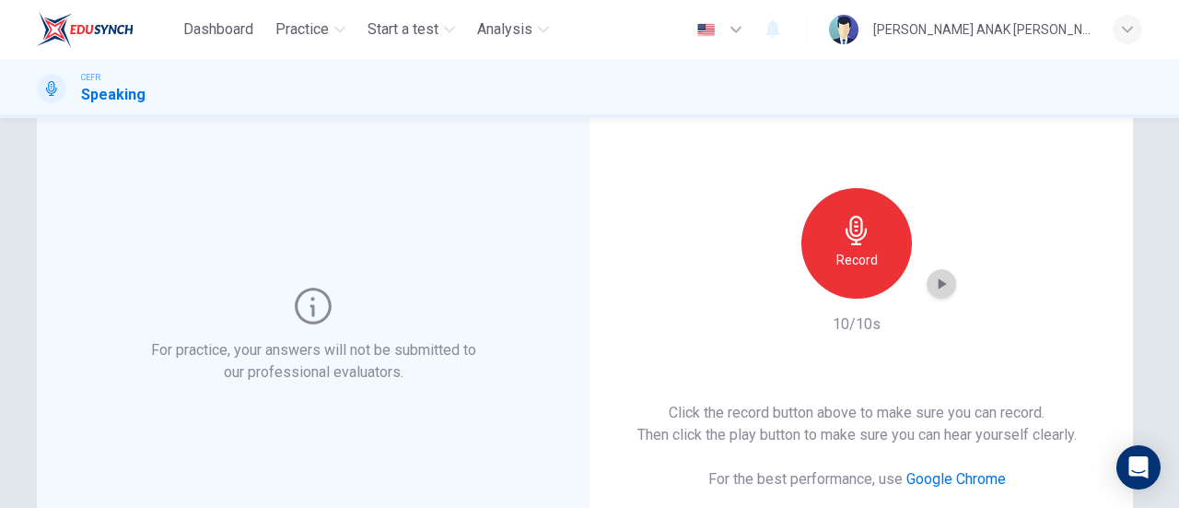
click at [945, 276] on icon "button" at bounding box center [941, 284] width 18 height 18
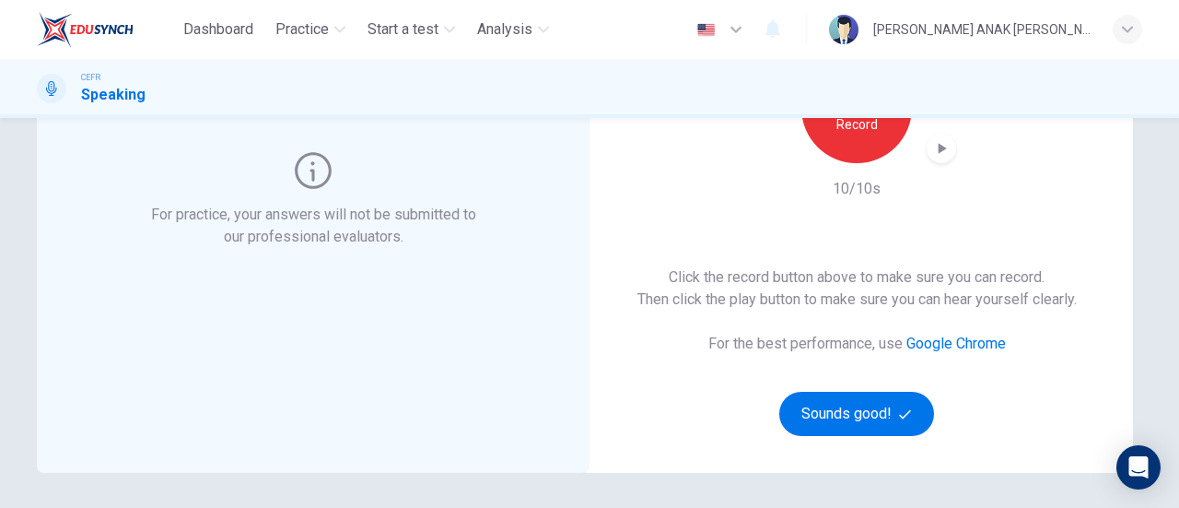
scroll to position [199, 0]
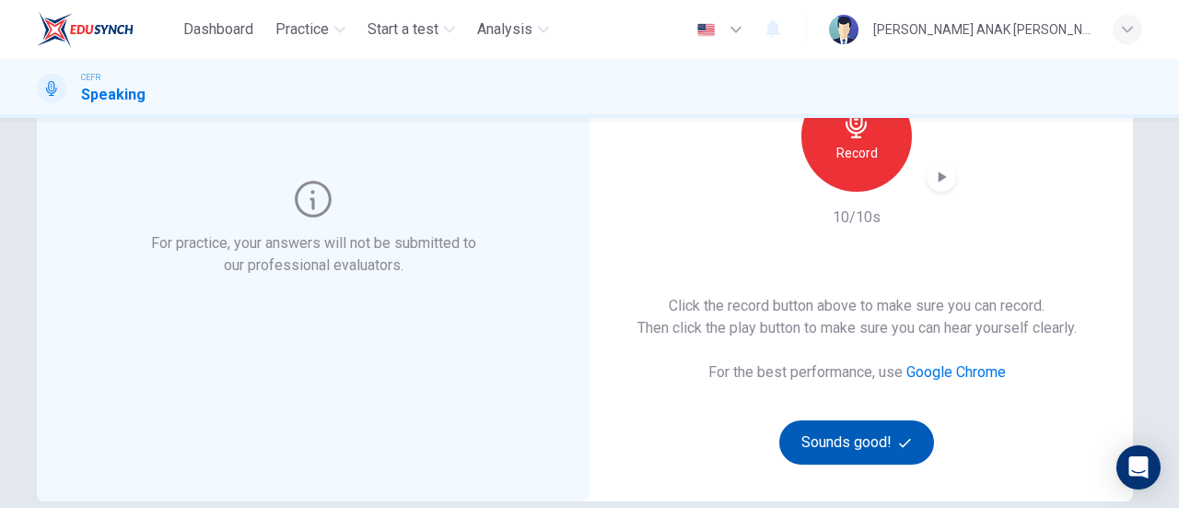
click at [868, 427] on button "Sounds good!" at bounding box center [857, 442] width 155 height 44
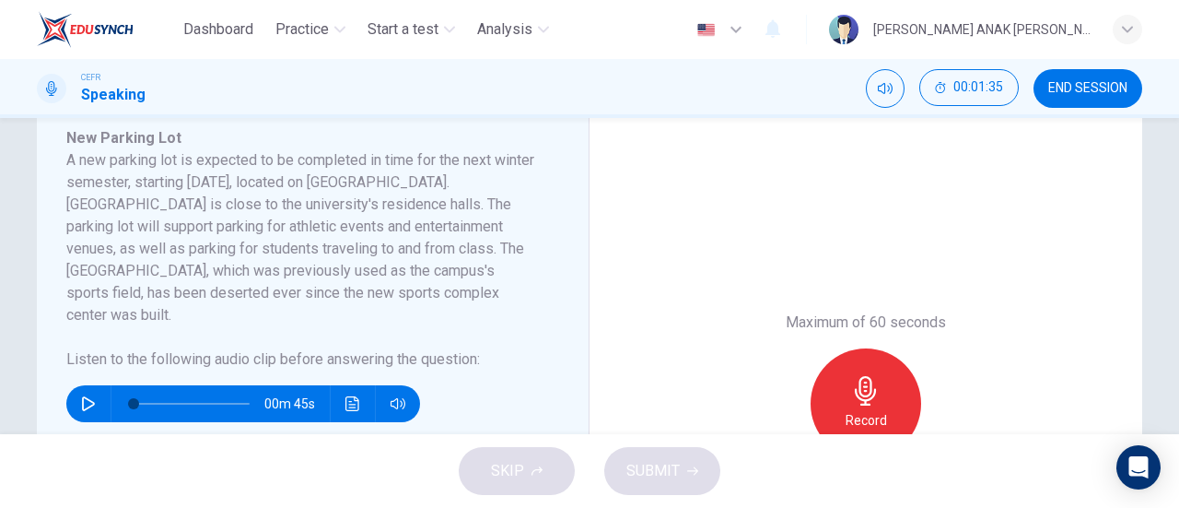
scroll to position [369, 0]
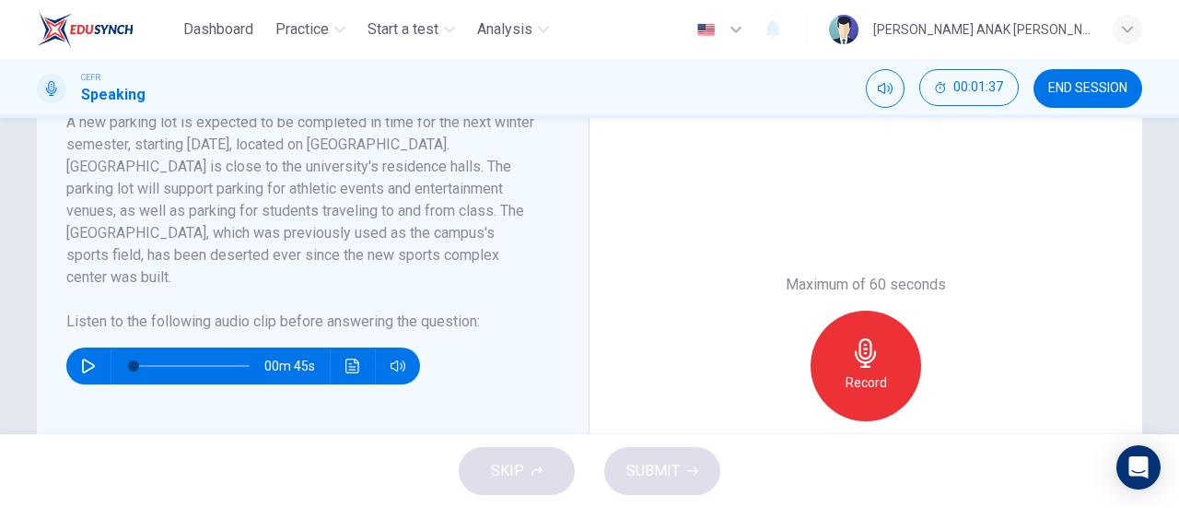
click at [94, 350] on button "button" at bounding box center [88, 365] width 29 height 37
type input "0"
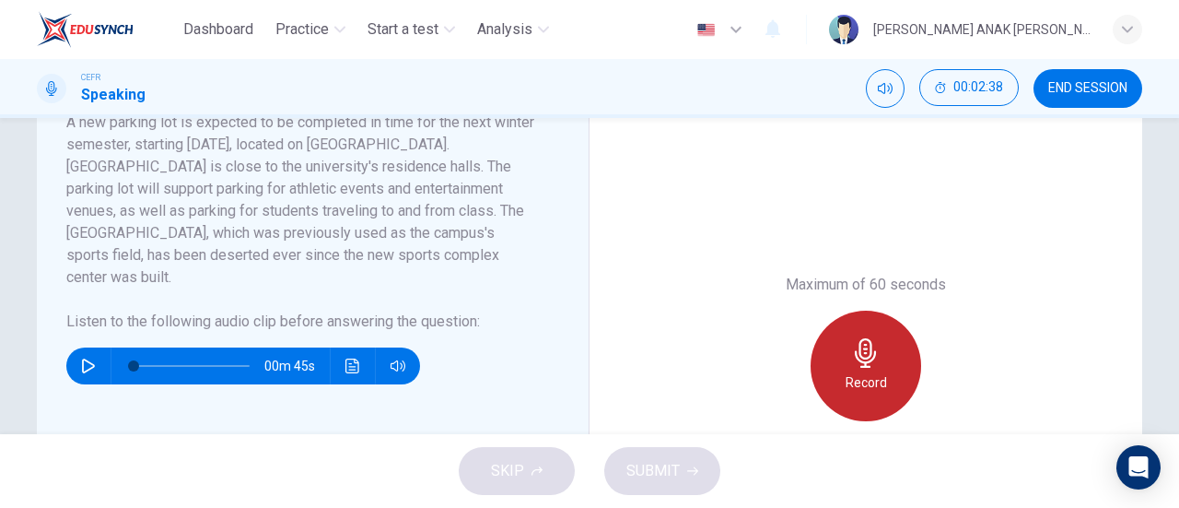
click at [888, 377] on div "Record" at bounding box center [866, 366] width 111 height 111
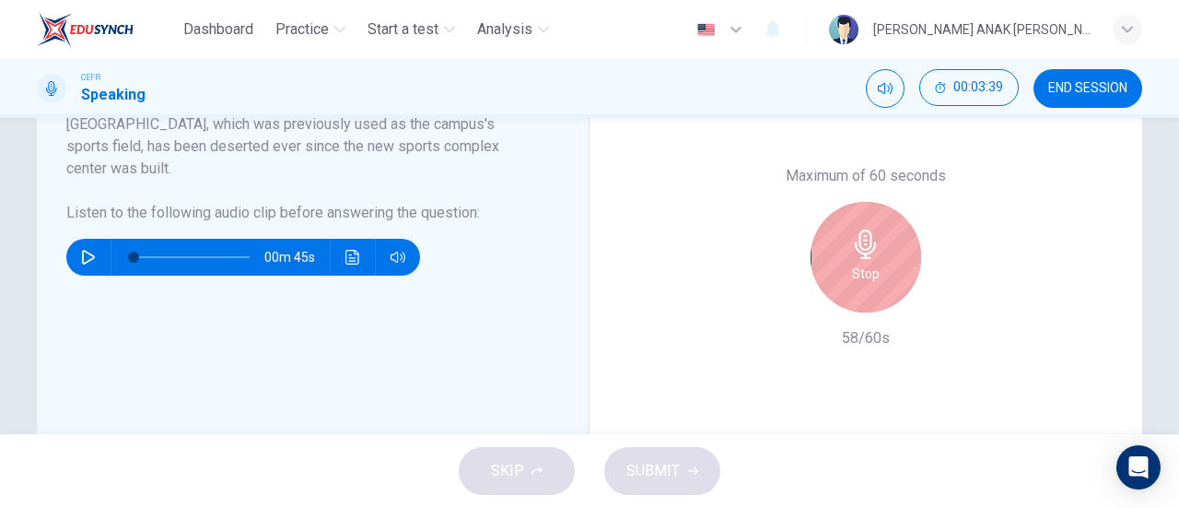
scroll to position [461, 0]
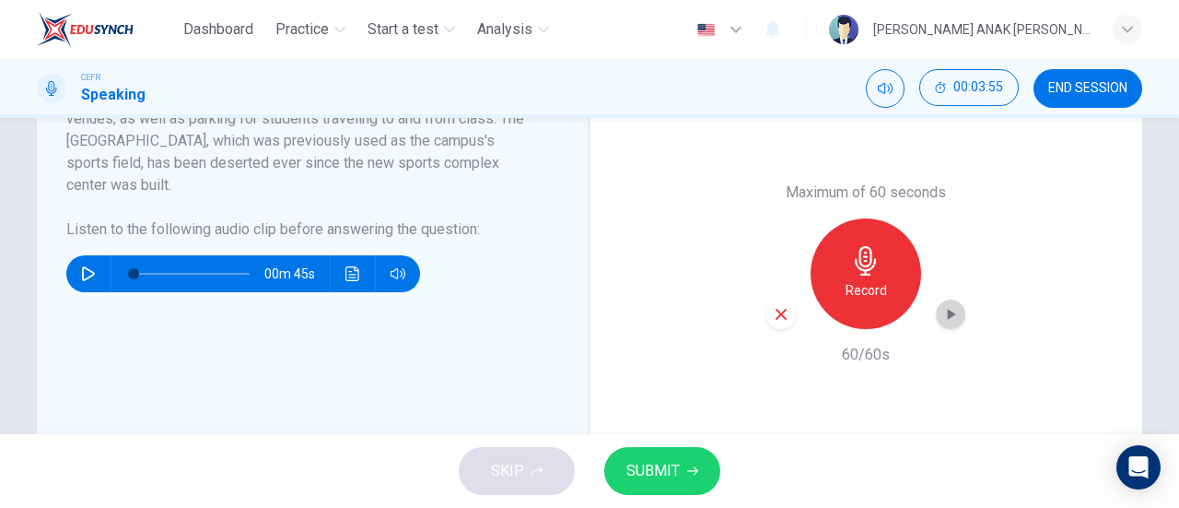
click at [948, 322] on icon "button" at bounding box center [951, 314] width 18 height 18
click at [701, 476] on button "SUBMIT" at bounding box center [662, 471] width 116 height 48
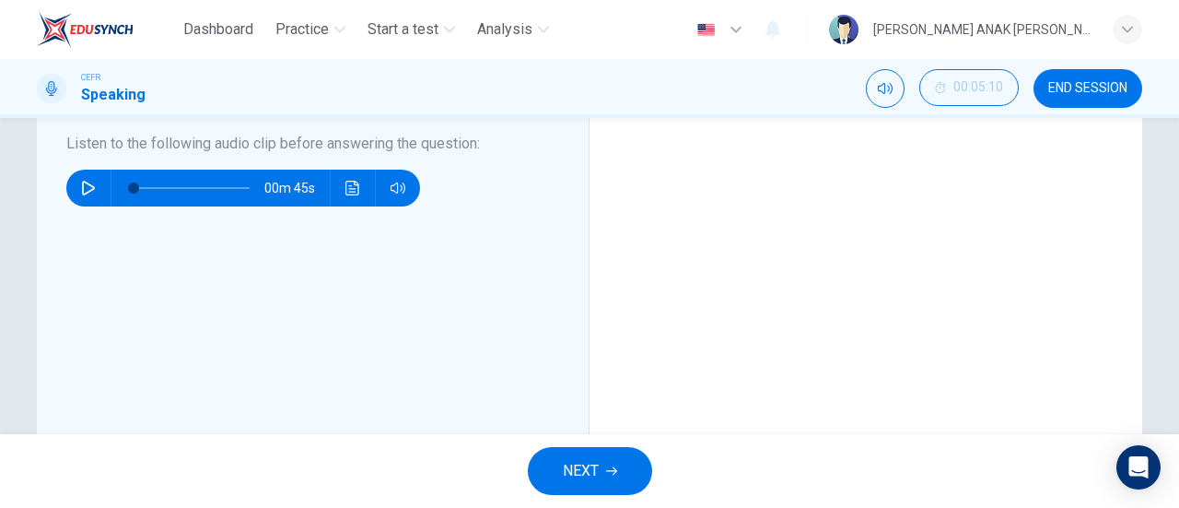
scroll to position [553, 0]
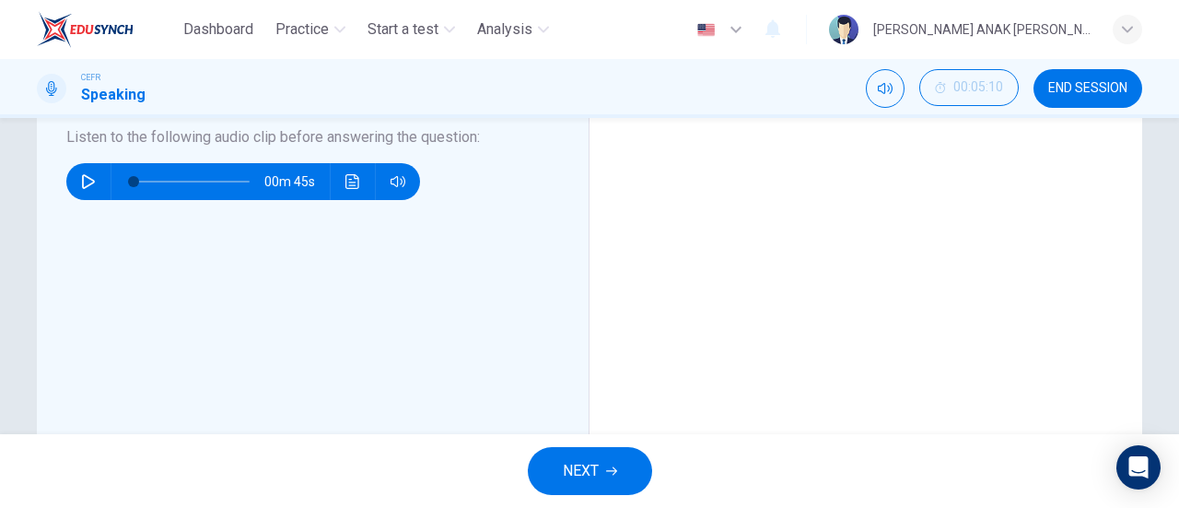
click at [598, 467] on button "NEXT" at bounding box center [590, 471] width 124 height 48
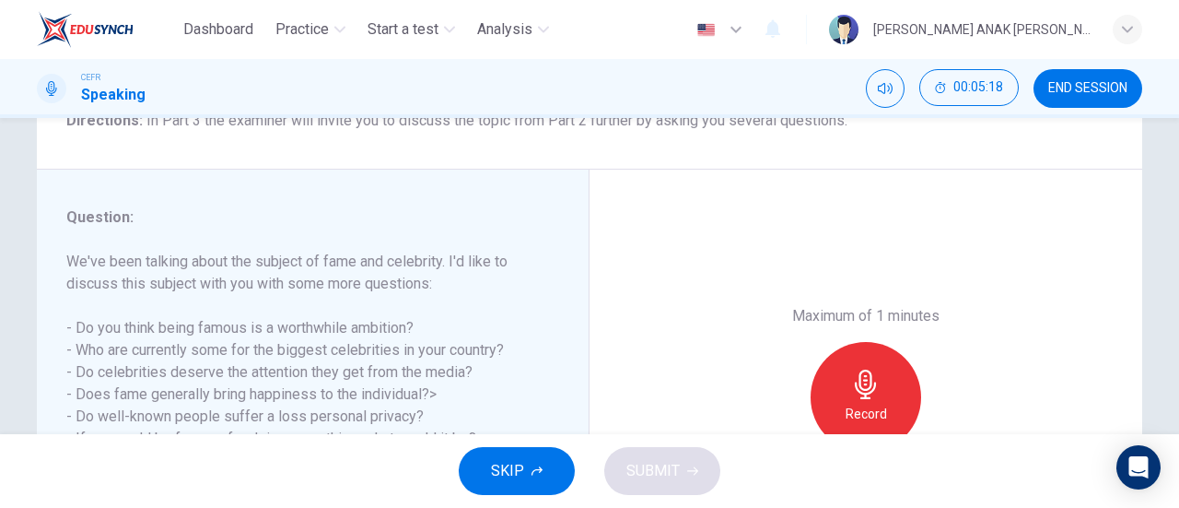
scroll to position [276, 0]
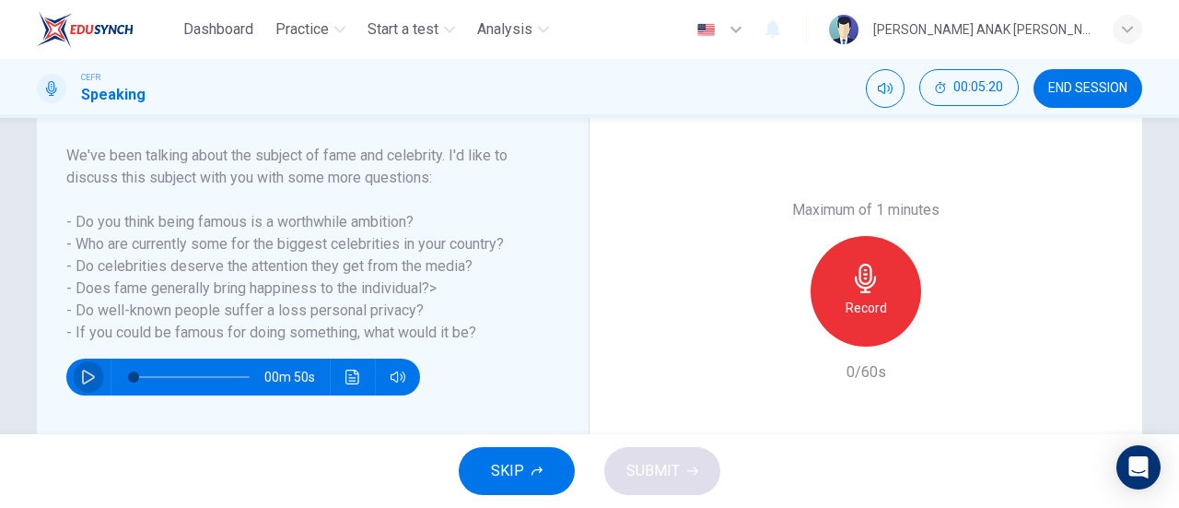
click at [85, 379] on icon "button" at bounding box center [88, 376] width 13 height 15
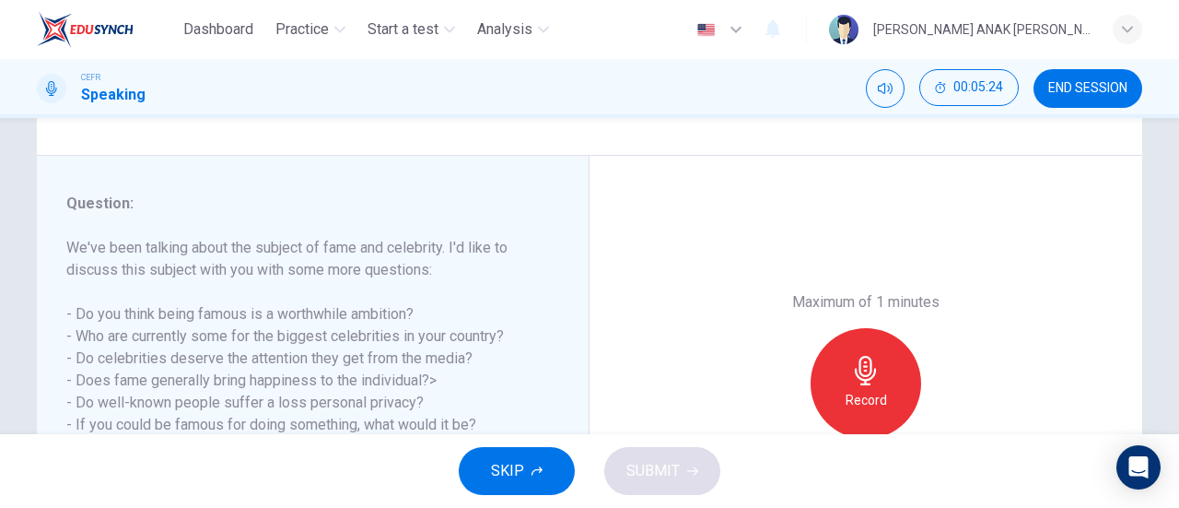
scroll to position [398, 0]
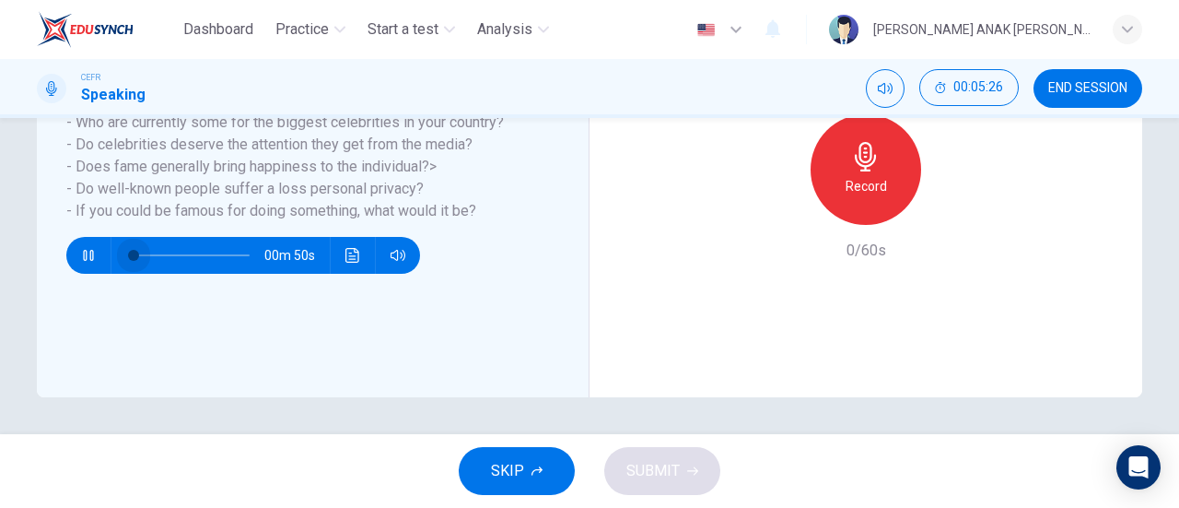
drag, startPoint x: 132, startPoint y: 255, endPoint x: 101, endPoint y: 258, distance: 30.5
click at [101, 258] on div "00m 50s" at bounding box center [243, 255] width 354 height 37
click at [81, 253] on icon "button" at bounding box center [88, 255] width 15 height 15
click at [128, 259] on span at bounding box center [133, 255] width 11 height 11
click at [85, 252] on icon "button" at bounding box center [88, 255] width 13 height 15
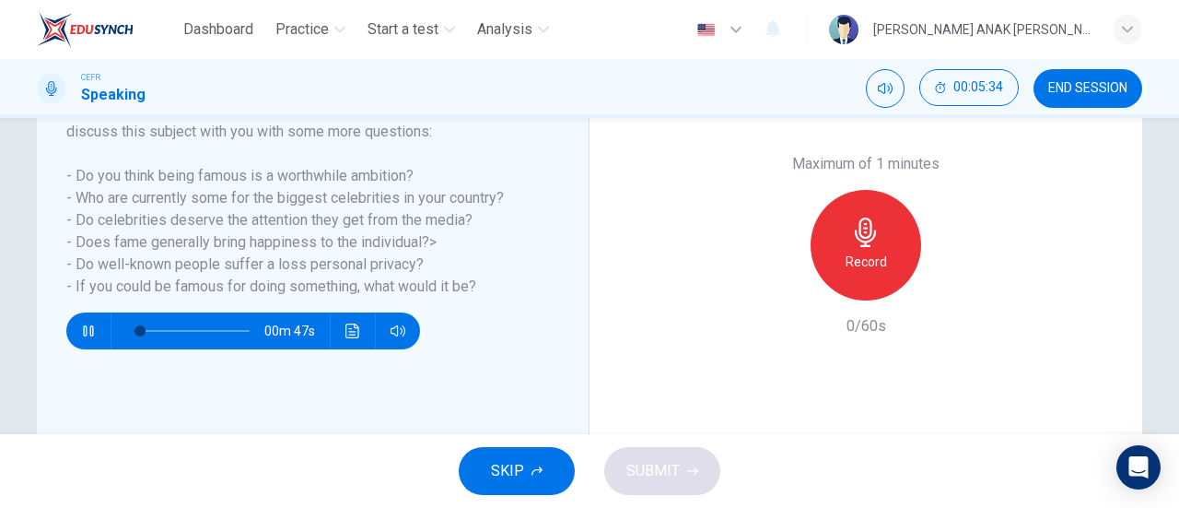
scroll to position [306, 0]
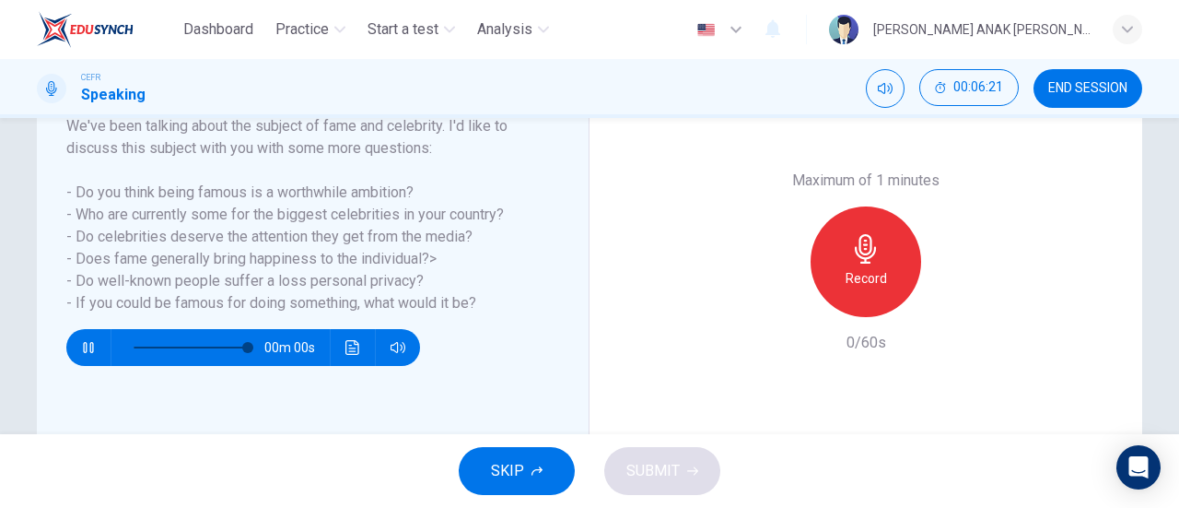
type input "0"
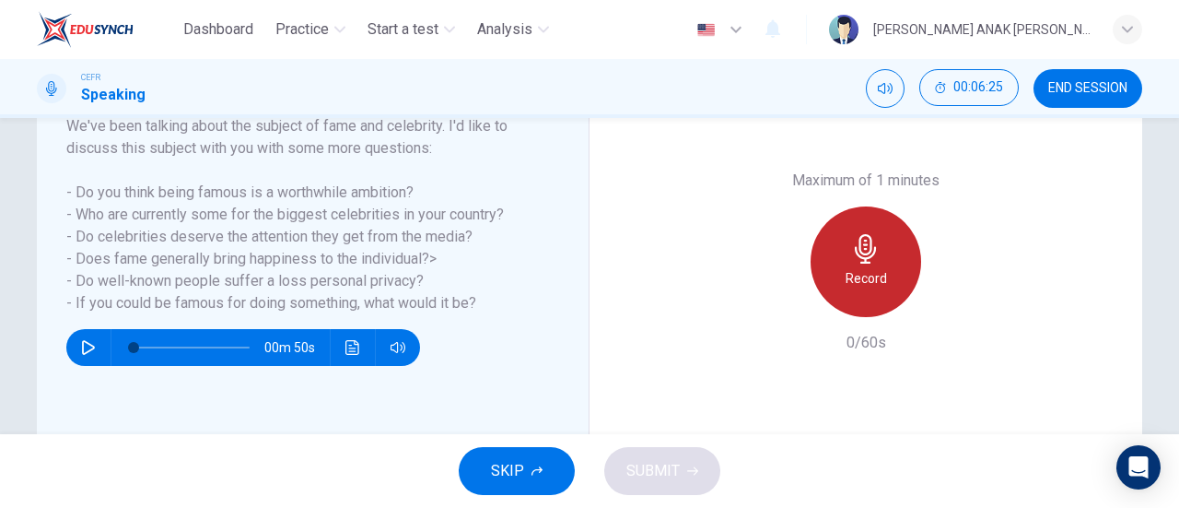
click at [853, 250] on icon "button" at bounding box center [865, 248] width 29 height 29
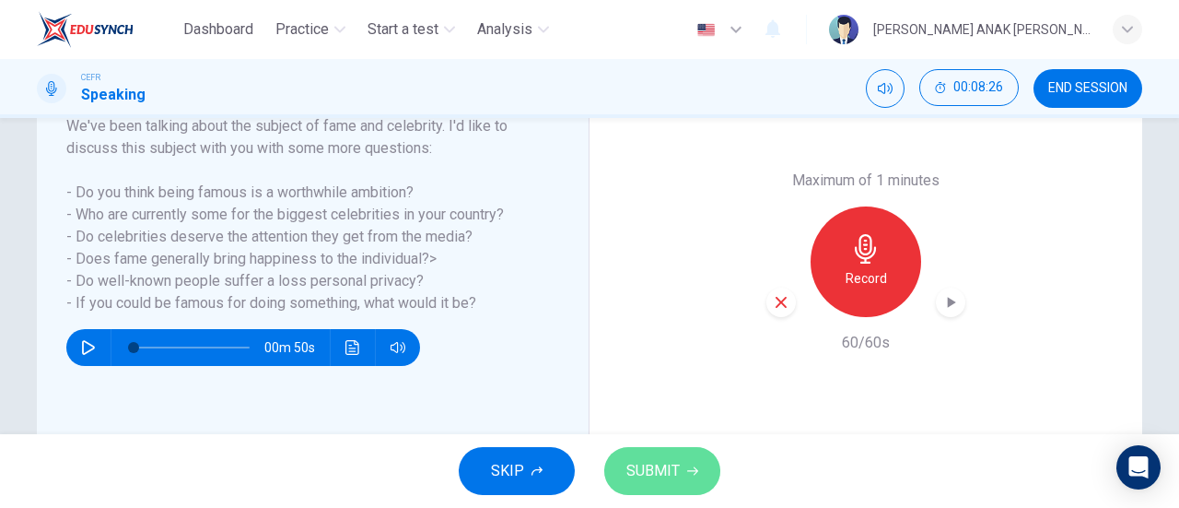
click at [651, 456] on button "SUBMIT" at bounding box center [662, 471] width 116 height 48
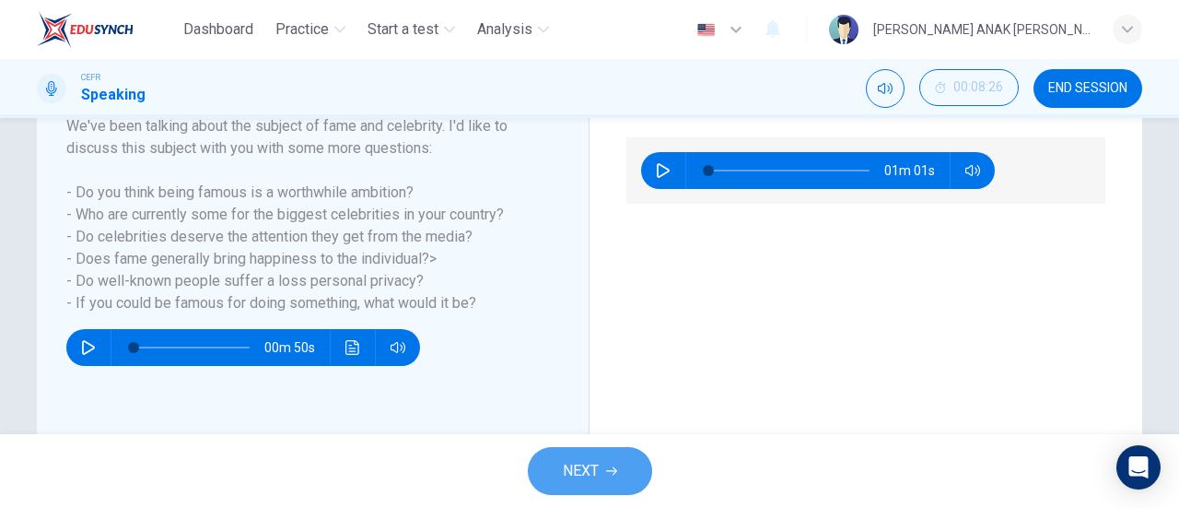
click at [566, 451] on button "NEXT" at bounding box center [590, 471] width 124 height 48
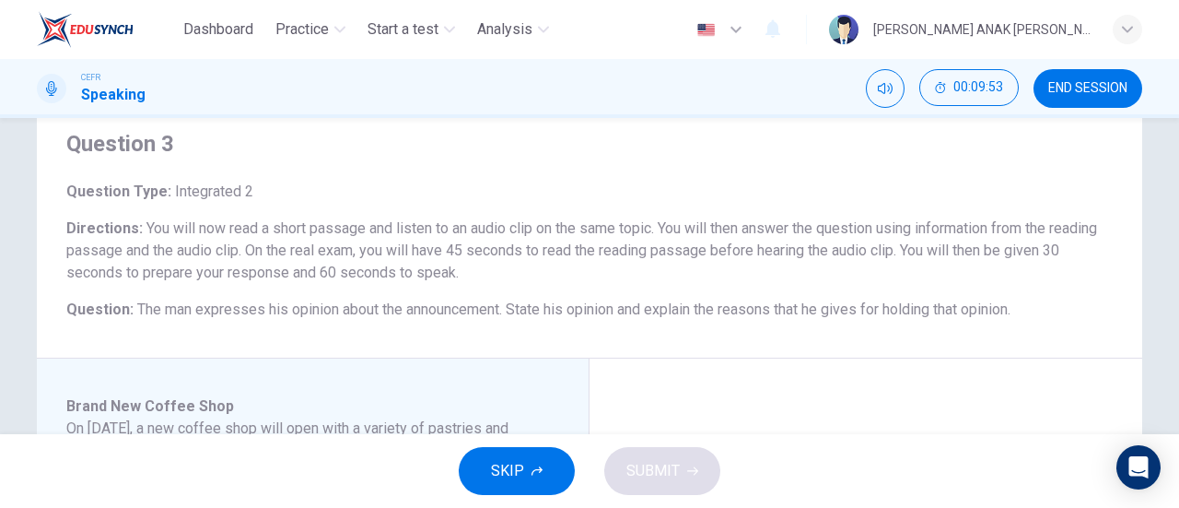
scroll to position [92, 0]
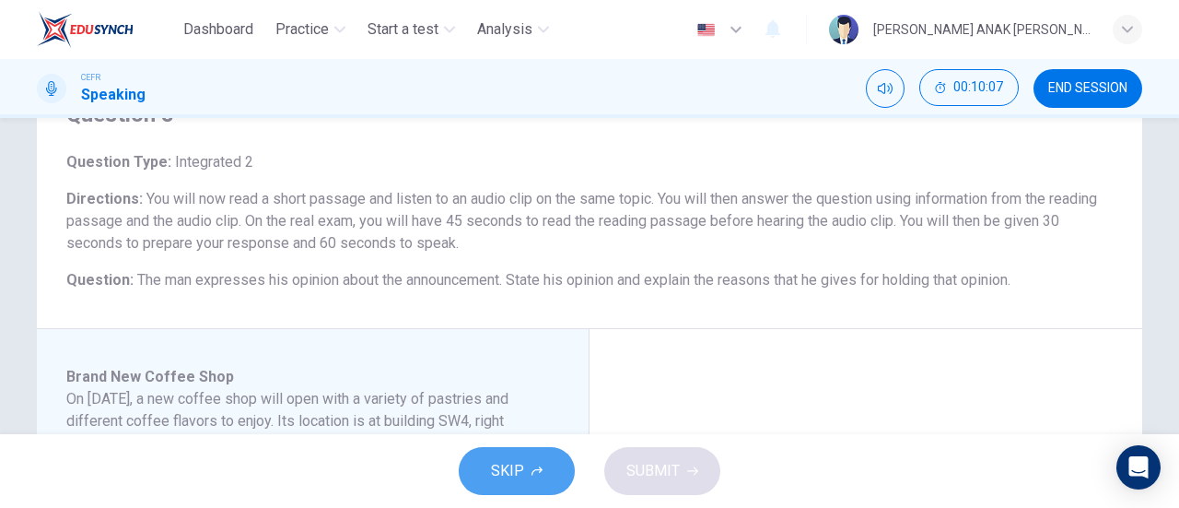
click at [543, 460] on button "SKIP" at bounding box center [517, 471] width 116 height 48
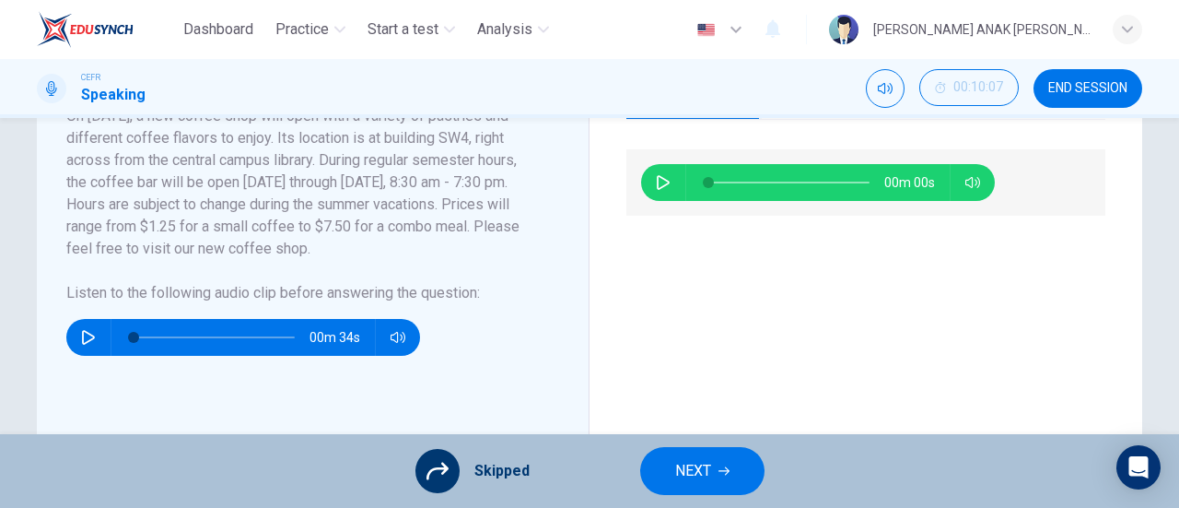
scroll to position [276, 0]
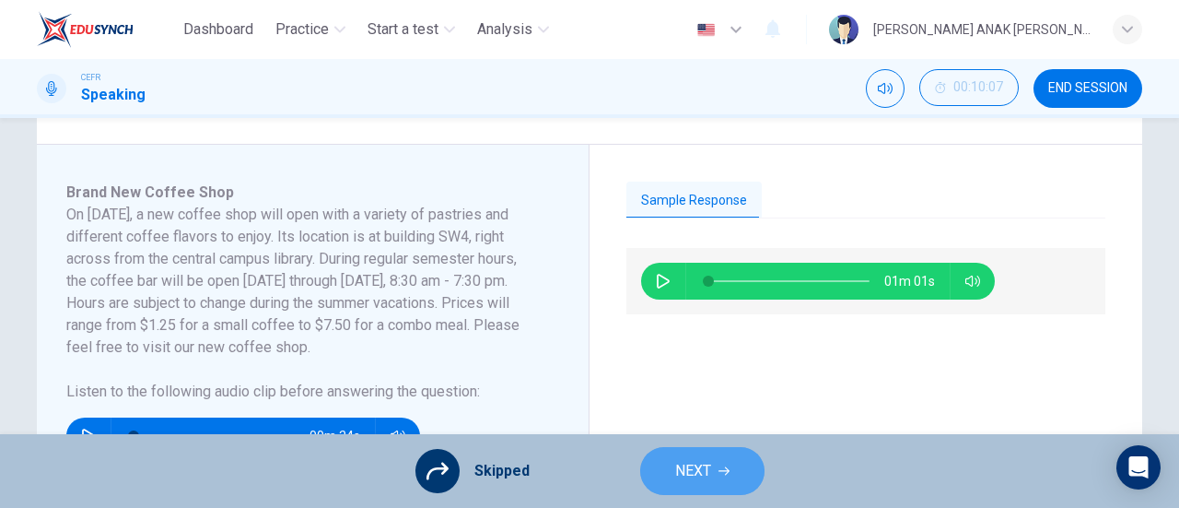
click at [645, 484] on button "NEXT" at bounding box center [702, 471] width 124 height 48
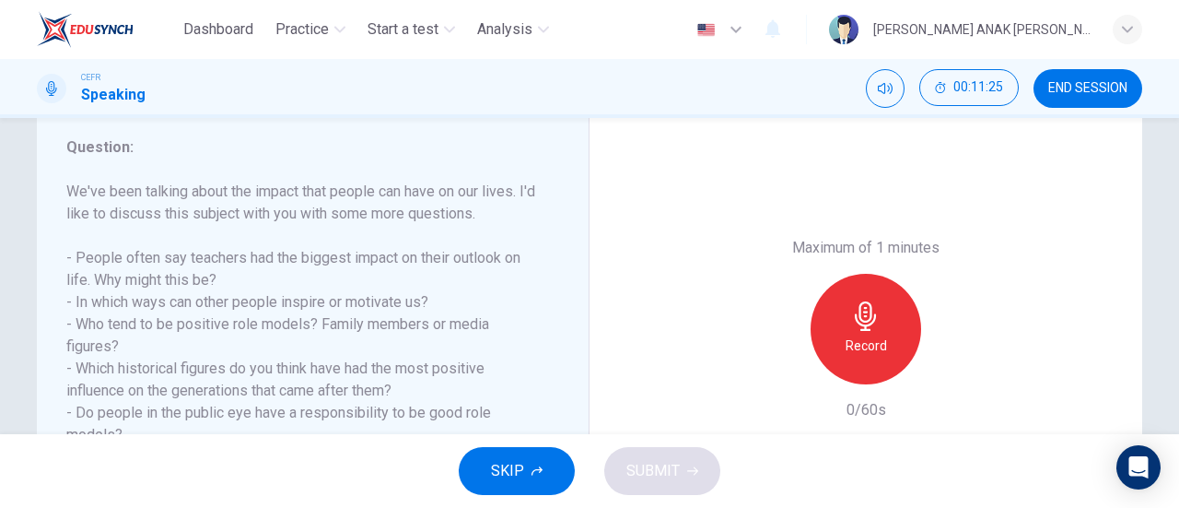
scroll to position [306, 0]
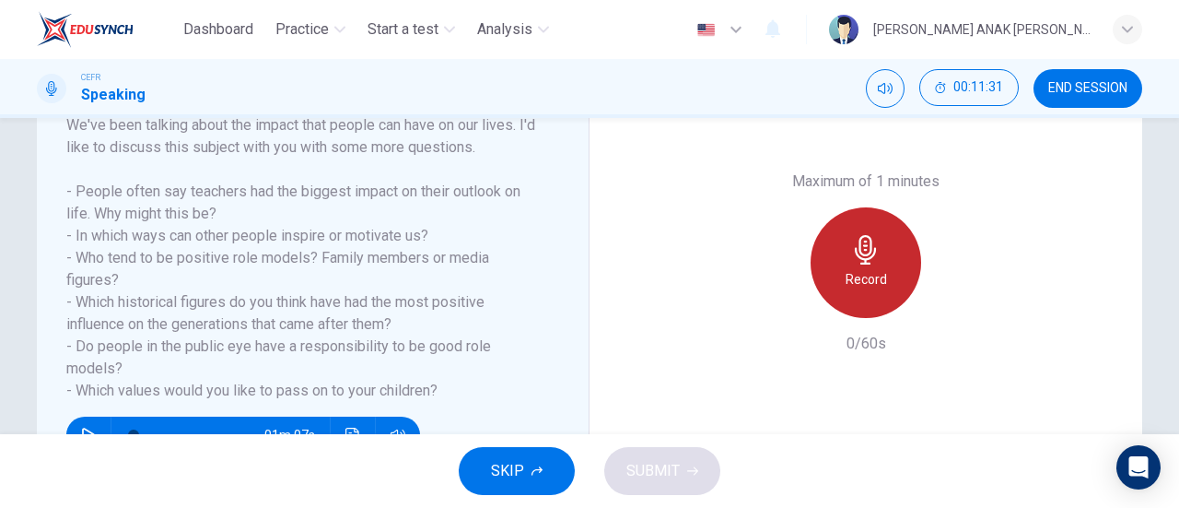
click at [905, 239] on div "Record" at bounding box center [866, 262] width 111 height 111
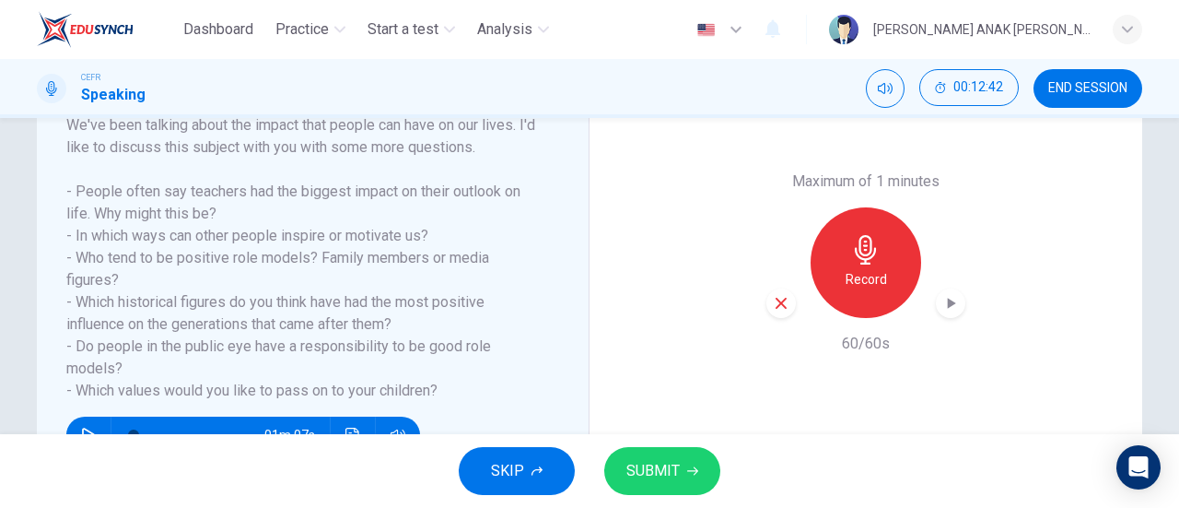
drag, startPoint x: 396, startPoint y: 274, endPoint x: 48, endPoint y: 260, distance: 348.6
click at [50, 260] on div "Question : We've been talking about the impact that people can have on our live…" at bounding box center [313, 262] width 553 height 457
drag, startPoint x: 57, startPoint y: 254, endPoint x: 102, endPoint y: 280, distance: 52.0
click at [109, 279] on div "Question : We've been talking about the impact that people can have on our live…" at bounding box center [313, 262] width 553 height 457
drag, startPoint x: 1121, startPoint y: 96, endPoint x: 715, endPoint y: 59, distance: 408.0
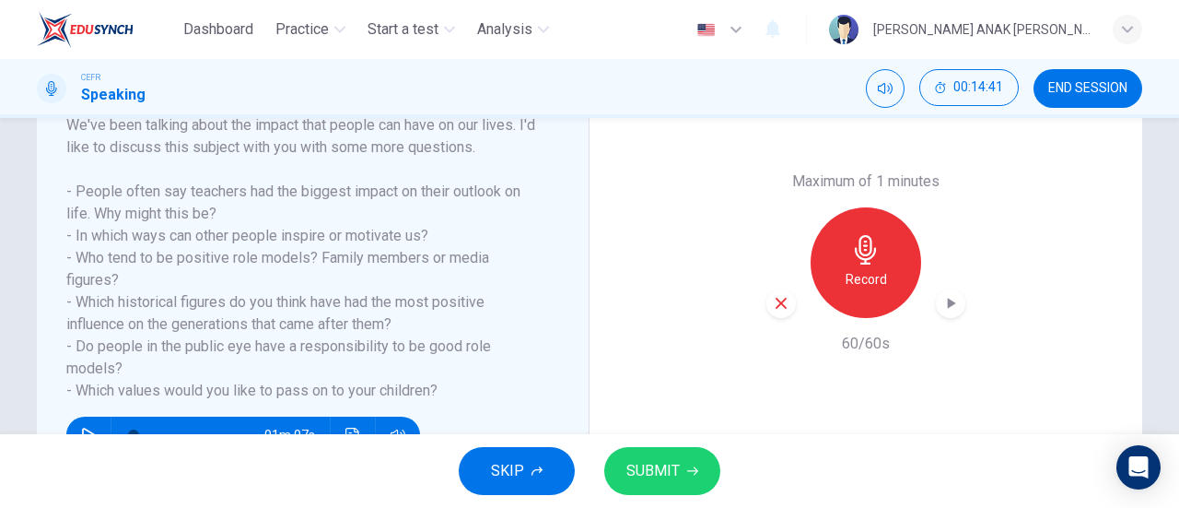
click at [1119, 96] on button "END SESSION" at bounding box center [1088, 88] width 109 height 39
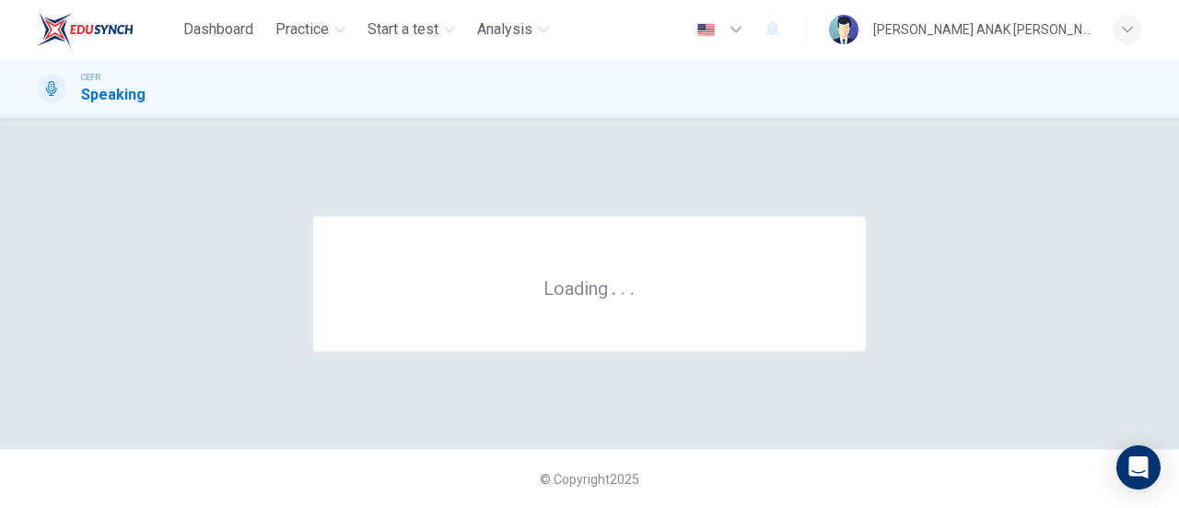
scroll to position [0, 0]
